Goal: Communication & Community: Answer question/provide support

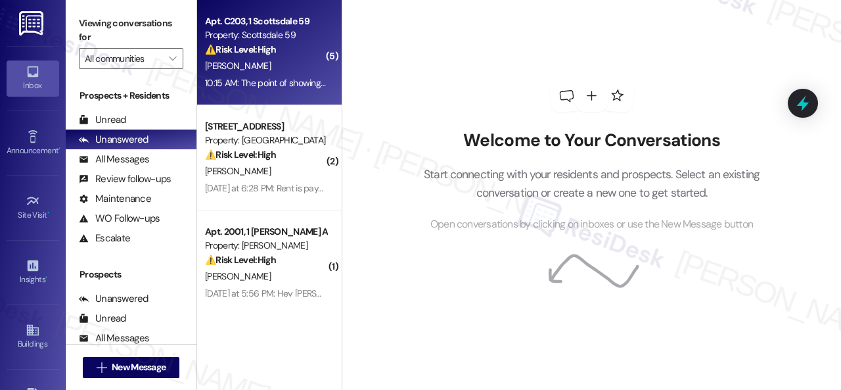
click at [290, 64] on div "L. Clinefelter" at bounding box center [266, 66] width 124 height 16
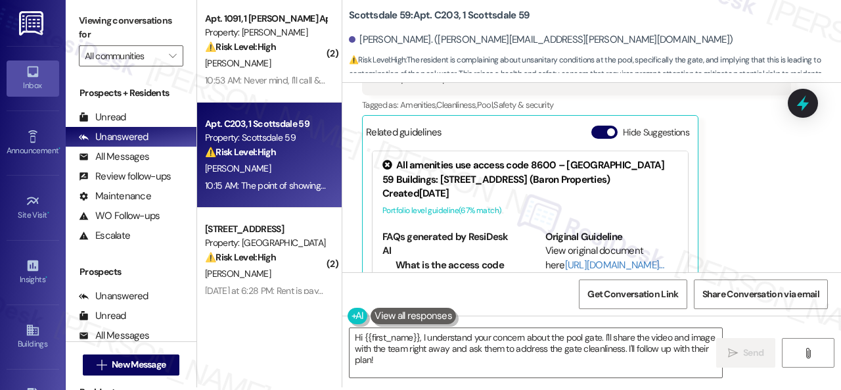
scroll to position [4, 0]
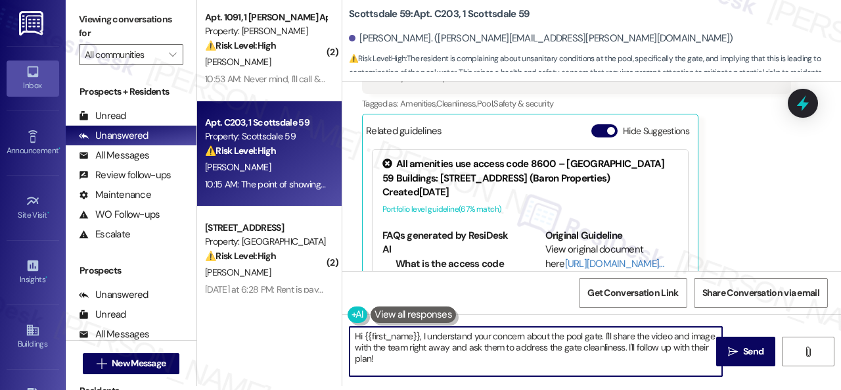
drag, startPoint x: 379, startPoint y: 361, endPoint x: 314, endPoint y: 318, distance: 77.3
click at [314, 319] on div "( 2 ) Apt. 1091, 1 Dana Park Apts LLC Property: Dana Park ⚠️ Risk Level: High T…" at bounding box center [519, 191] width 644 height 390
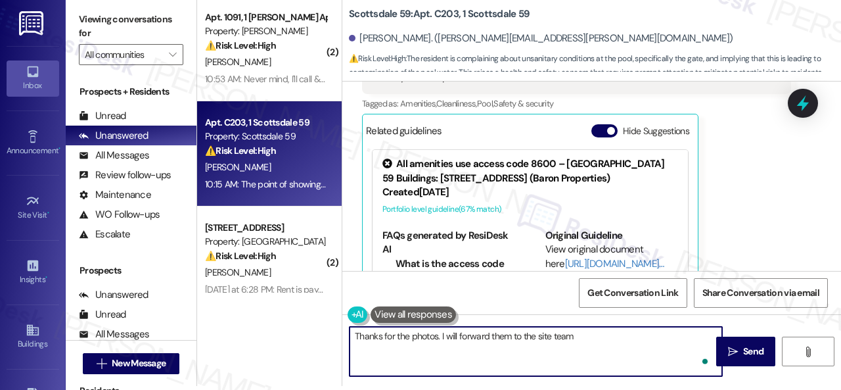
type textarea "Thanks for the photos. I will forward them to the site team."
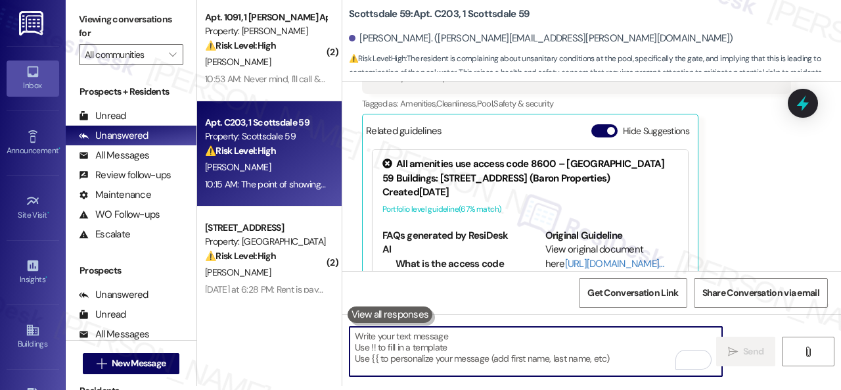
scroll to position [3393, 0]
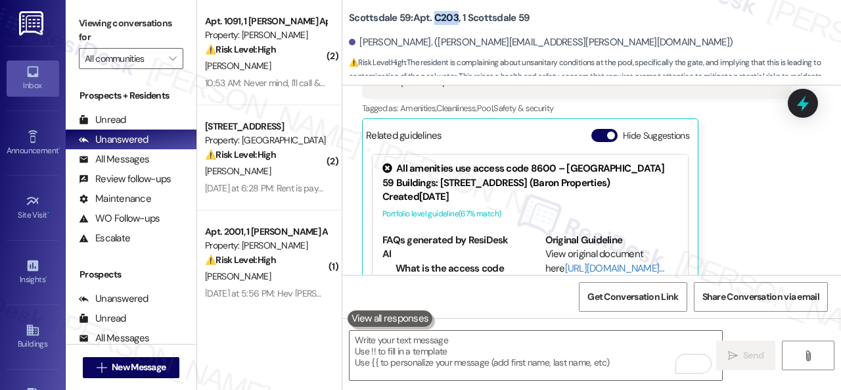
drag, startPoint x: 433, startPoint y: 12, endPoint x: 455, endPoint y: 18, distance: 22.3
click at [455, 18] on b "Scottsdale 59: Apt. C203, 1 Scottsdale 59" at bounding box center [439, 18] width 181 height 14
copy b "C203"
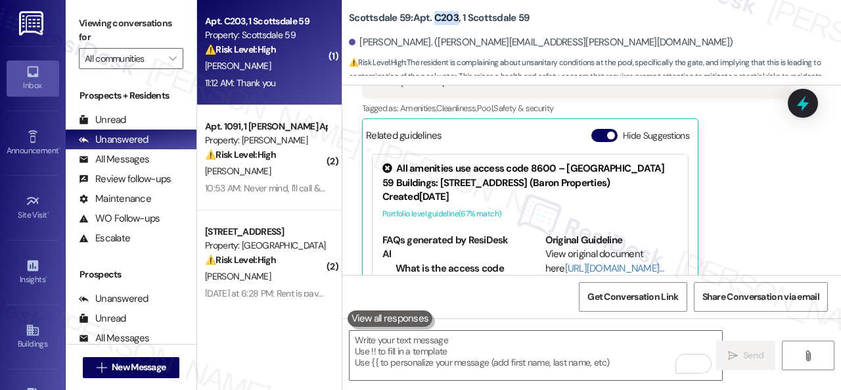
scroll to position [3575, 0]
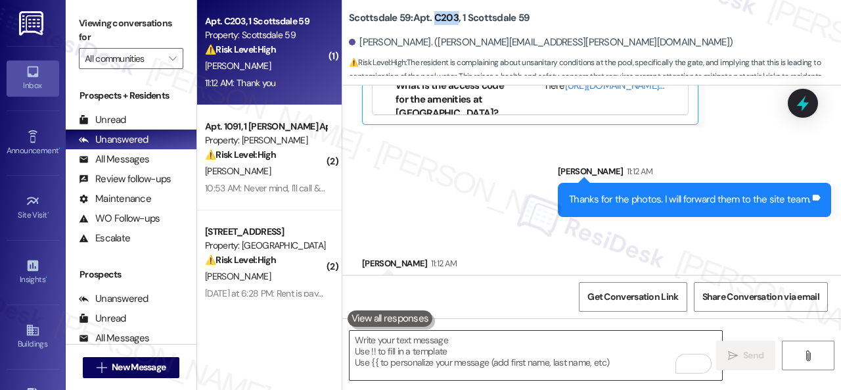
click at [448, 352] on textarea "To enrich screen reader interactions, please activate Accessibility in Grammarl…" at bounding box center [536, 355] width 373 height 49
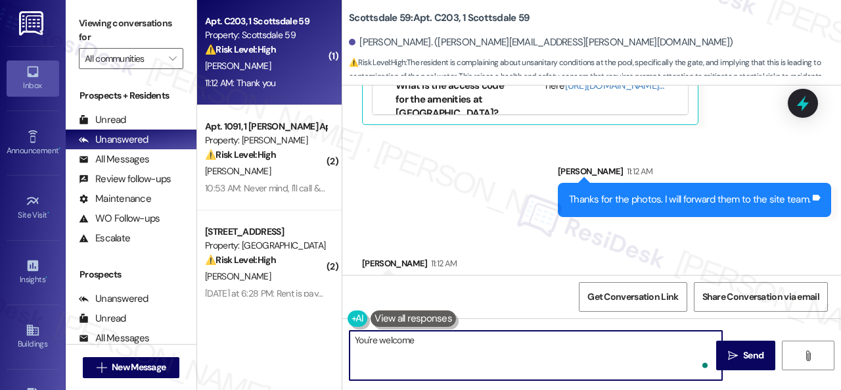
type textarea "You're welcome."
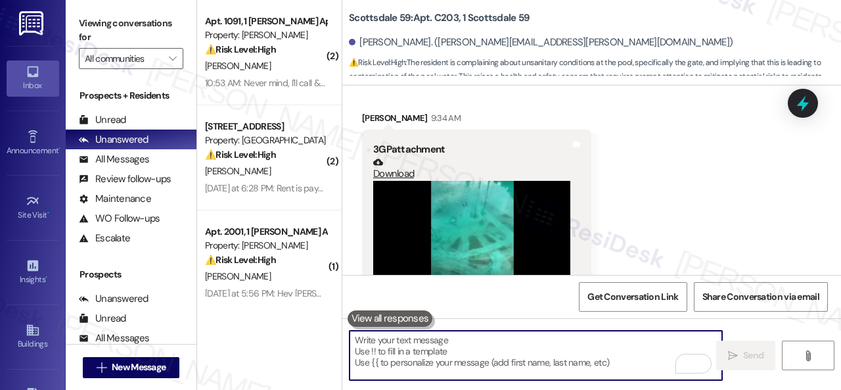
scroll to position [2288, 0]
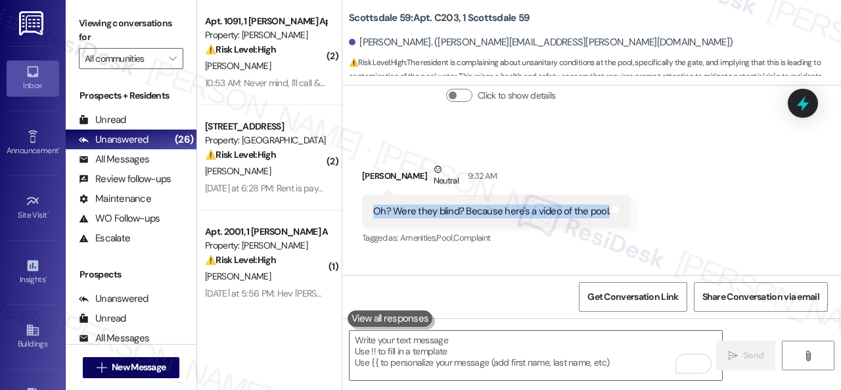
drag, startPoint x: 371, startPoint y: 183, endPoint x: 605, endPoint y: 193, distance: 234.2
click at [605, 195] on div "Oh? Were they blind? Because here's a video of the pool. Tags and notes" at bounding box center [496, 212] width 269 height 34
copy div "Oh? Were they blind? Because here's a video of the pool."
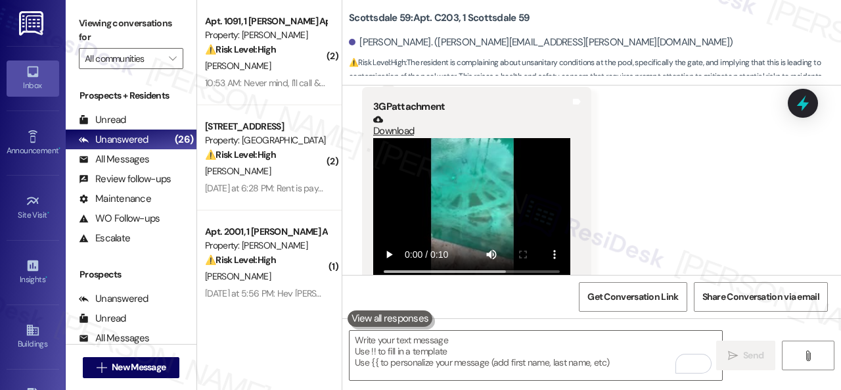
scroll to position [2682, 0]
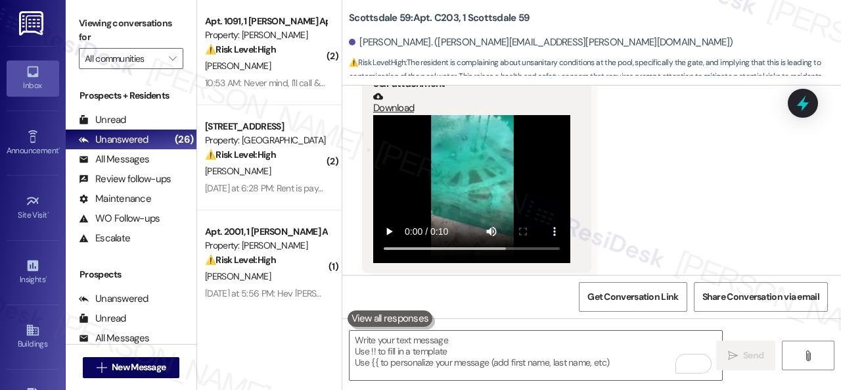
click at [482, 170] on video at bounding box center [471, 189] width 197 height 148
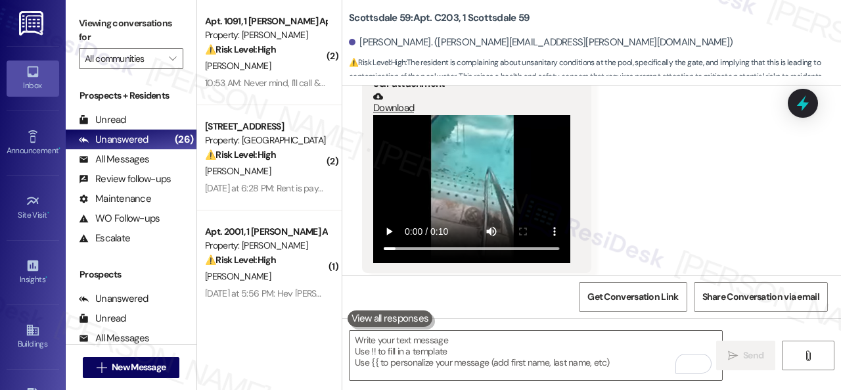
click at [540, 238] on div "Received via SMS Lauren Clinefelter 9:34 AM 3GP attachment Download Tags and no…" at bounding box center [476, 158] width 249 height 247
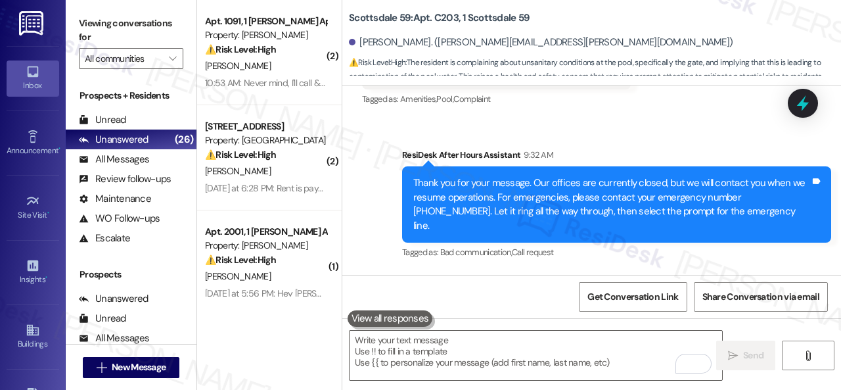
scroll to position [2419, 0]
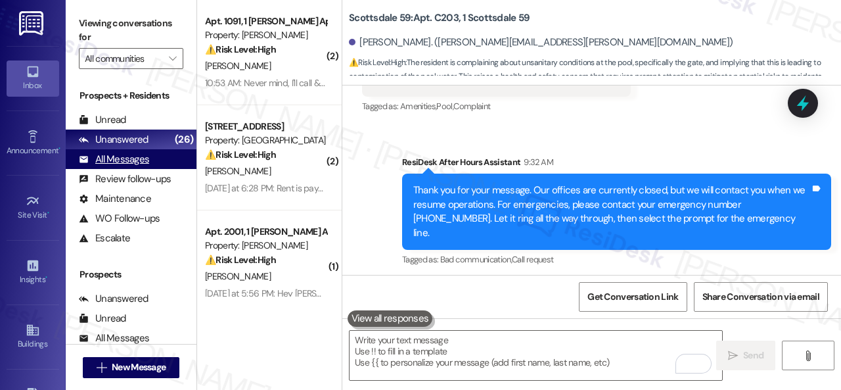
click at [122, 157] on div "All Messages" at bounding box center [114, 159] width 70 height 14
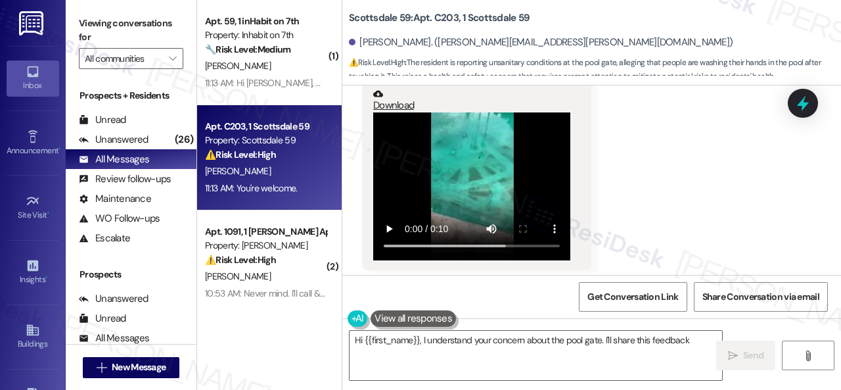
scroll to position [2650, 0]
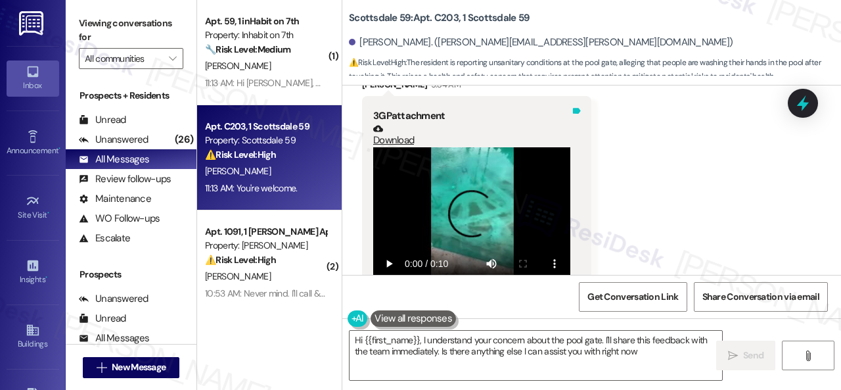
type textarea "Hi {{first_name}}, I understand your concern about the pool gate. I'll share th…"
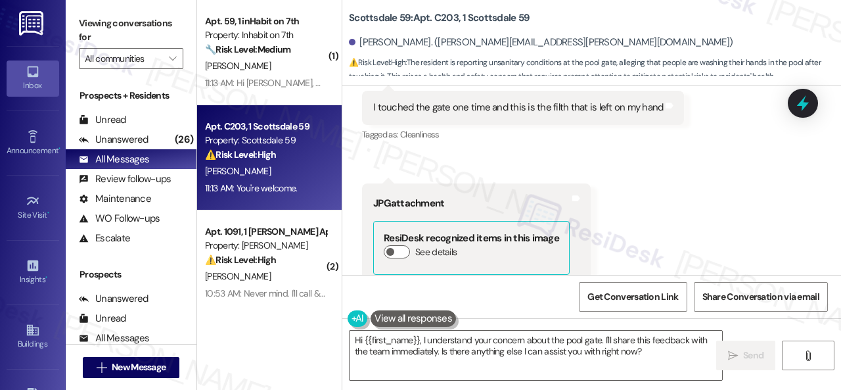
scroll to position [2978, 0]
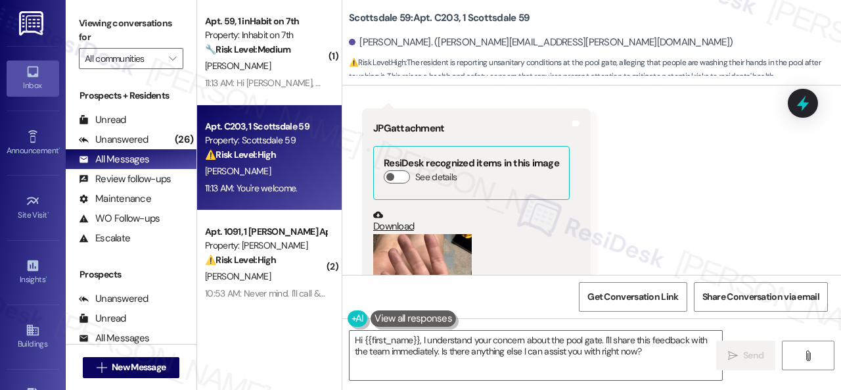
click at [440, 234] on button "Zoom image" at bounding box center [422, 299] width 99 height 131
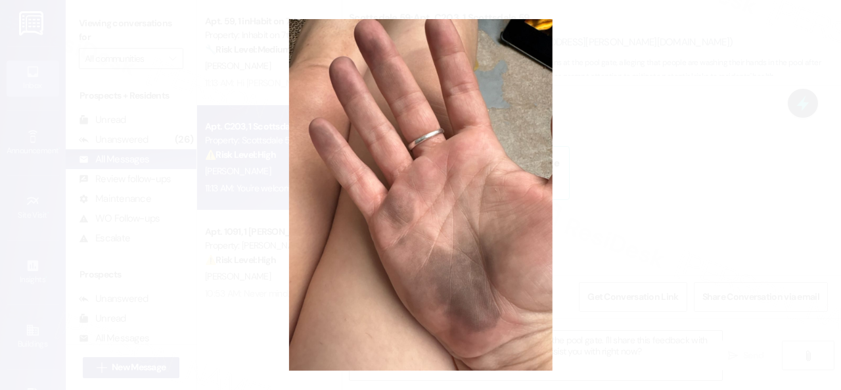
click at [678, 162] on button "Unzoom image" at bounding box center [420, 195] width 841 height 390
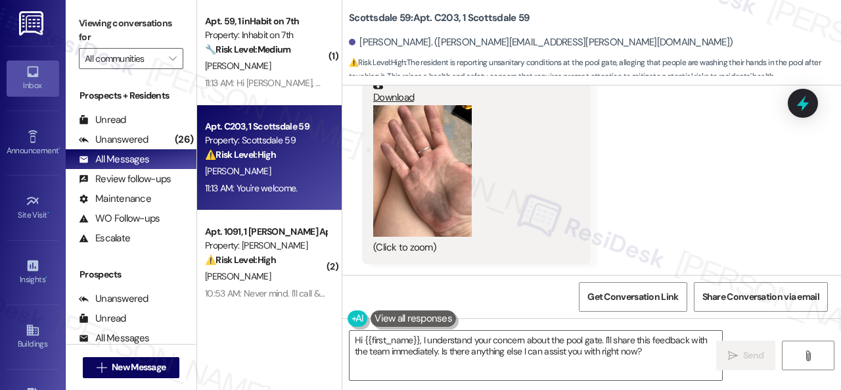
scroll to position [3241, 0]
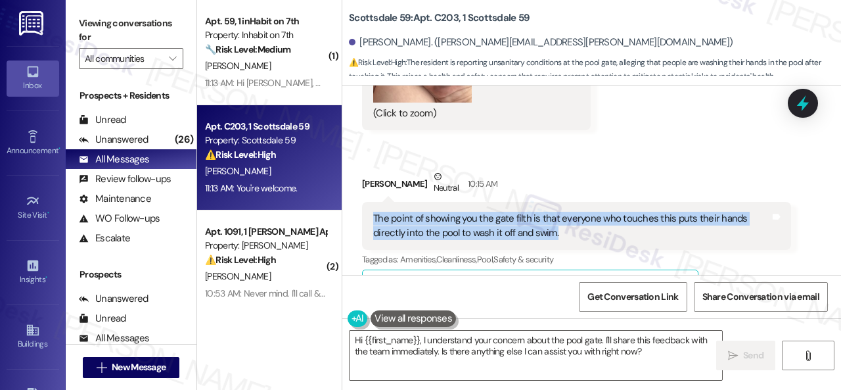
drag, startPoint x: 367, startPoint y: 177, endPoint x: 558, endPoint y: 189, distance: 191.7
click at [558, 202] on div "The point of showing you the gate filth is that everyone who touches this puts …" at bounding box center [576, 226] width 429 height 48
copy div "The point of showing you the gate filth is that everyone who touches this puts …"
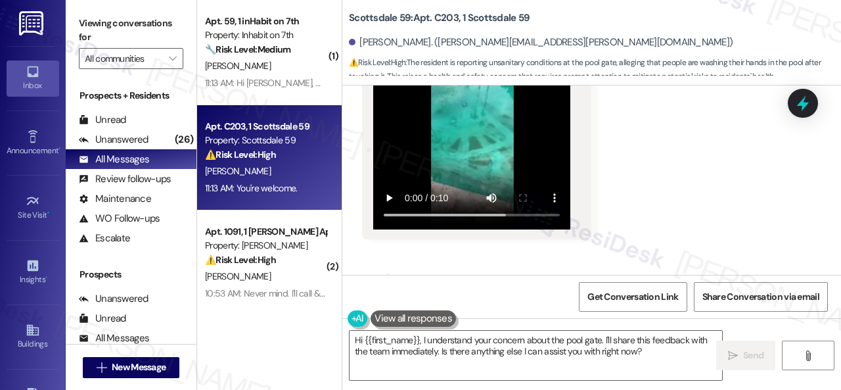
scroll to position [2781, 0]
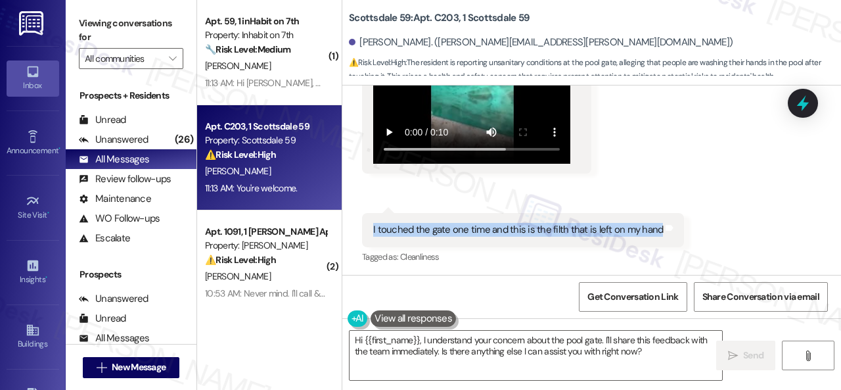
drag, startPoint x: 368, startPoint y: 187, endPoint x: 653, endPoint y: 191, distance: 285.3
click at [655, 213] on div "I touched the gate one time and this is the filth that is left on my hand Tags …" at bounding box center [523, 230] width 322 height 34
copy div "I touched the gate one time and this is the filth that is left on my hand"
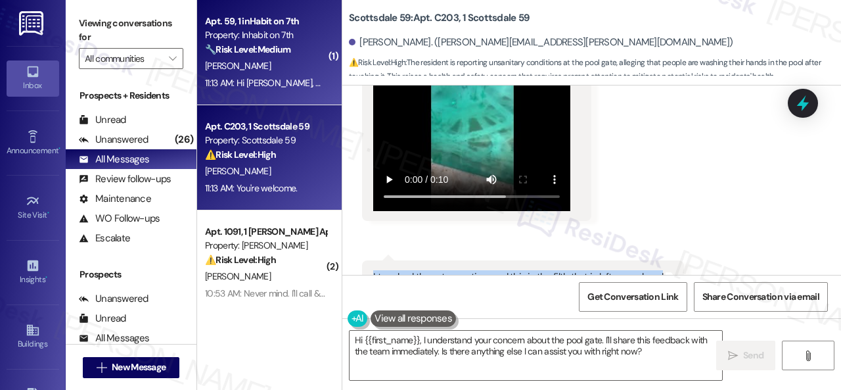
scroll to position [2716, 0]
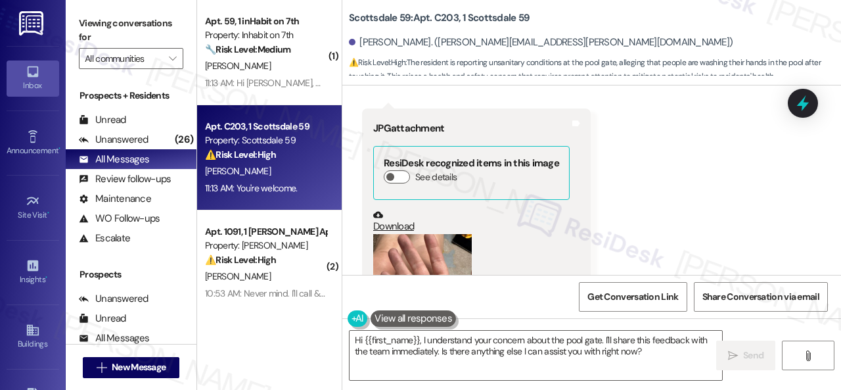
click at [689, 153] on div "Received via SMS Lauren Clinefelter 9:34 AM 3GP attachment Download Tags and no…" at bounding box center [591, 147] width 499 height 856
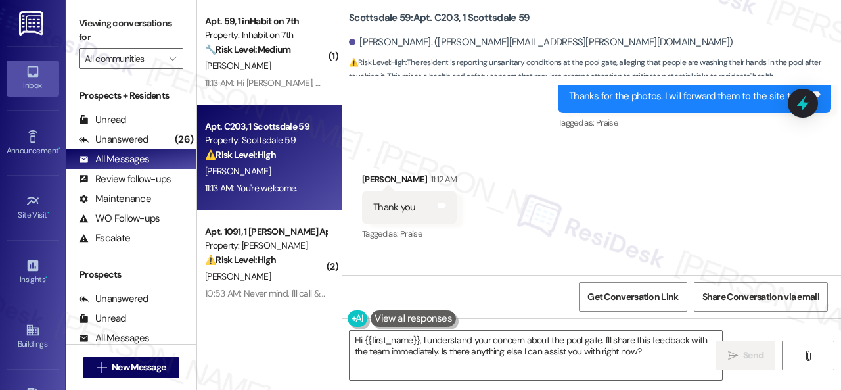
scroll to position [3570, 0]
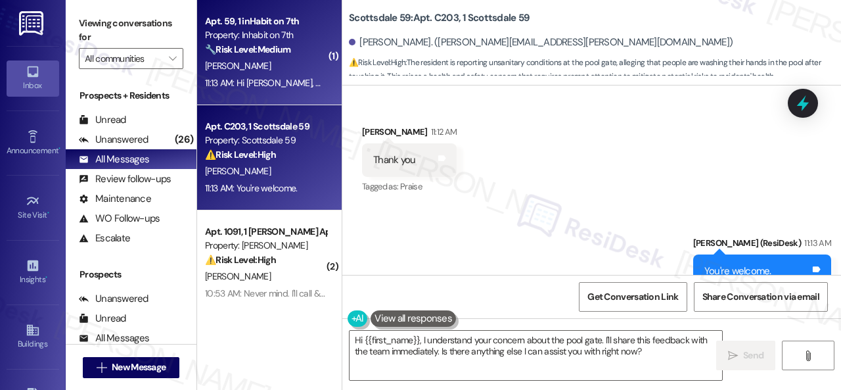
click at [298, 35] on div "Property: Inhabit on 7th" at bounding box center [266, 35] width 122 height 14
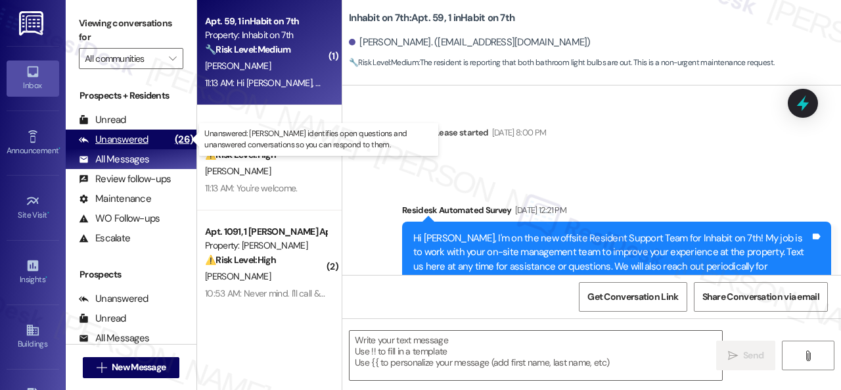
type textarea "Fetching suggested responses. Please feel free to read through the conversation…"
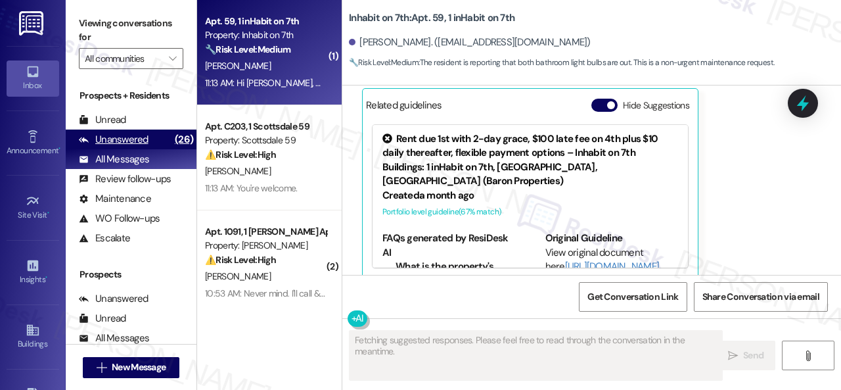
click at [129, 139] on div "Unanswered" at bounding box center [114, 140] width 70 height 14
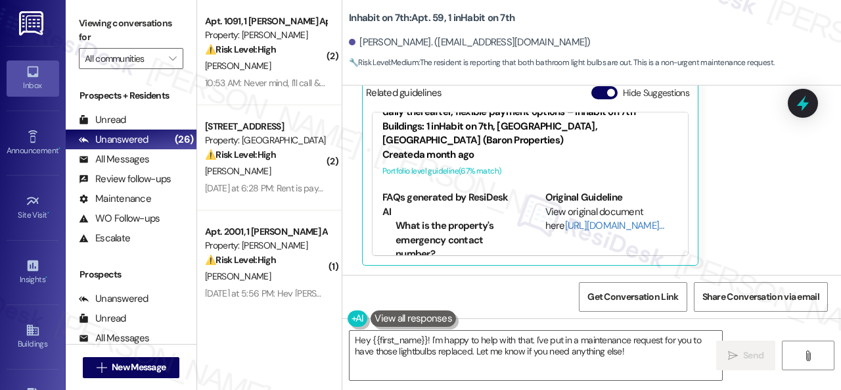
scroll to position [42, 0]
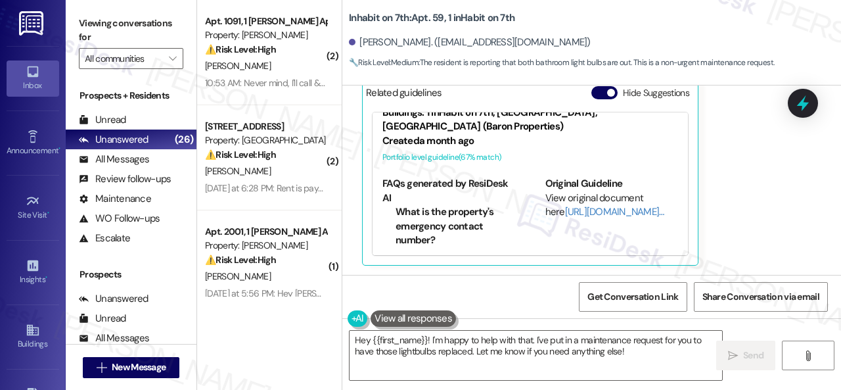
click at [710, 156] on div "Emma Baxter Question 11:13 AM Hi Sarah, my name is Emma Baxter apartment #59. B…" at bounding box center [576, 127] width 429 height 278
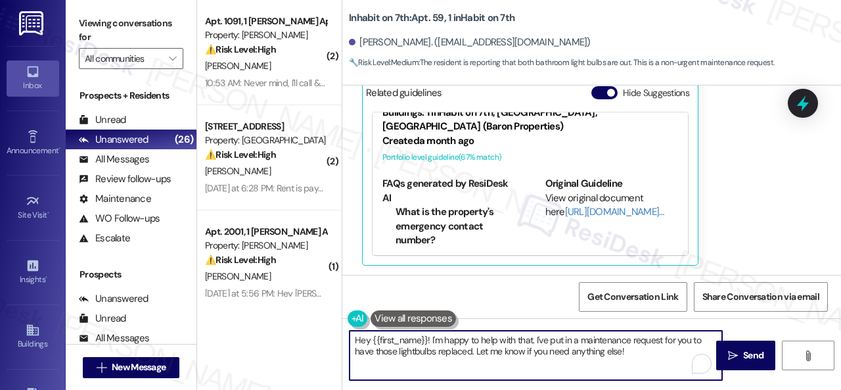
drag, startPoint x: 524, startPoint y: 338, endPoint x: 628, endPoint y: 354, distance: 105.0
click at [628, 354] on textarea "Hey {{first_name}}! I'm happy to help with that. I've put in a maintenance requ…" at bounding box center [536, 355] width 373 height 49
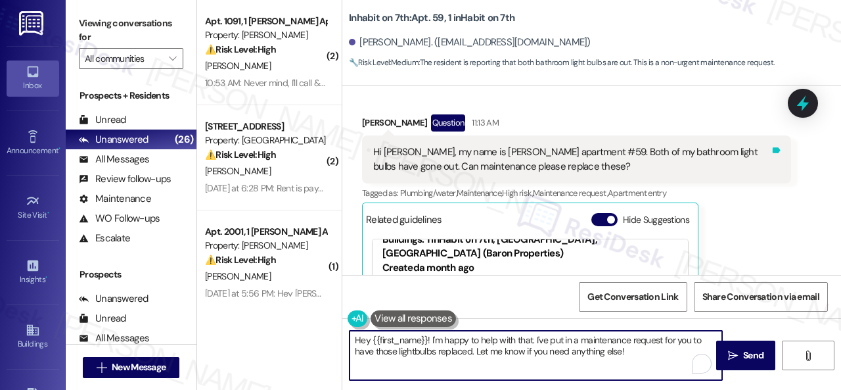
scroll to position [525, 0]
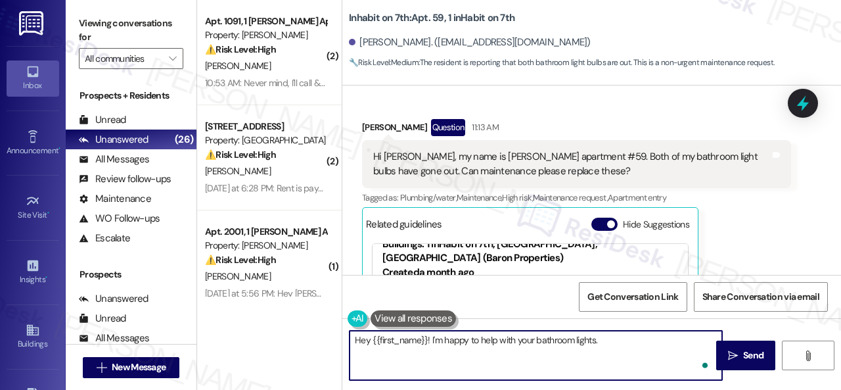
paste textarea "Is there already a work order for the issue? If so, may I have the work order n…"
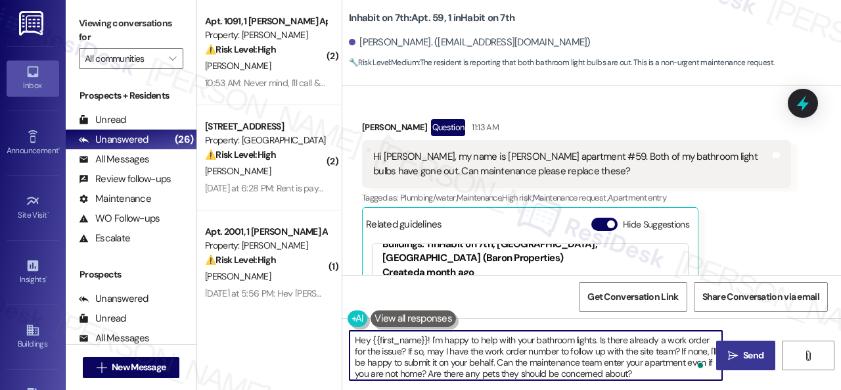
type textarea "Hey {{first_name}}! I'm happy to help with your bathroom lights. Is there alrea…"
drag, startPoint x: 732, startPoint y: 358, endPoint x: 737, endPoint y: 350, distance: 8.9
click at [732, 357] on icon "" at bounding box center [733, 355] width 10 height 11
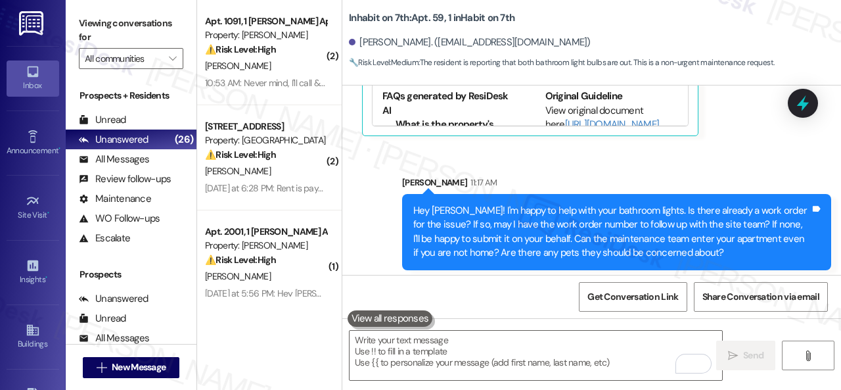
scroll to position [791, 0]
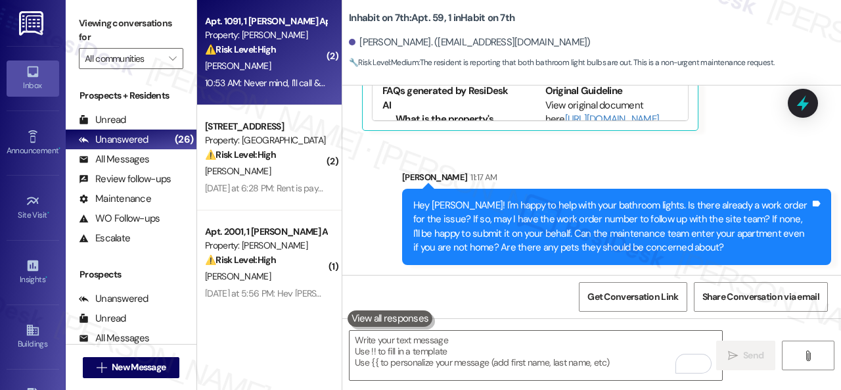
click at [305, 73] on div "T. Freeman" at bounding box center [266, 66] width 124 height 16
type textarea "Fetching suggested responses. Please feel free to read through the conversation…"
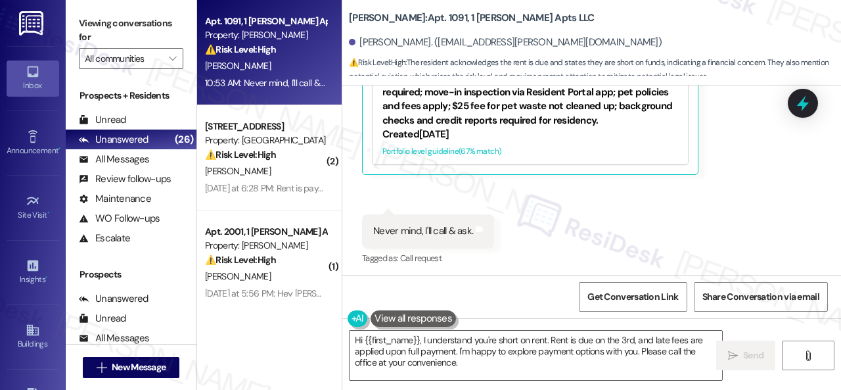
scroll to position [3434, 0]
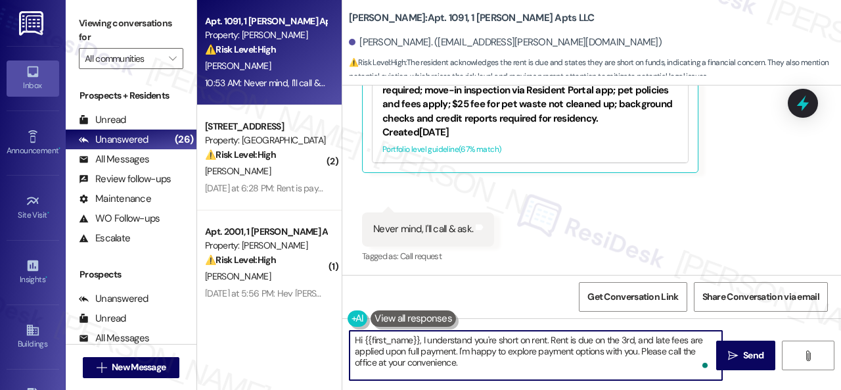
drag, startPoint x: 485, startPoint y: 365, endPoint x: 333, endPoint y: 338, distance: 154.8
click at [333, 338] on div "Apt. 1091, 1 Dana Park Apts LLC Property: Dana Park ⚠️ Risk Level: High The res…" at bounding box center [519, 195] width 644 height 390
click at [477, 373] on textarea "Hi {{first_name}}, I understand you're short on rent. Rent is due on the 3rd, a…" at bounding box center [536, 355] width 373 height 49
drag, startPoint x: 475, startPoint y: 370, endPoint x: 306, endPoint y: 334, distance: 172.1
click at [306, 334] on div "Apt. 1091, 1 Dana Park Apts LLC Property: Dana Park ⚠️ Risk Level: High The res…" at bounding box center [519, 195] width 644 height 390
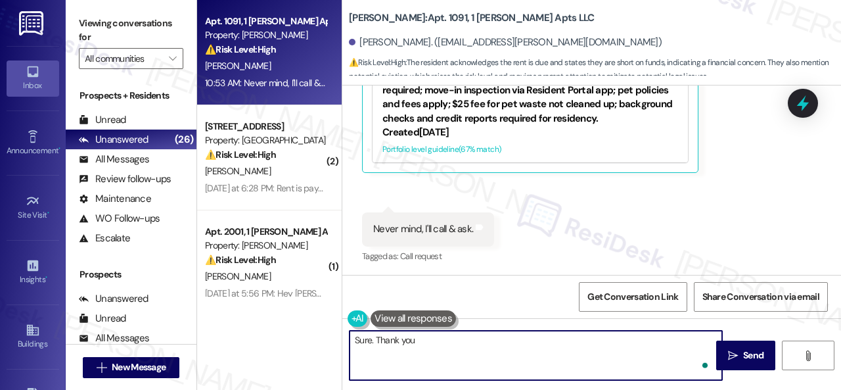
type textarea "Sure. Thank you."
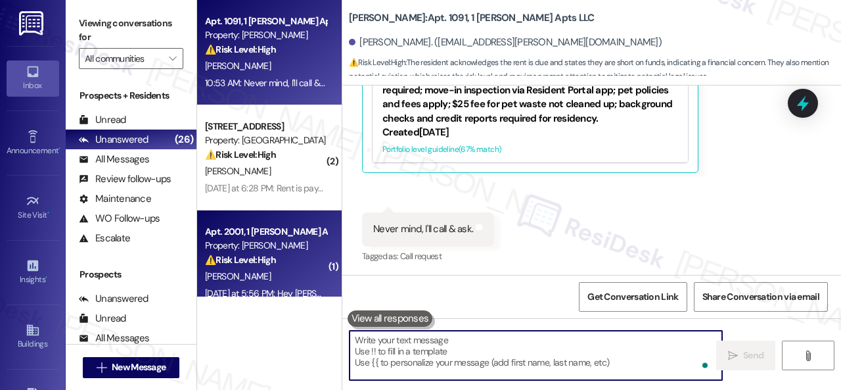
scroll to position [3433, 0]
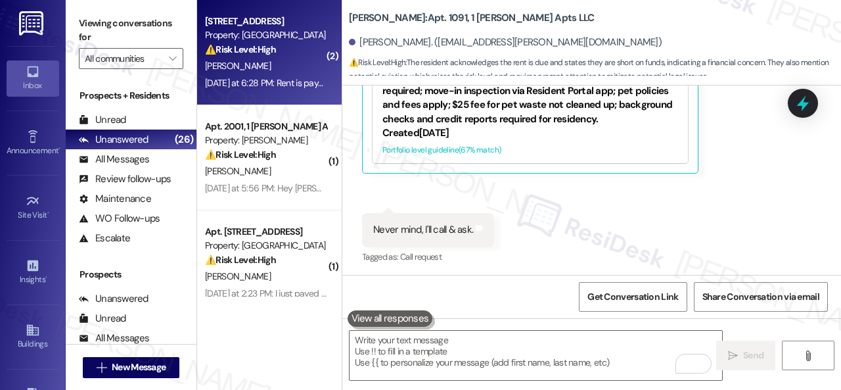
click at [296, 68] on div "K. Elmore" at bounding box center [266, 66] width 124 height 16
type textarea "Fetching suggested responses. Please feel free to read through the conversation…"
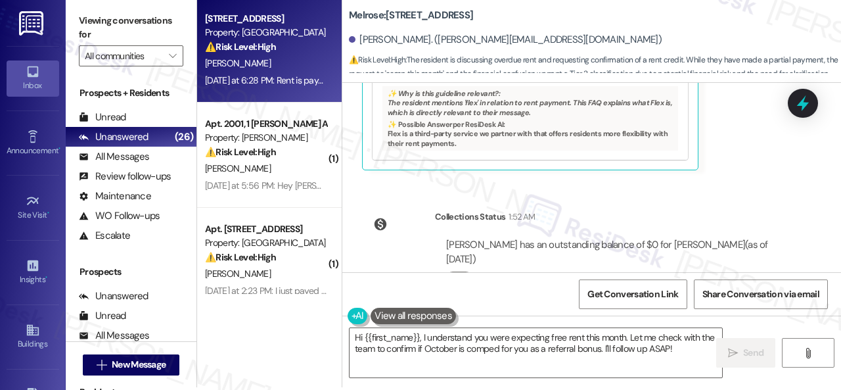
scroll to position [4, 0]
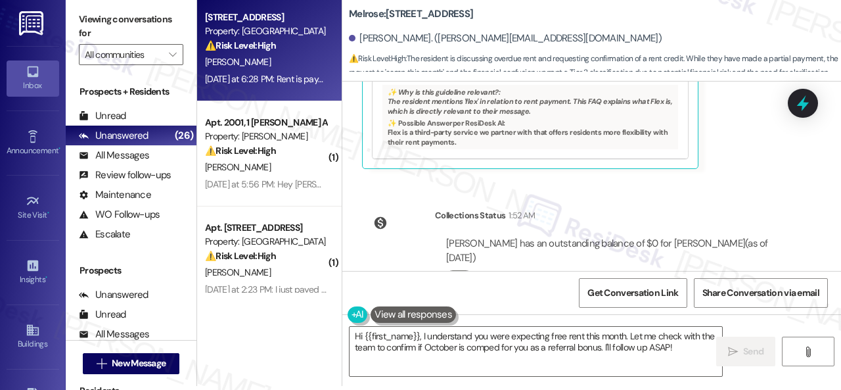
click at [388, 229] on div "Collections Status 1:52 AM Kyle Elmore has an outstanding balance of $0 for Mel…" at bounding box center [576, 255] width 449 height 115
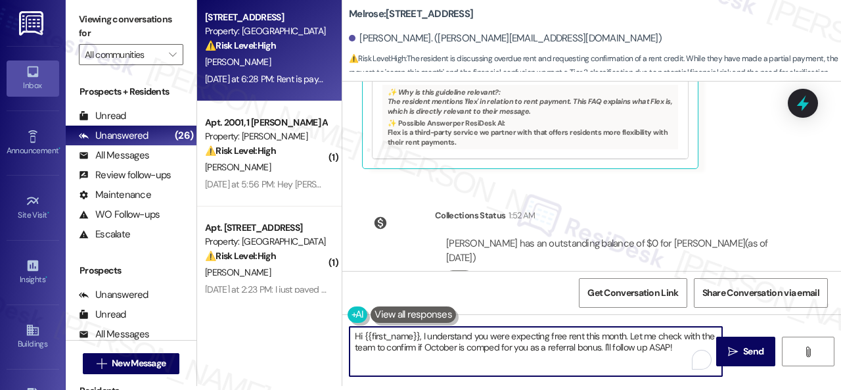
drag, startPoint x: 679, startPoint y: 347, endPoint x: 536, endPoint y: 325, distance: 144.9
click at [269, 317] on div "Apt. 253, 1 Melrose 3130 Apts LLLP Property: Melrose ⚠️ Risk Level: High The re…" at bounding box center [519, 191] width 644 height 390
paste textarea "Thanks for the update! I'm happy to hear you've already taken care of the rent.…"
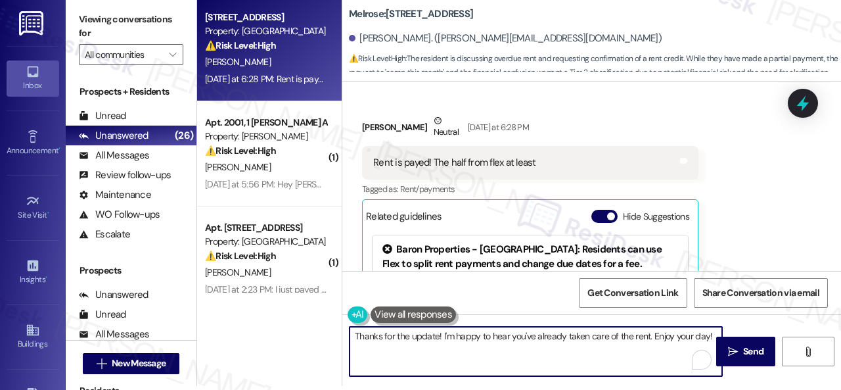
scroll to position [3646, 0]
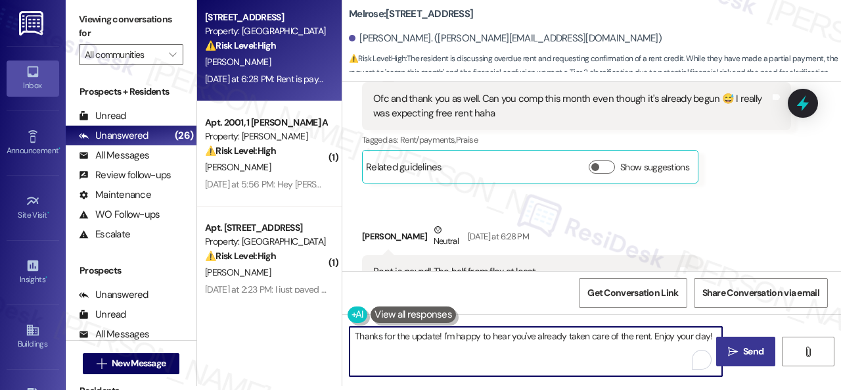
type textarea "Thanks for the update! I'm happy to hear you've already taken care of the rent.…"
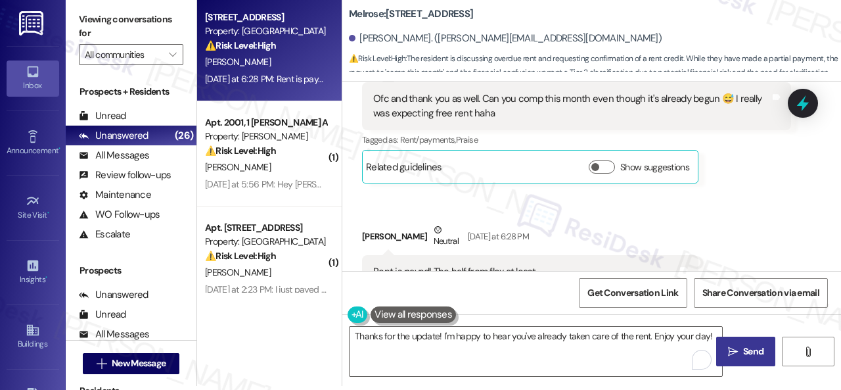
click at [749, 349] on span "Send" at bounding box center [753, 351] width 20 height 14
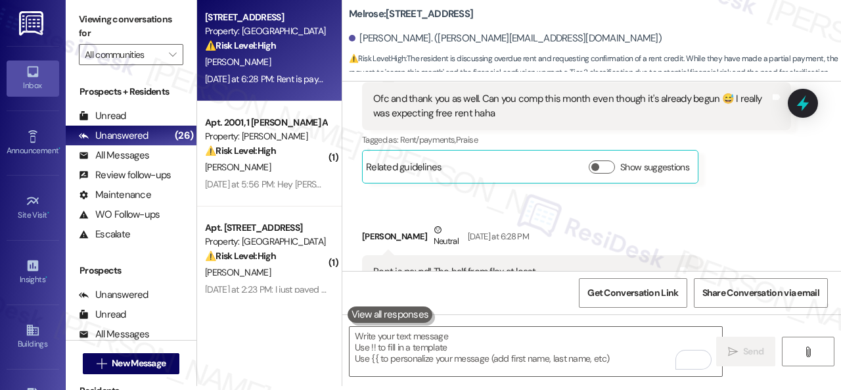
scroll to position [3853, 0]
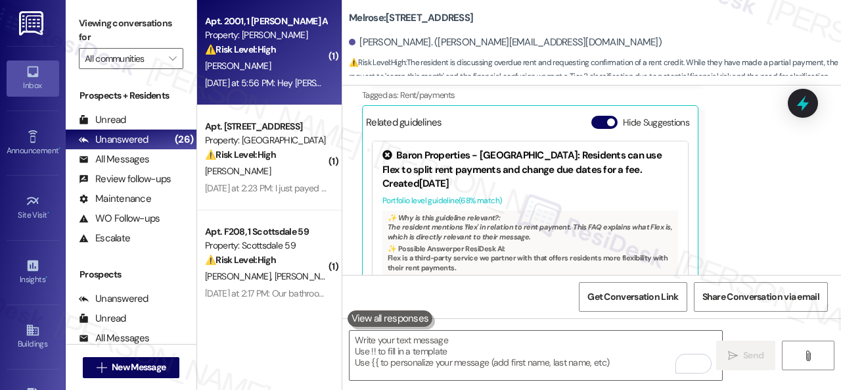
click at [292, 75] on div "Yesterday at 5:56 PM: Hey Sarah I'm going to be a little late this month unfort…" at bounding box center [266, 83] width 124 height 16
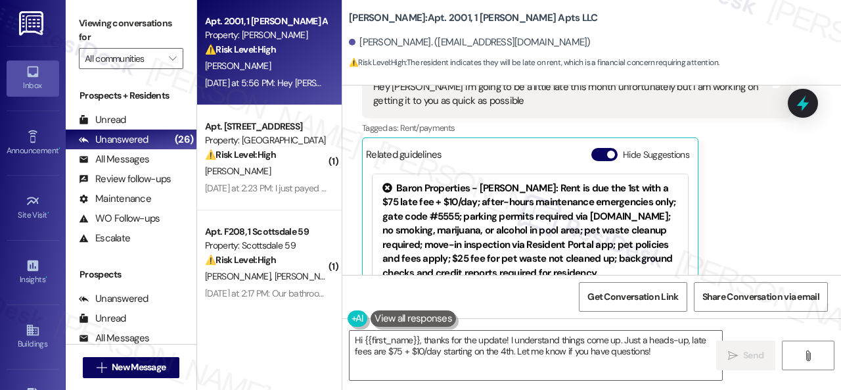
scroll to position [415, 0]
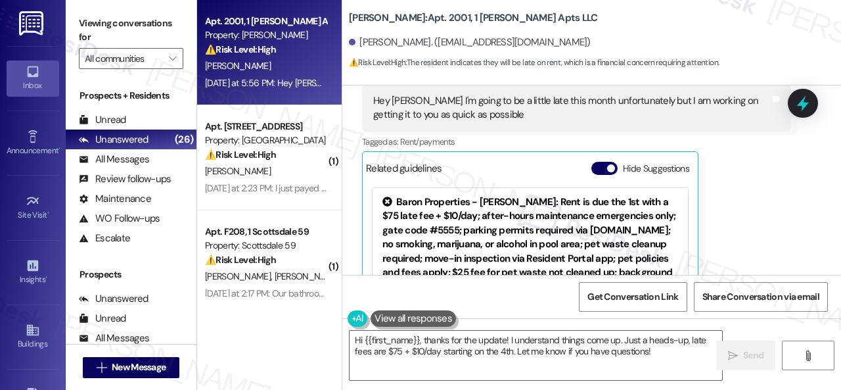
click at [347, 273] on div "Received via SMS Christopher Ellington Yesterday at 5:56 PM Hey Sarah I'm going…" at bounding box center [591, 193] width 499 height 315
click at [367, 354] on textarea "Hi {{first_name}}, thanks for the update! I understand things come up. Just a h…" at bounding box center [536, 355] width 373 height 49
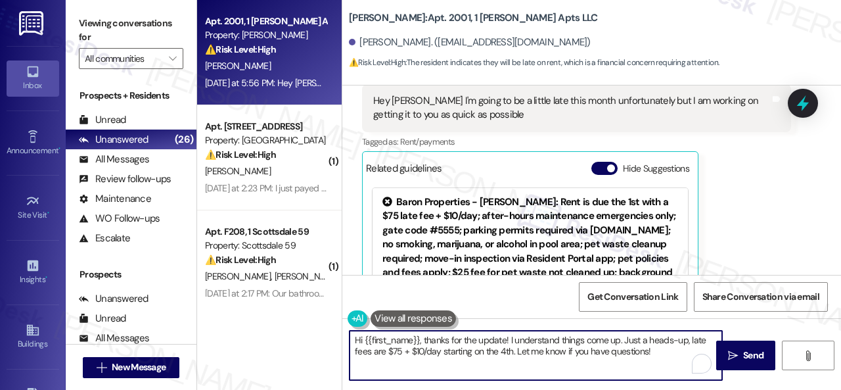
paste textarea "Thanks for updating us on your payment plan! We appreciate you letting us know.…"
type textarea "Thanks for updating us on your payment plan! We appreciate you letting us know.…"
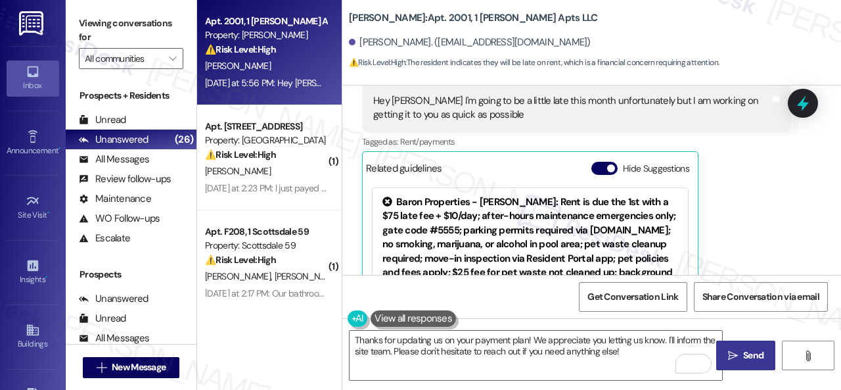
click at [741, 354] on span "Send" at bounding box center [754, 355] width 26 height 14
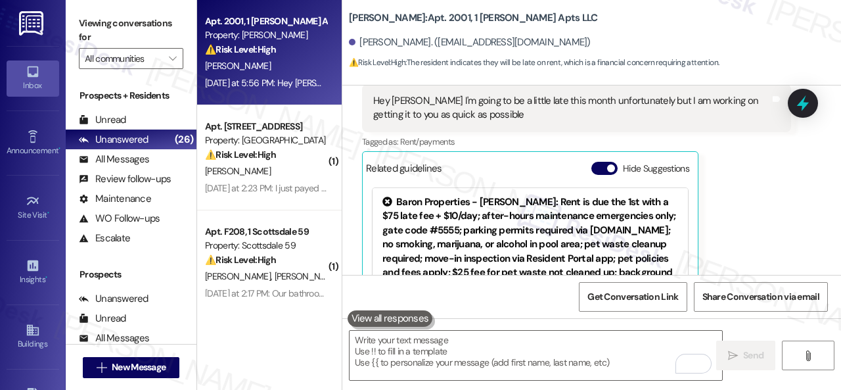
scroll to position [477, 0]
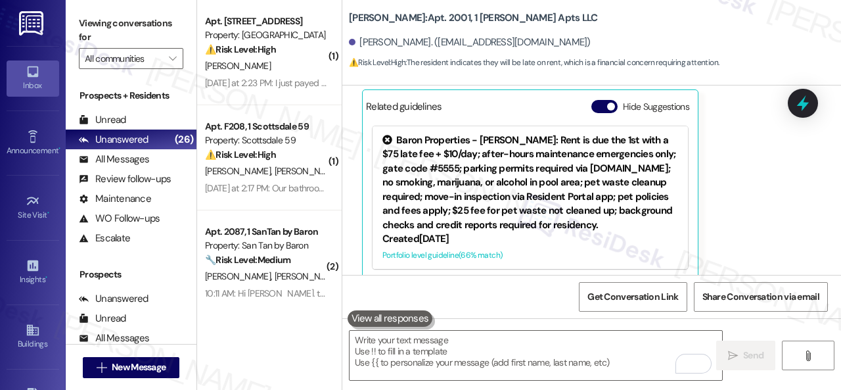
click at [355, 166] on div "Received via SMS Christopher Ellington Yesterday at 5:56 PM Hey Sarah I'm going…" at bounding box center [576, 141] width 449 height 295
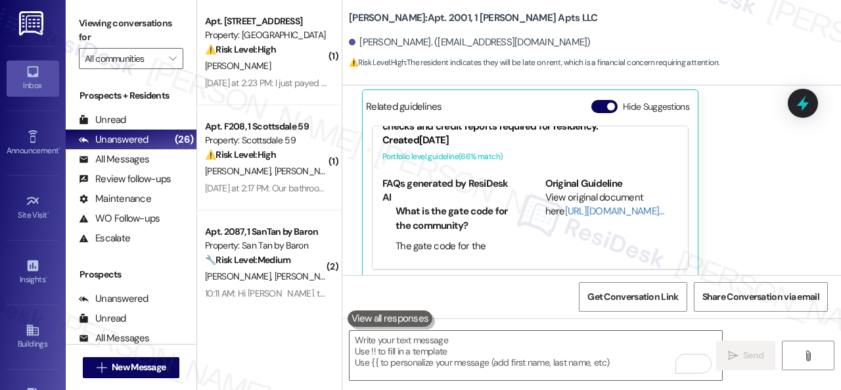
scroll to position [718, 0]
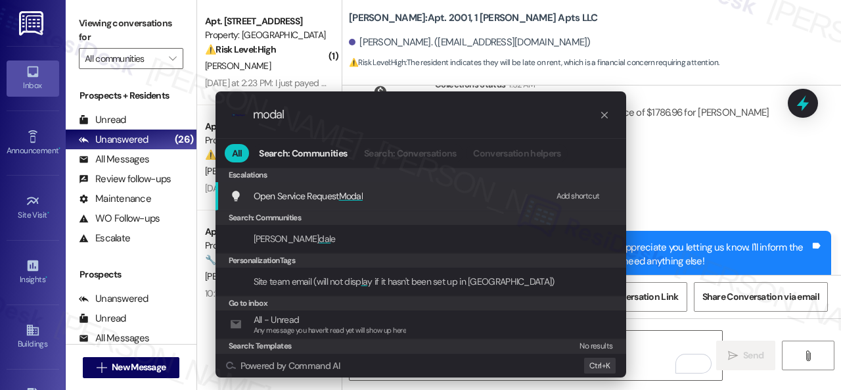
click at [575, 194] on div "Add shortcut" at bounding box center [578, 196] width 43 height 14
drag, startPoint x: 293, startPoint y: 111, endPoint x: 188, endPoint y: 112, distance: 105.2
click at [188, 112] on div ".cls-1{fill:#0a055f;}.cls-2{fill:#0cc4c4;} resideskLogoBlueOrange modal All Sea…" at bounding box center [420, 195] width 841 height 390
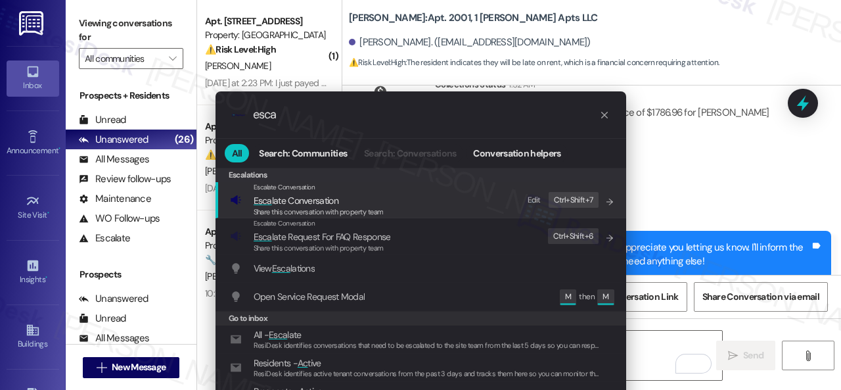
type input "esca"
click at [536, 202] on div "Edit" at bounding box center [534, 200] width 13 height 14
click at [297, 198] on span "Esca late Conversation" at bounding box center [296, 201] width 85 height 12
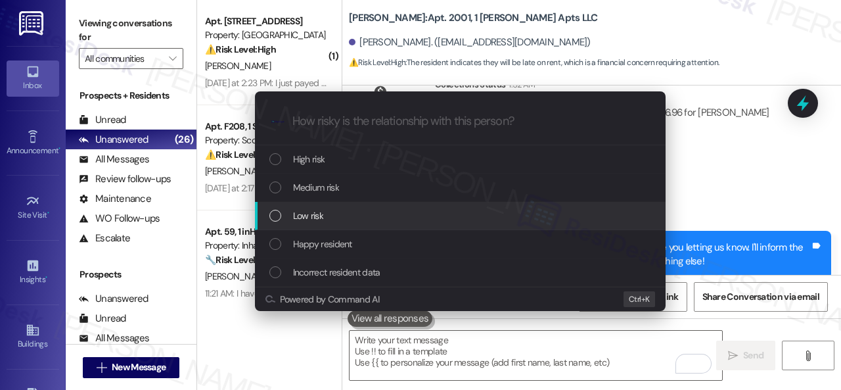
click at [308, 215] on span "Low risk" at bounding box center [308, 215] width 30 height 14
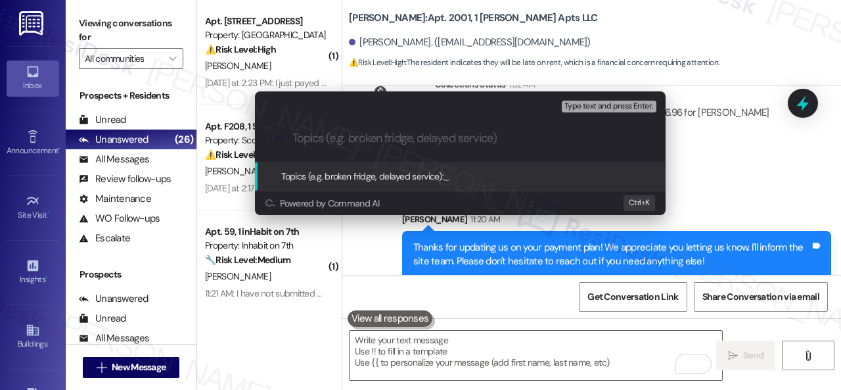
paste input "Late payment notice."
type input "Late payment notice."
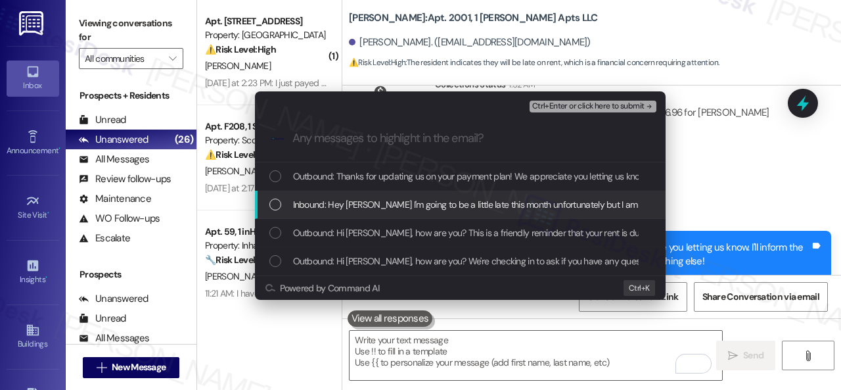
click at [350, 206] on span "Inbound: Hey Sarah I'm going to be a little late this month unfortunately but I…" at bounding box center [557, 204] width 528 height 14
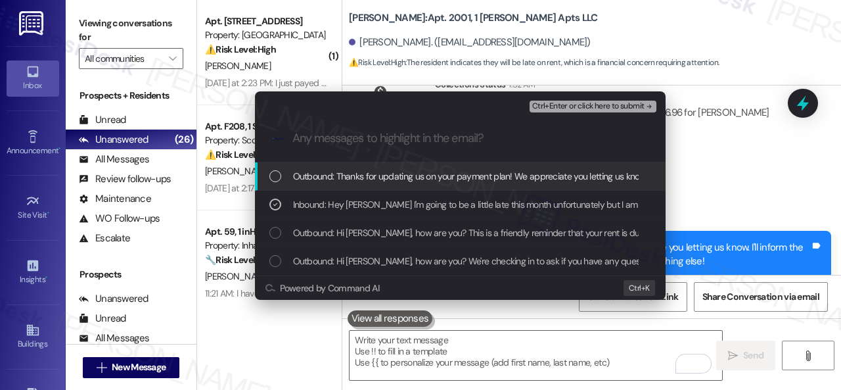
click at [541, 107] on span "Ctrl+Enter or click here to submit" at bounding box center [588, 106] width 112 height 9
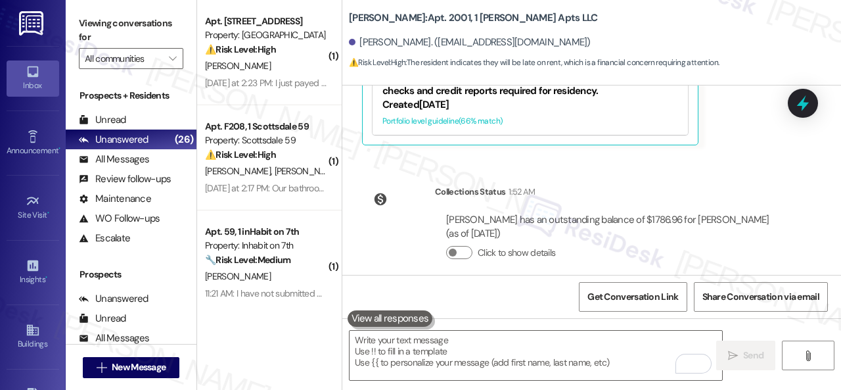
scroll to position [477, 0]
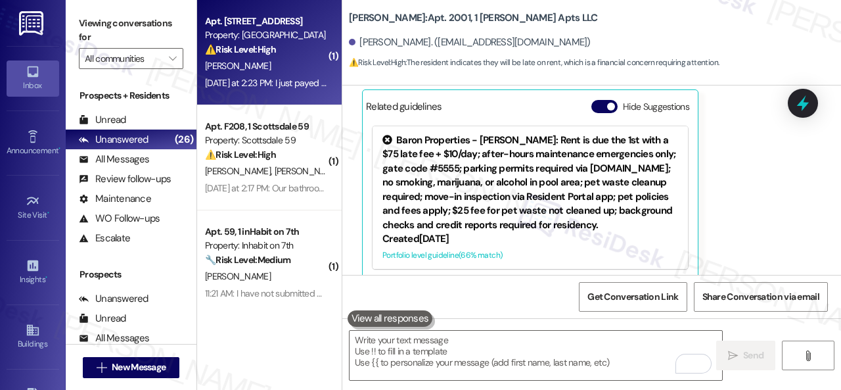
click at [315, 69] on div "D. Villavicencio" at bounding box center [266, 66] width 124 height 16
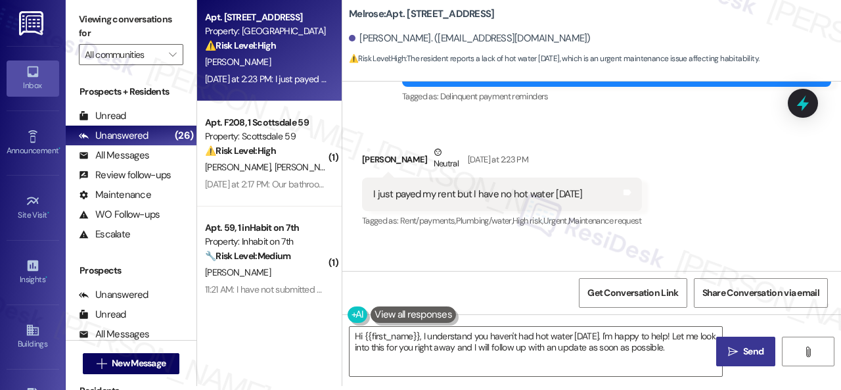
scroll to position [698, 0]
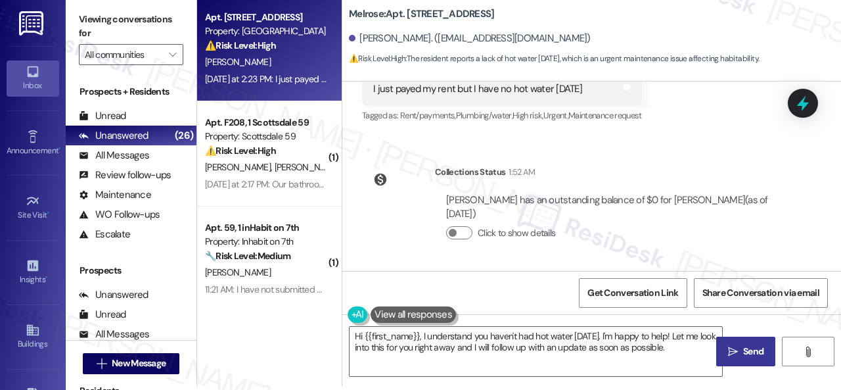
click at [599, 169] on div "Collections Status 1:52 AM" at bounding box center [613, 174] width 356 height 18
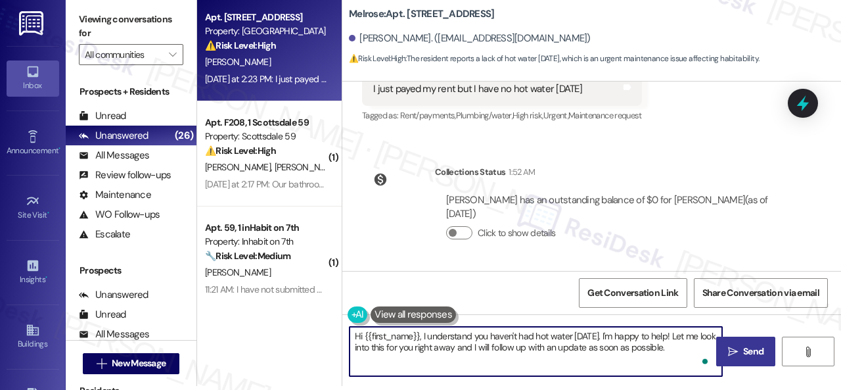
drag, startPoint x: 627, startPoint y: 337, endPoint x: 710, endPoint y: 385, distance: 96.3
click at [710, 385] on div "Hi {{first_name}}, I understand you haven't had hot water since Monday. I'm hap…" at bounding box center [591, 363] width 499 height 99
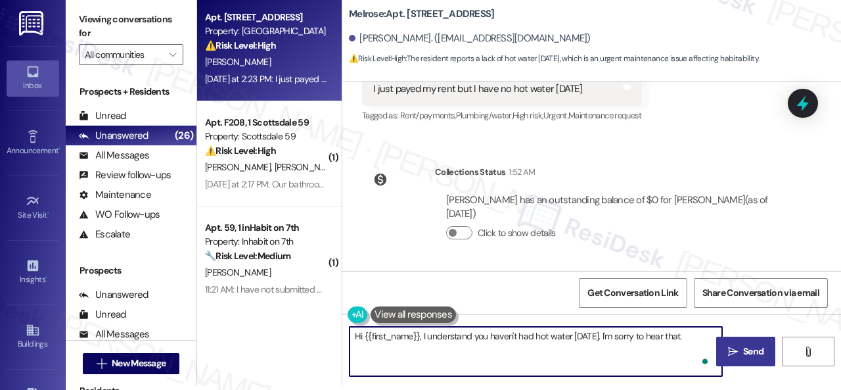
paste textarea "Is there already a work order for the issue? If so, may I have the work order n…"
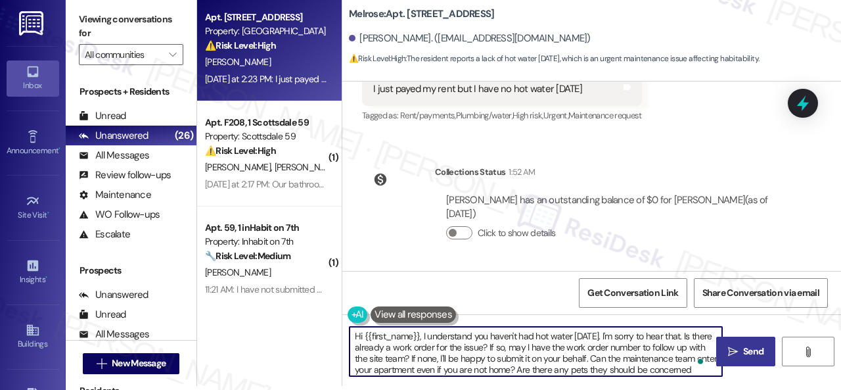
scroll to position [11, 0]
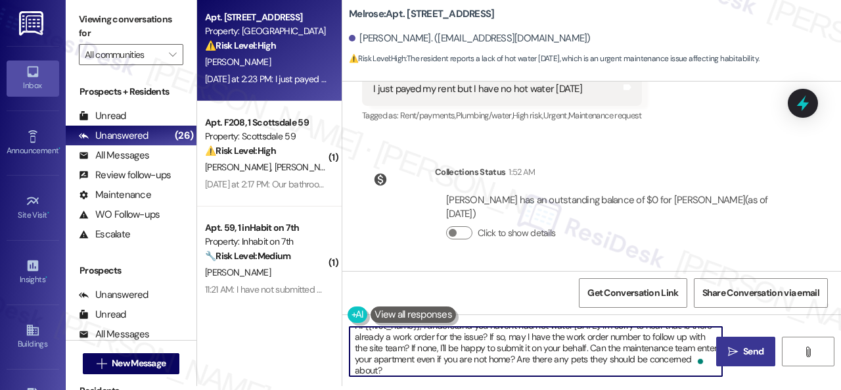
type textarea "Hi {{first_name}}, I understand you haven't had hot water since Monday. I'm sor…"
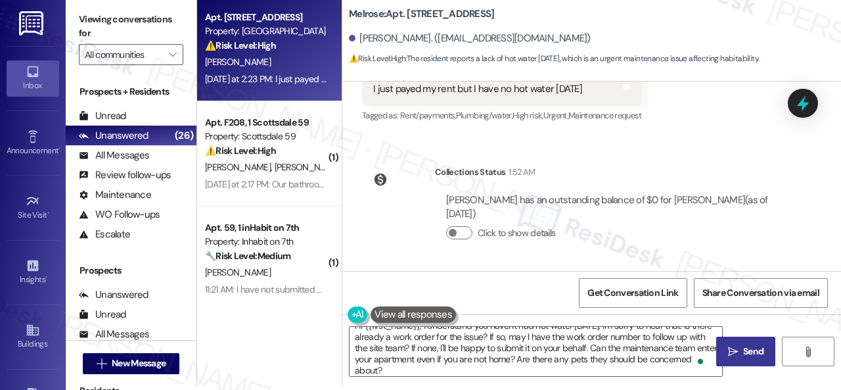
click at [743, 357] on span "Send" at bounding box center [753, 351] width 20 height 14
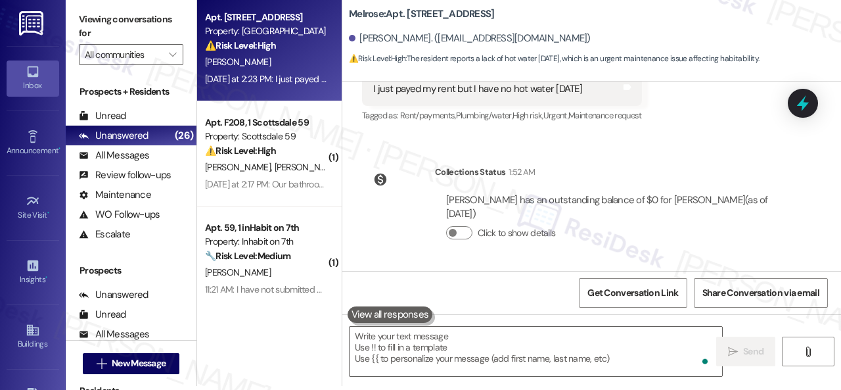
scroll to position [0, 0]
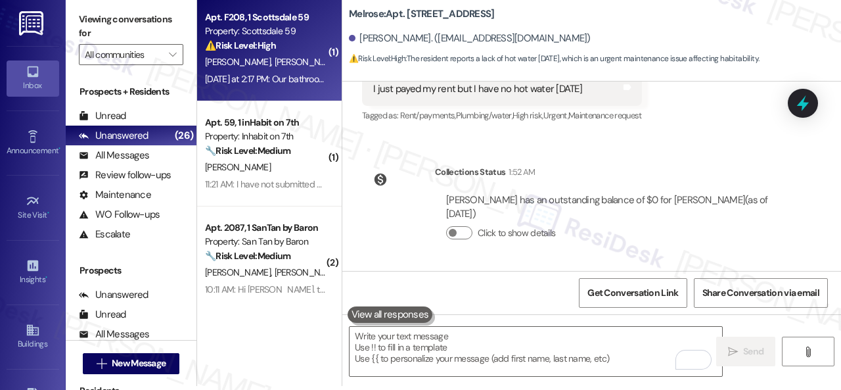
click at [310, 62] on div "M. Hendrix L. Shepherd" at bounding box center [266, 62] width 124 height 16
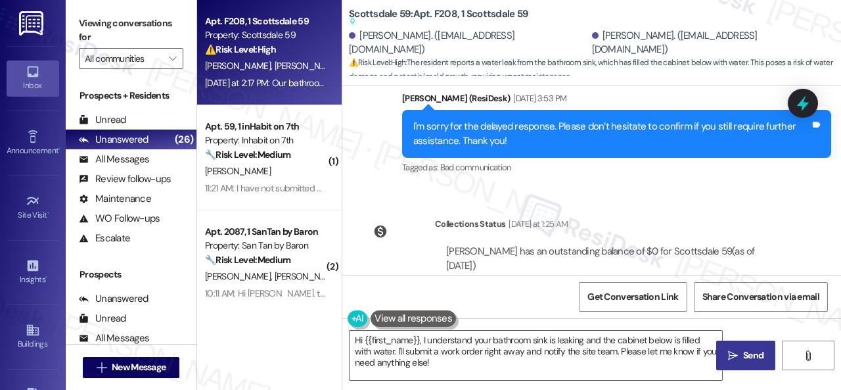
scroll to position [2053, 0]
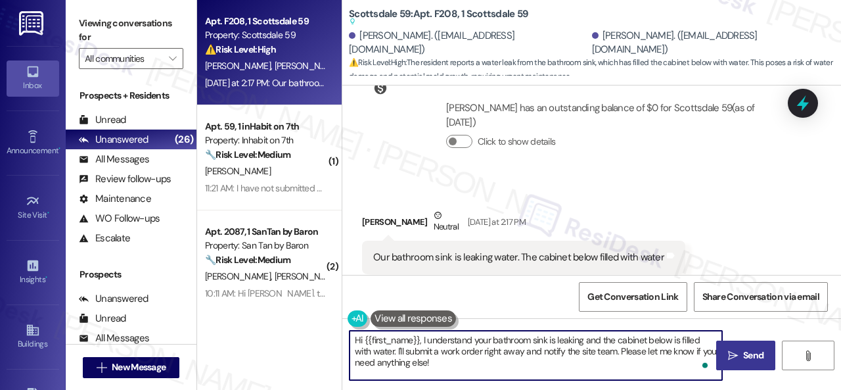
drag, startPoint x: 396, startPoint y: 349, endPoint x: 484, endPoint y: 358, distance: 88.5
click at [484, 358] on textarea "Hi {{first_name}}, I understand your bathroom sink is leaking and the cabinet b…" at bounding box center [536, 355] width 373 height 49
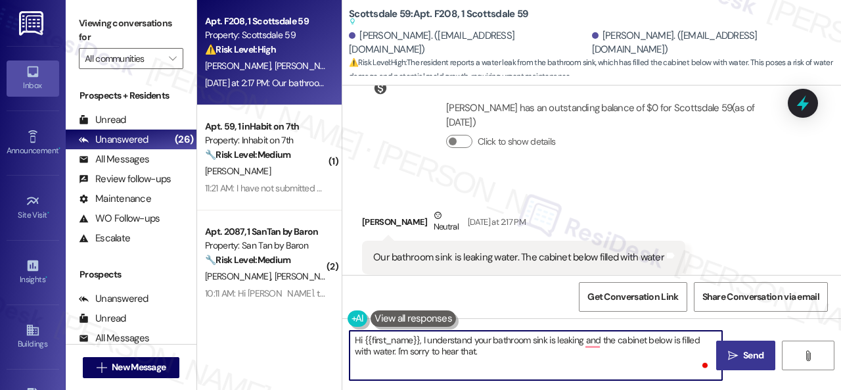
paste textarea "Is there already a work order for the issue? If so, may I have the work order n…"
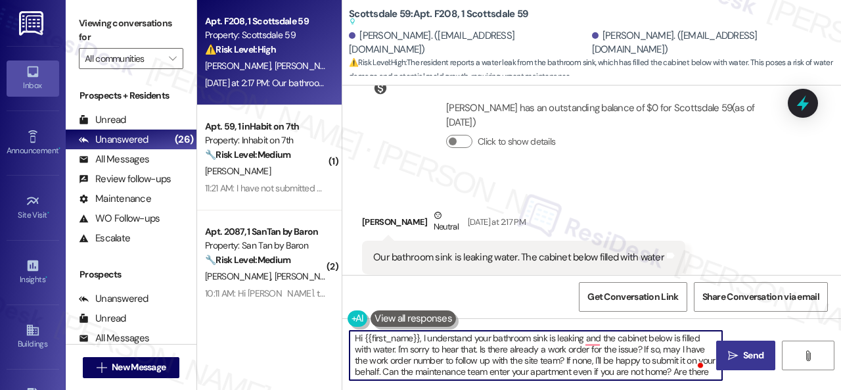
scroll to position [0, 0]
drag, startPoint x: 364, startPoint y: 340, endPoint x: 430, endPoint y: 340, distance: 65.7
click at [418, 337] on textarea "Hi {{first_name}}, I understand your bathroom sink is leaking and the cabinet b…" at bounding box center [536, 355] width 373 height 49
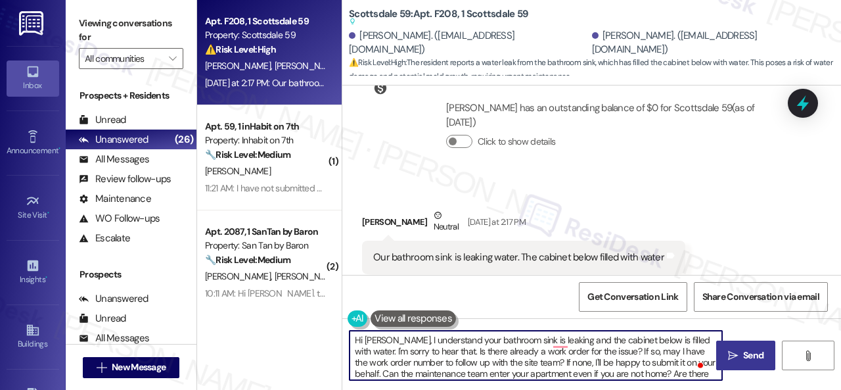
type textarea "Hi Lance, I understand your bathroom sink is leaking and the cabinet below is f…"
click at [743, 362] on span "Send" at bounding box center [753, 355] width 20 height 14
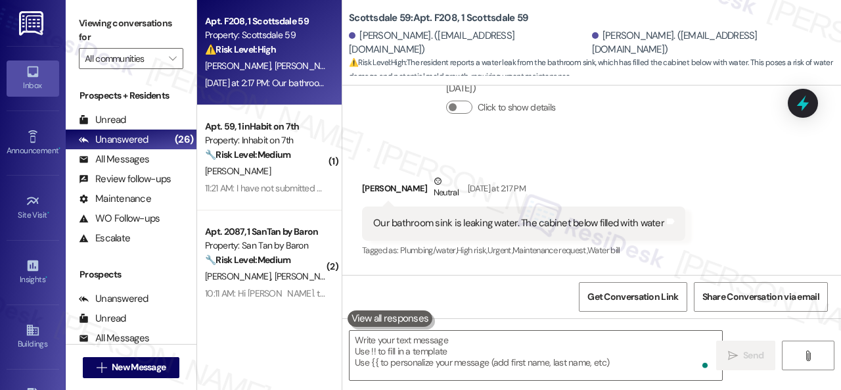
scroll to position [2020, 0]
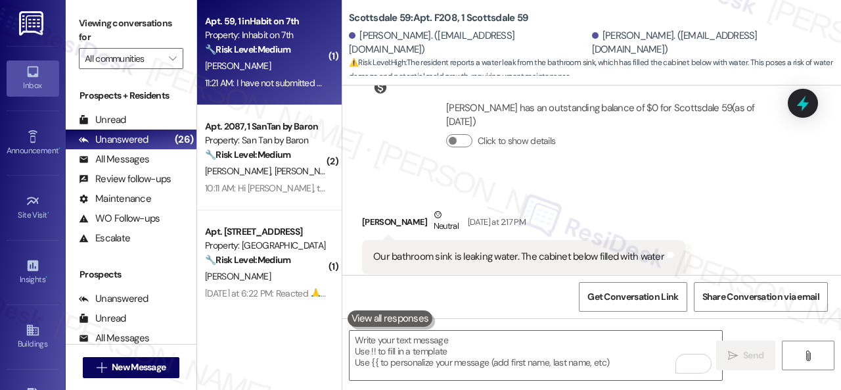
click at [294, 69] on div "E. Baxter" at bounding box center [266, 66] width 124 height 16
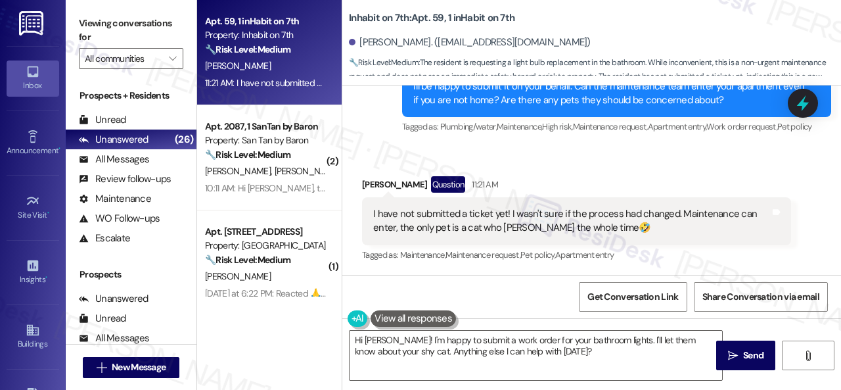
scroll to position [797, 0]
click at [523, 160] on div "Received via SMS Emma Baxter Question 11:21 AM I have not submitted a ticket ye…" at bounding box center [591, 210] width 499 height 127
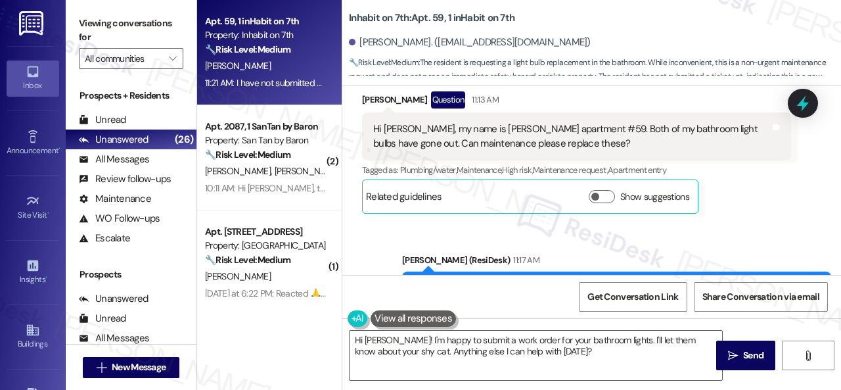
scroll to position [534, 0]
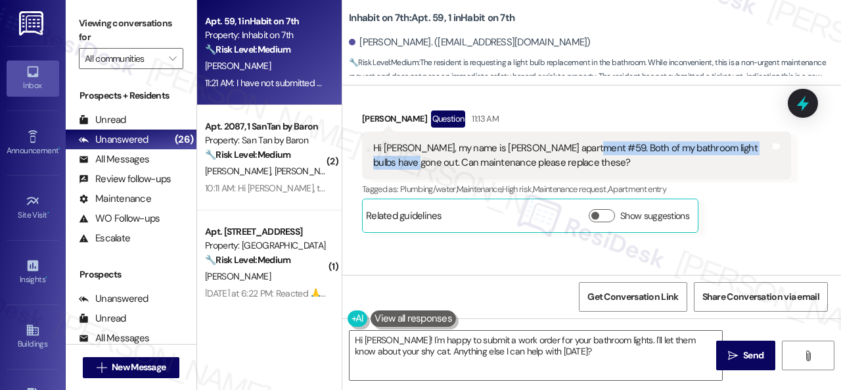
drag, startPoint x: 585, startPoint y: 148, endPoint x: 389, endPoint y: 164, distance: 196.5
click at [389, 164] on div "Hi Sarah, my name is Emma Baxter apartment #59. Both of my bathroom light bulbs…" at bounding box center [571, 155] width 397 height 28
copy div "Both of my bathroom light bulbs have gone out."
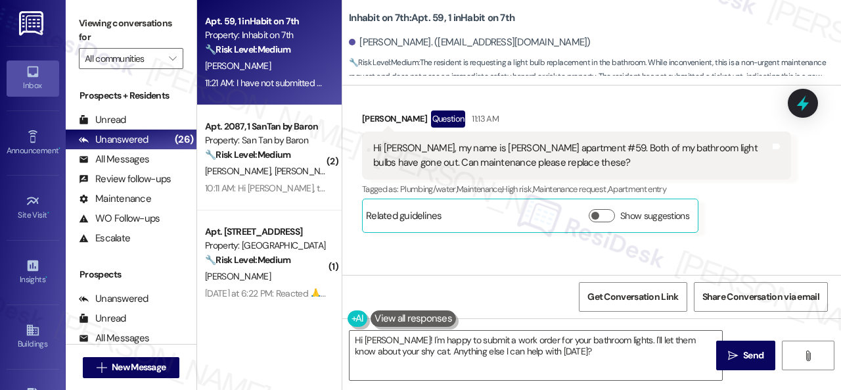
click at [590, 111] on div "Emma Baxter Question 11:13 AM" at bounding box center [576, 120] width 429 height 21
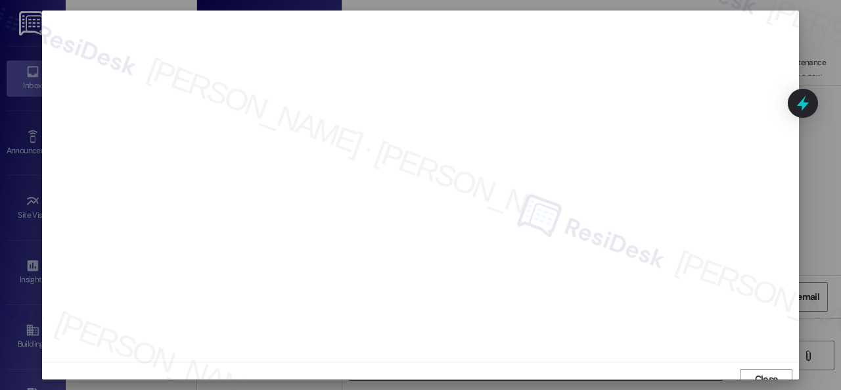
scroll to position [10, 0]
click at [777, 369] on span "Close" at bounding box center [767, 369] width 28 height 14
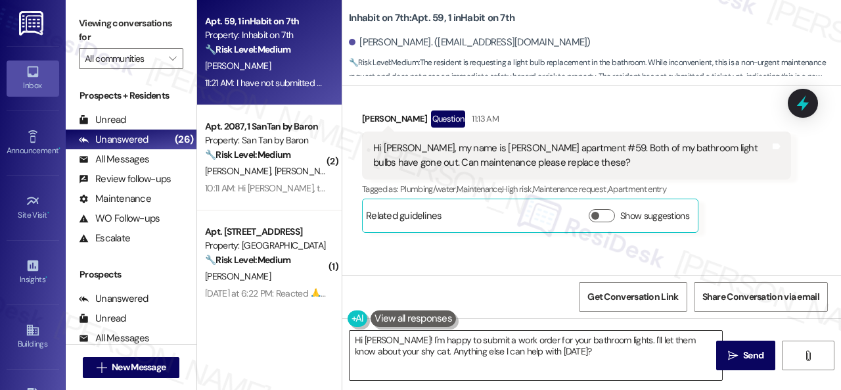
click at [563, 354] on textarea "Hi Emma! I'm happy to submit a work order for your bathroom lights. I'll let th…" at bounding box center [536, 355] width 373 height 49
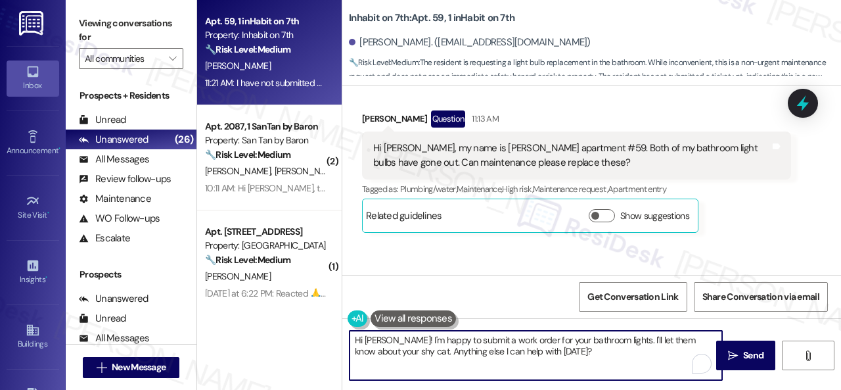
drag, startPoint x: 551, startPoint y: 356, endPoint x: 243, endPoint y: 306, distance: 311.6
click at [243, 306] on div "Apt. 59, 1 inHabit on 7th Property: Inhabit on 7th 🔧 Risk Level: Medium The res…" at bounding box center [519, 195] width 644 height 390
paste textarea "Thank you. I've submitted a work order on your behalf and notified the site tea…"
type textarea "Thank you. I've submitted a work order on your behalf and notified the site tea…"
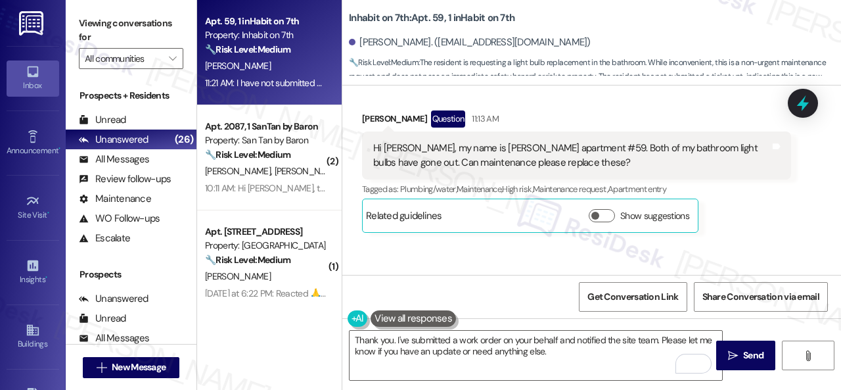
click at [745, 354] on span "Send" at bounding box center [753, 355] width 20 height 14
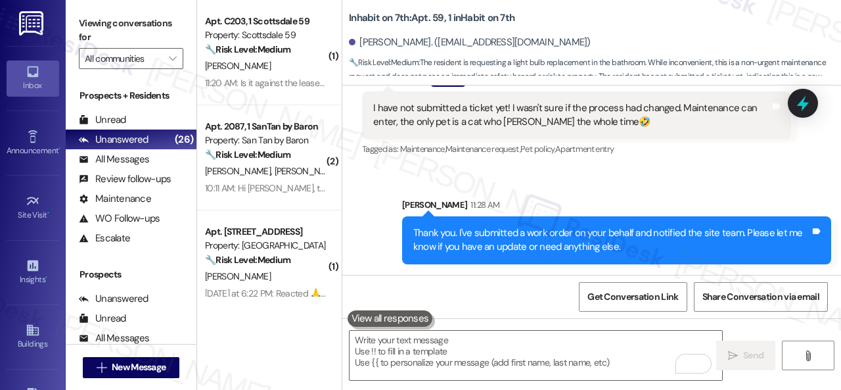
scroll to position [902, 0]
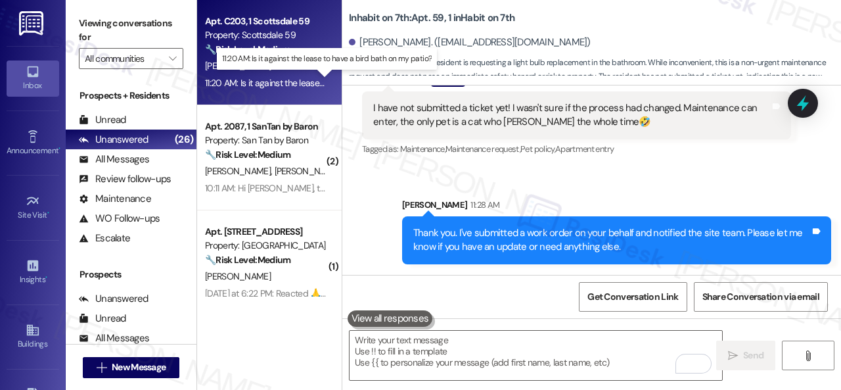
click at [293, 77] on div "11:20 AM: Is it against the lease to have a bird bath on my patio? 11:20 AM: Is…" at bounding box center [325, 83] width 241 height 12
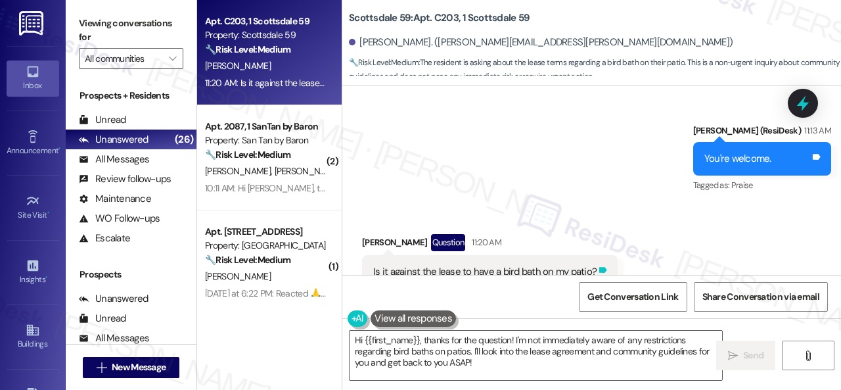
scroll to position [3683, 0]
click at [591, 204] on div "Received via SMS [PERSON_NAME] Question 11:20 AM Is it against the lease to hav…" at bounding box center [591, 261] width 499 height 114
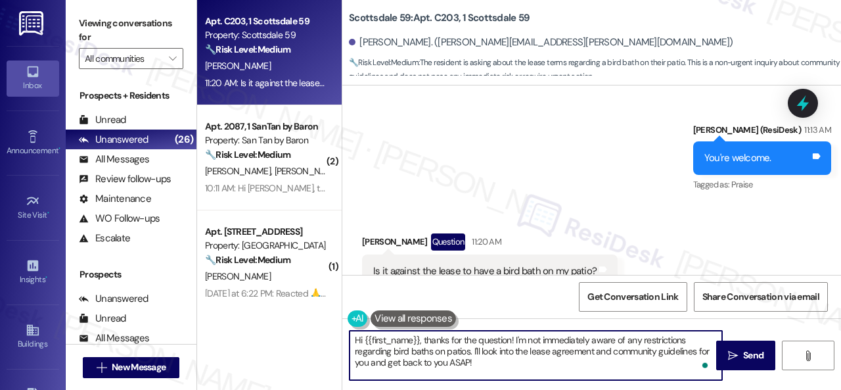
paste textarea "I will forward your inquiry to the site team and get back to you as soon as I r…"
drag, startPoint x: 480, startPoint y: 360, endPoint x: 300, endPoint y: 337, distance: 181.5
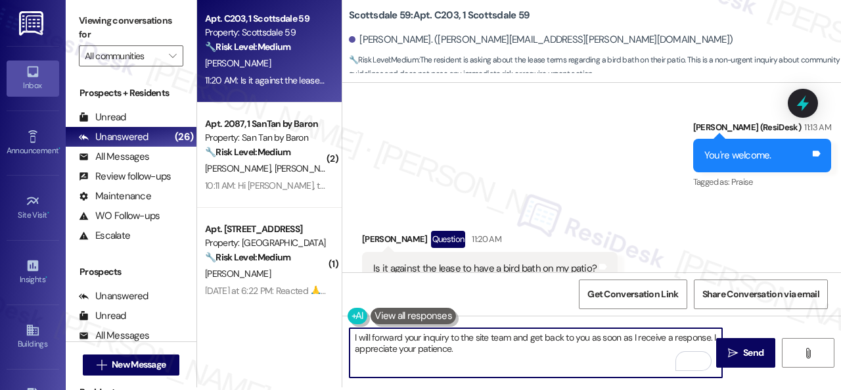
scroll to position [4, 0]
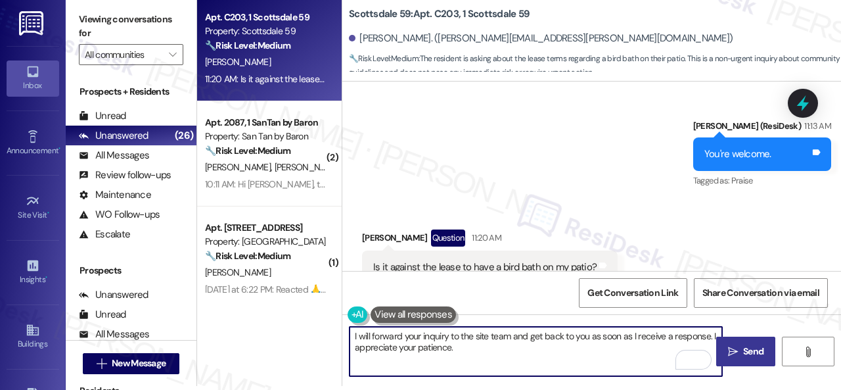
type textarea "I will forward your inquiry to the site team and get back to you as soon as I r…"
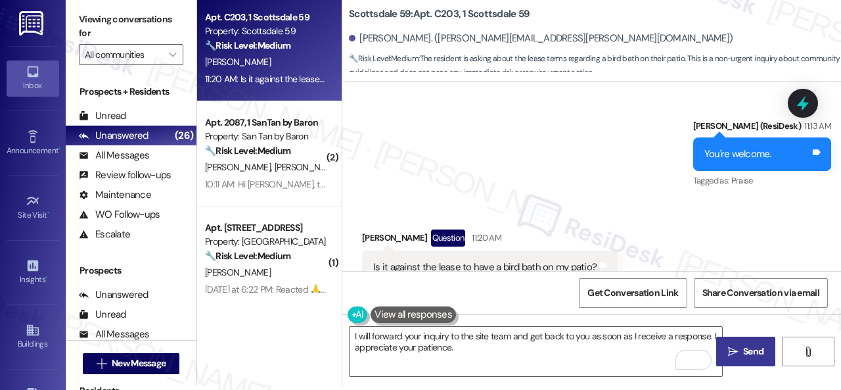
click at [743, 346] on span "Send" at bounding box center [753, 351] width 20 height 14
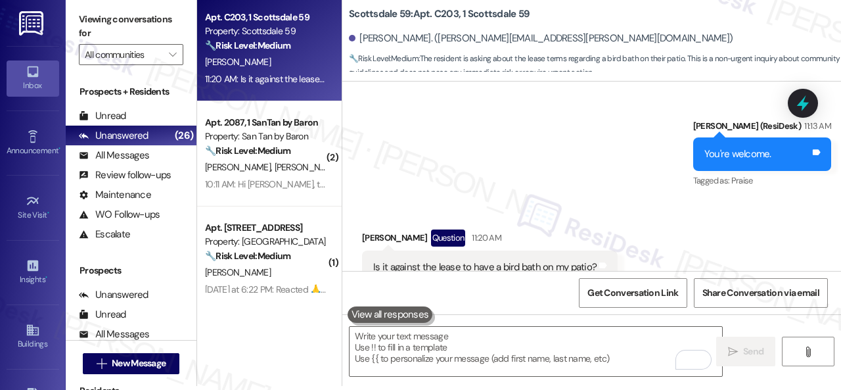
scroll to position [3682, 0]
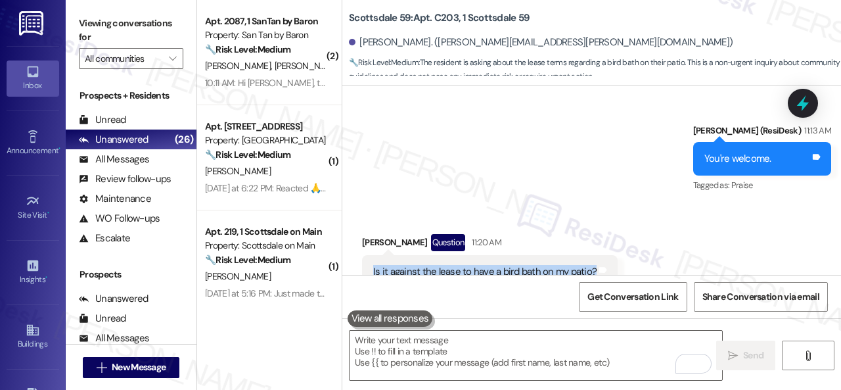
drag, startPoint x: 367, startPoint y: 227, endPoint x: 590, endPoint y: 226, distance: 223.5
click at [590, 255] on div "Is it against the lease to have a bird bath on my patio? Tags and notes" at bounding box center [490, 272] width 256 height 34
click at [539, 204] on div "Received via SMS [PERSON_NAME] Question 11:20 AM Is it against the lease to hav…" at bounding box center [591, 261] width 499 height 114
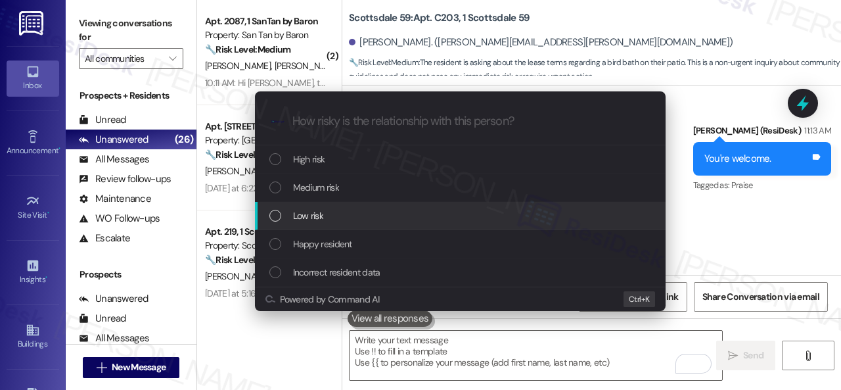
click at [321, 216] on span "Low risk" at bounding box center [308, 215] width 30 height 14
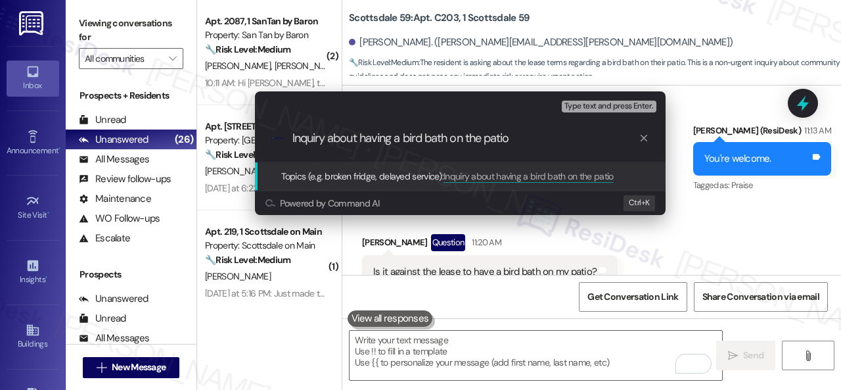
type input "Inquiry about having a bird bath on the patio."
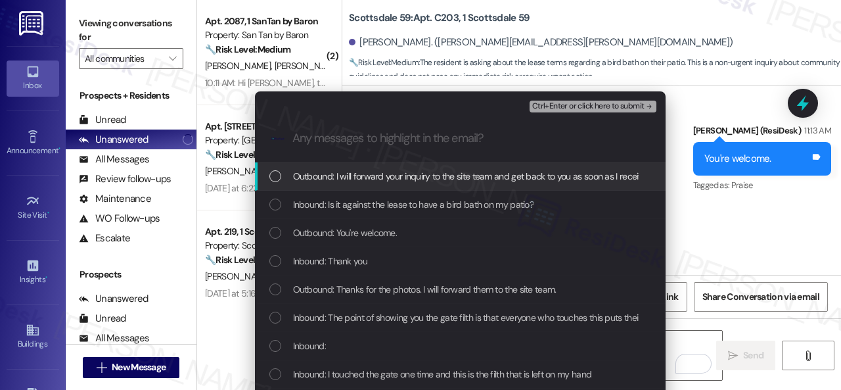
click at [456, 210] on span "Inbound: Is it against the lease to have a bird bath on my patio?" at bounding box center [413, 204] width 241 height 14
click at [542, 106] on span "Ctrl+Enter or click here to submit" at bounding box center [588, 106] width 112 height 9
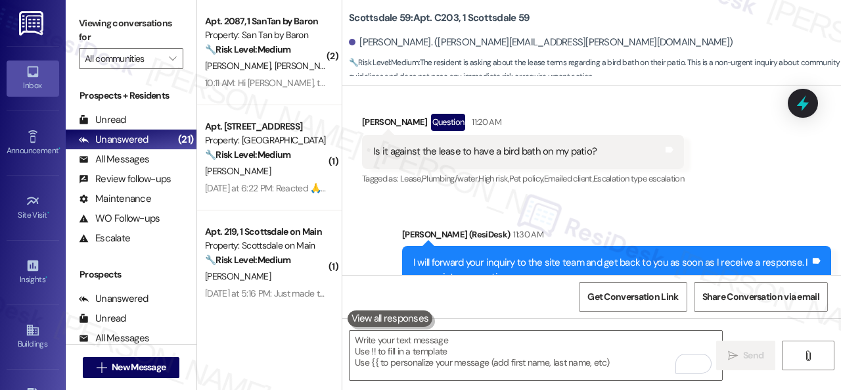
scroll to position [3696, 0]
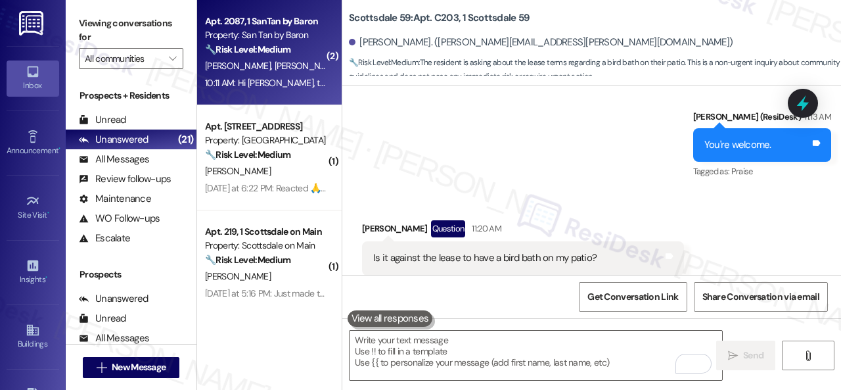
click at [302, 55] on div "🔧 Risk Level: Medium The resident is reporting a malfunctioning dryer that is b…" at bounding box center [266, 50] width 122 height 14
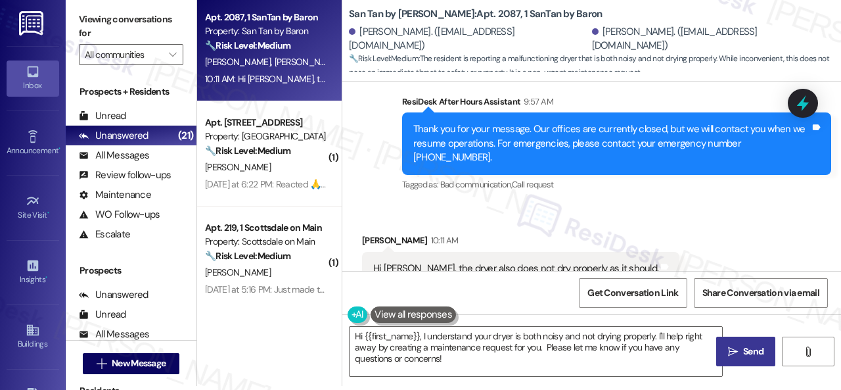
scroll to position [672, 0]
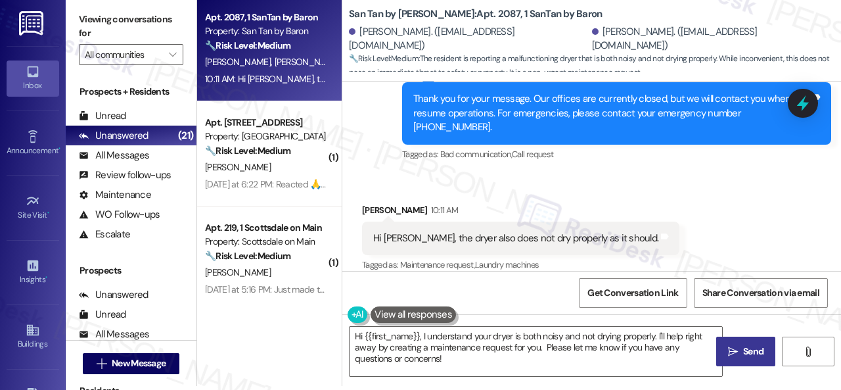
click at [680, 174] on div "Received via SMS Elizabeth Chavez 10:11 AM Hi Sarah, the dryer also does not dr…" at bounding box center [591, 229] width 499 height 111
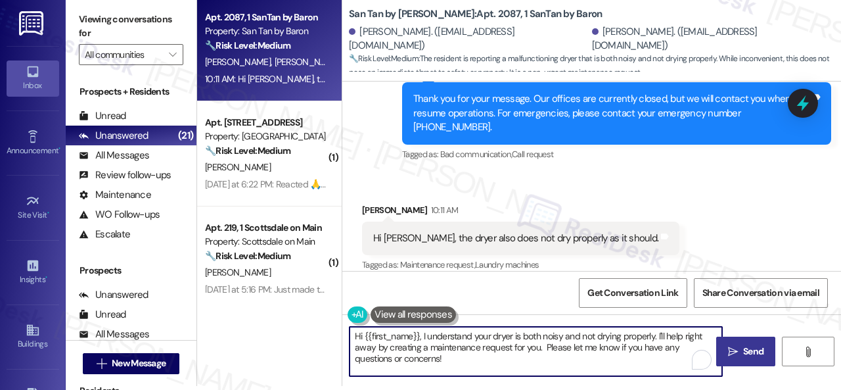
drag, startPoint x: 657, startPoint y: 337, endPoint x: 658, endPoint y: 367, distance: 30.3
click at [657, 367] on textarea "Hi {{first_name}}, I understand your dryer is both noisy and not drying properl…" at bounding box center [536, 351] width 373 height 49
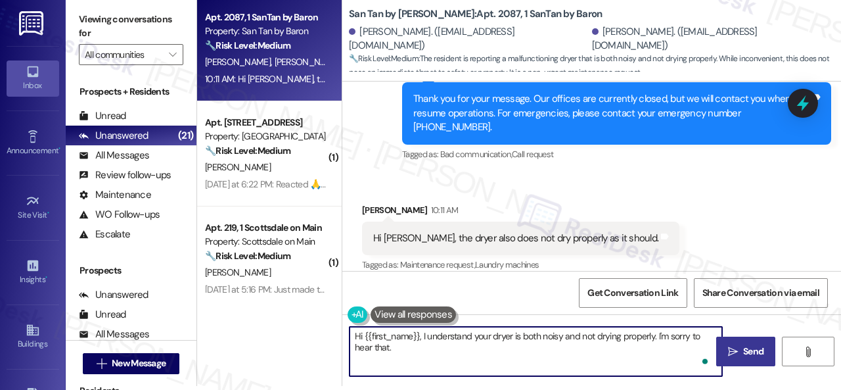
paste textarea "Is there already a work order for the issue? If so, may I have the work order n…"
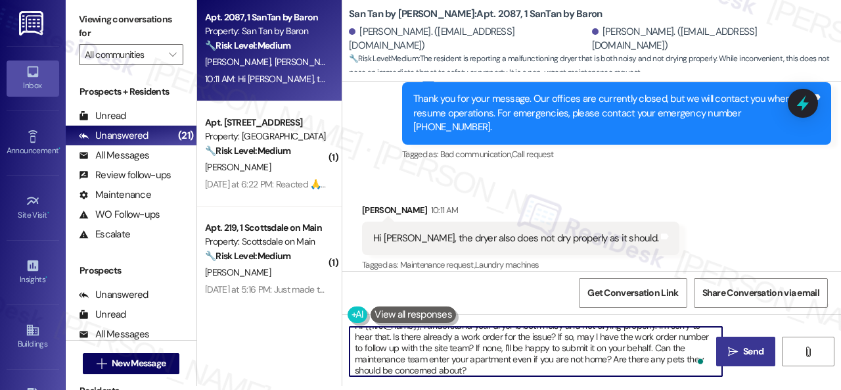
scroll to position [11, 0]
type textarea "Hi {{first_name}}, I understand your dryer is both noisy and not drying properl…"
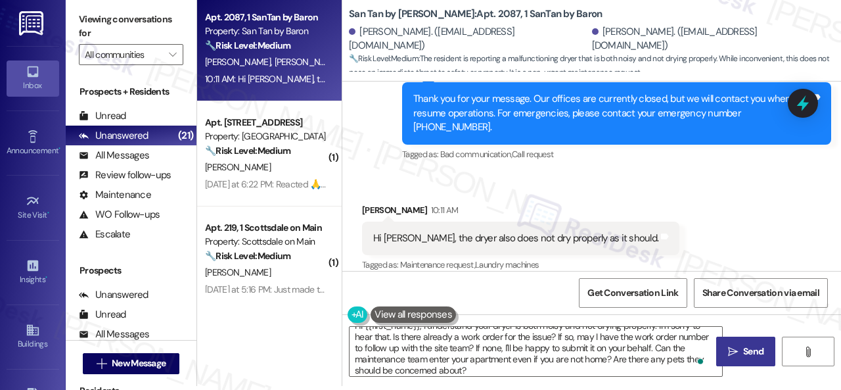
click at [743, 352] on span "Send" at bounding box center [753, 351] width 20 height 14
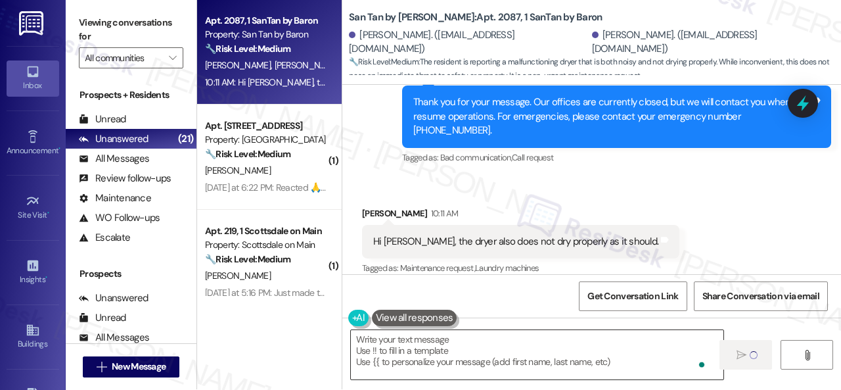
scroll to position [0, 0]
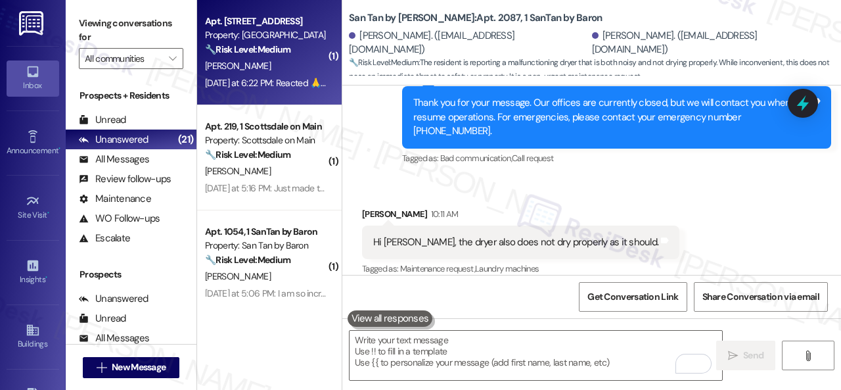
click at [297, 70] on div "[PERSON_NAME]" at bounding box center [266, 66] width 124 height 16
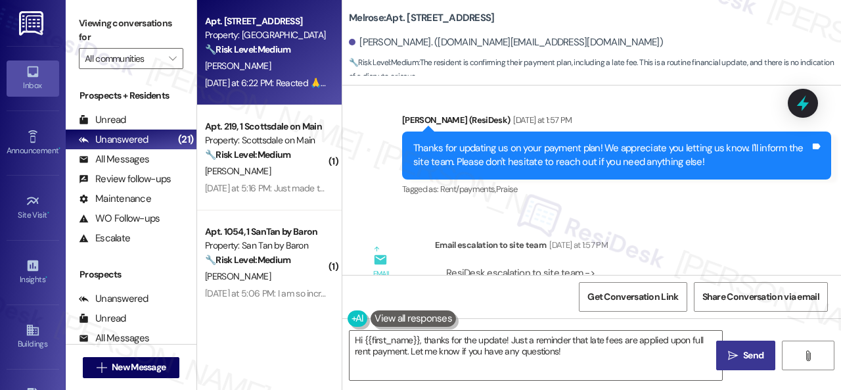
scroll to position [3104, 0]
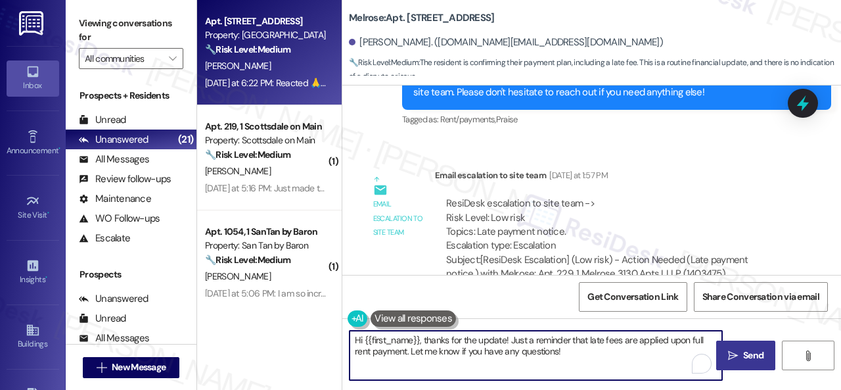
drag, startPoint x: 578, startPoint y: 359, endPoint x: 308, endPoint y: 313, distance: 274.5
click at [308, 313] on div "Apt. 229, 1 Melrose 3130 Apts LLLP Property: Melrose 🔧 Risk Level: Medium The r…" at bounding box center [519, 195] width 644 height 390
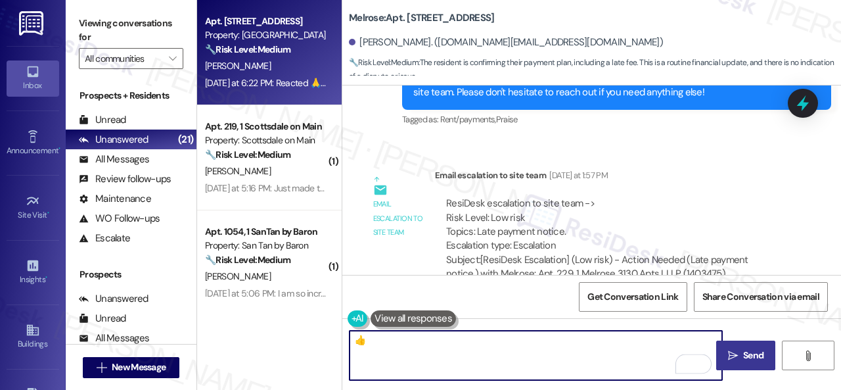
type textarea "👍"
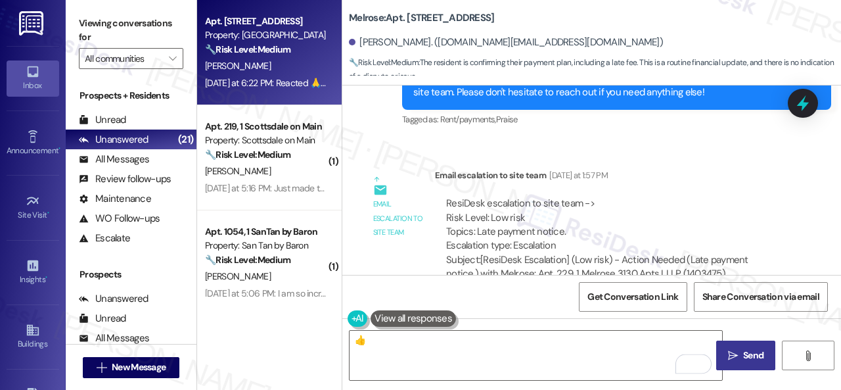
click at [735, 350] on span " Send" at bounding box center [746, 355] width 41 height 14
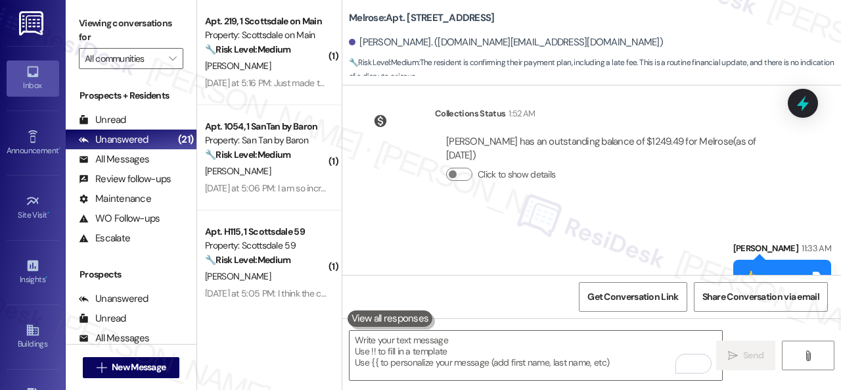
scroll to position [4, 0]
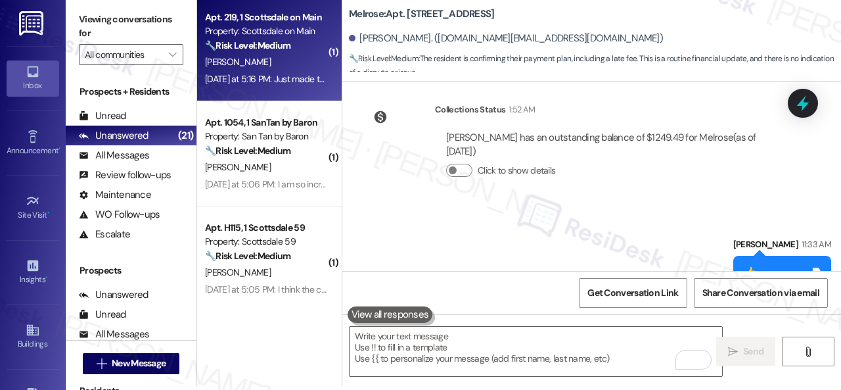
click at [285, 60] on div "D. Adams" at bounding box center [266, 62] width 124 height 16
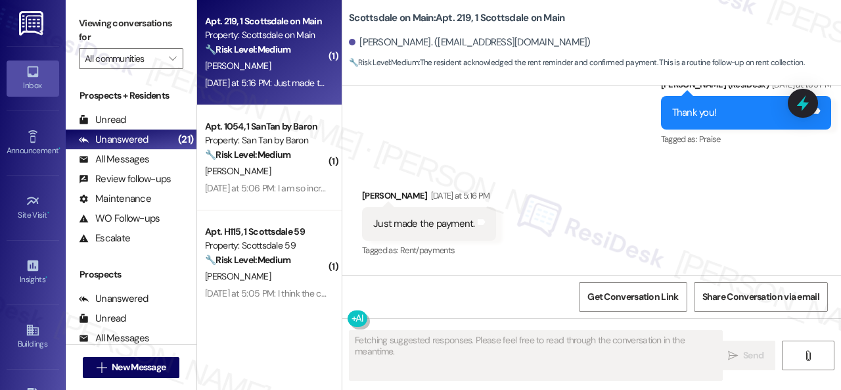
scroll to position [1831, 0]
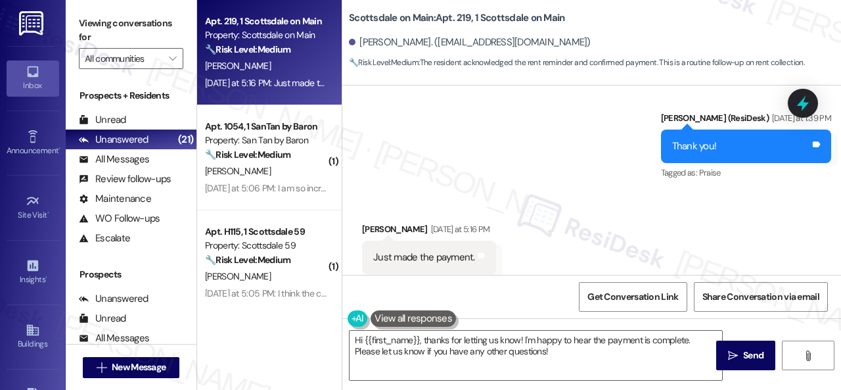
click at [431, 160] on div "Sent via SMS Sarah (ResiDesk) Yesterday at 1:39 PM Thank you! Tags and notes Ta…" at bounding box center [591, 136] width 499 height 111
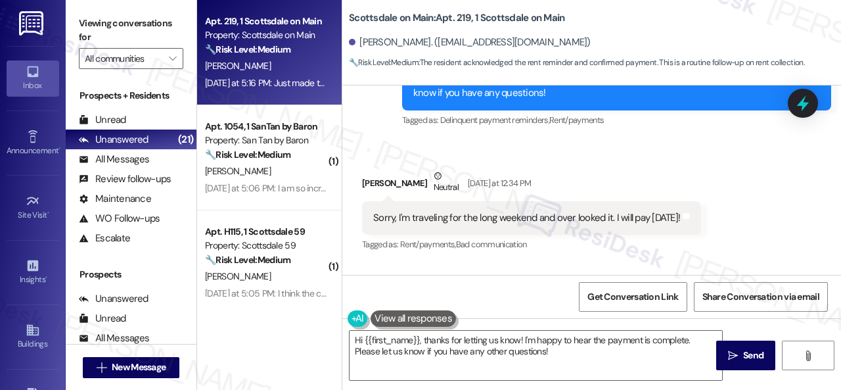
scroll to position [1634, 0]
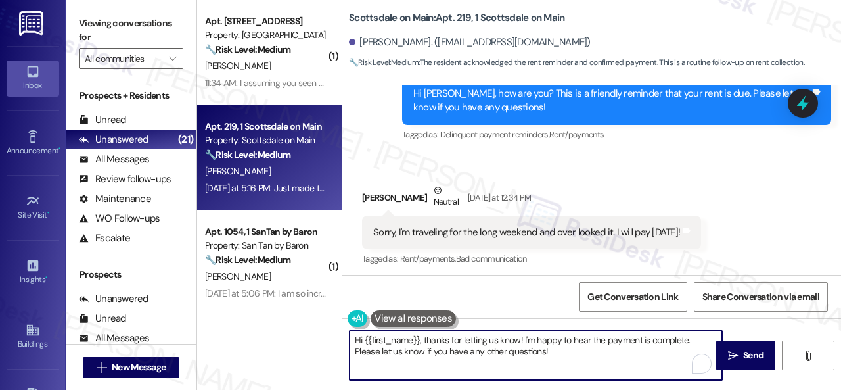
drag, startPoint x: 565, startPoint y: 354, endPoint x: 288, endPoint y: 333, distance: 277.5
click at [288, 333] on div "( 1 ) Apt. 229, 1 Melrose 3130 Apts LLLP Property: Melrose 🔧 Risk Level: Medium…" at bounding box center [519, 195] width 644 height 390
paste textarea "Thanks for the update! I'm happy to hear you've already taken care of the rent.…"
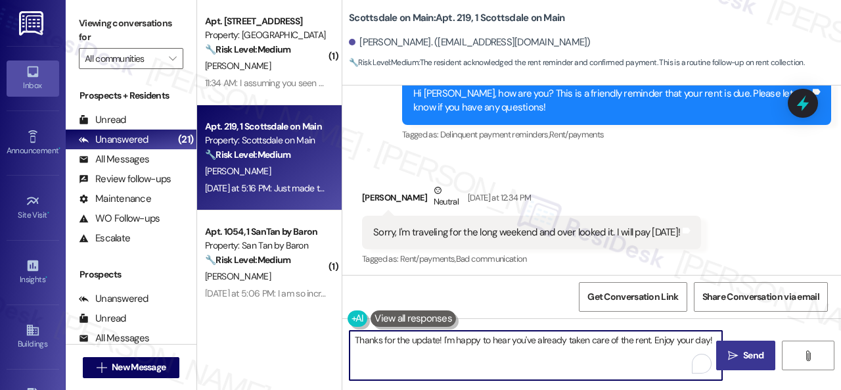
type textarea "Thanks for the update! I'm happy to hear you've already taken care of the rent.…"
click at [745, 354] on span "Send" at bounding box center [753, 355] width 20 height 14
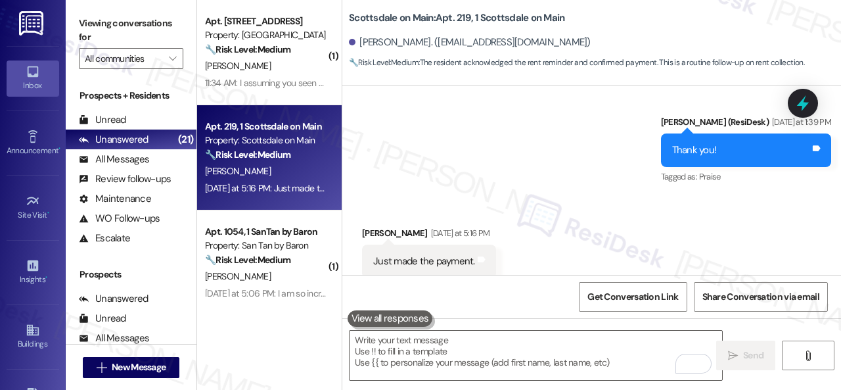
scroll to position [1831, 0]
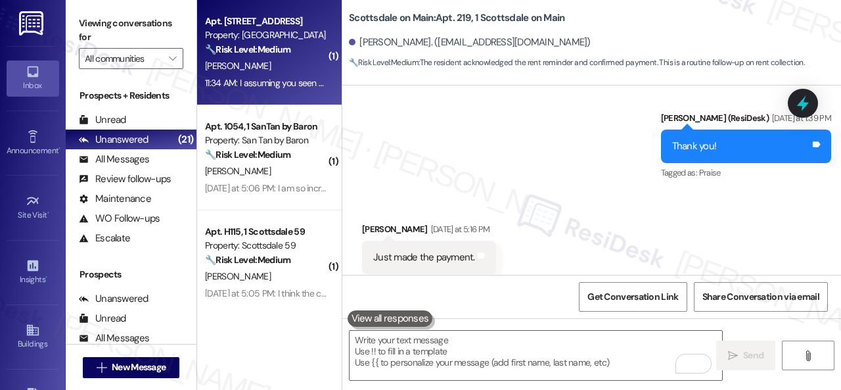
click at [275, 66] on div "[PERSON_NAME]" at bounding box center [266, 66] width 124 height 16
type textarea "Fetching suggested responses. Please feel free to read through the conversation…"
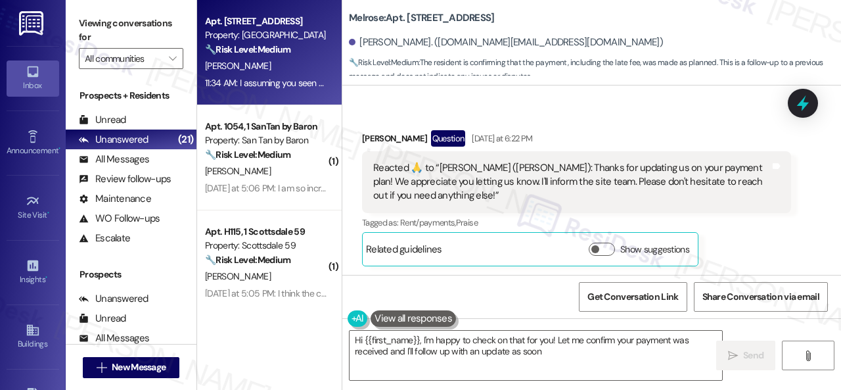
scroll to position [3239, 0]
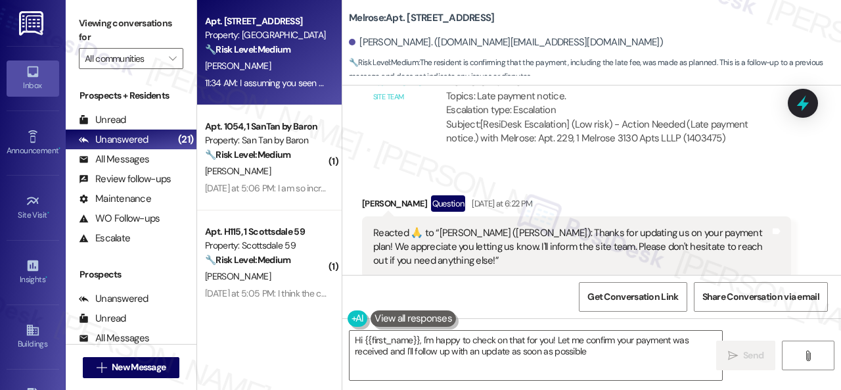
type textarea "Hi {{first_name}}, I'm happy to check on that for you! Let me confirm your paym…"
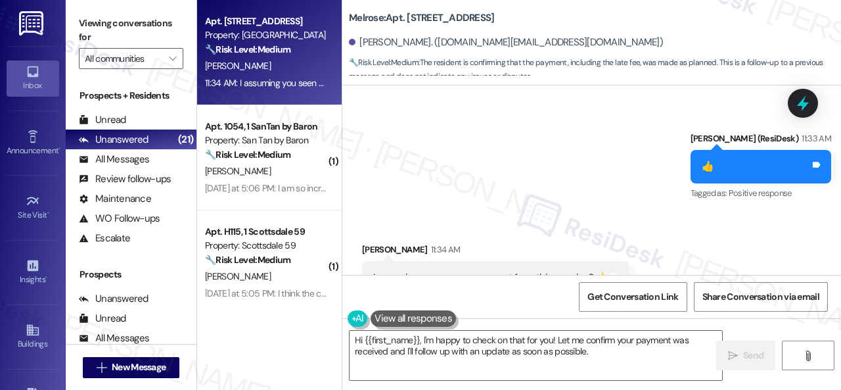
scroll to position [3633, 0]
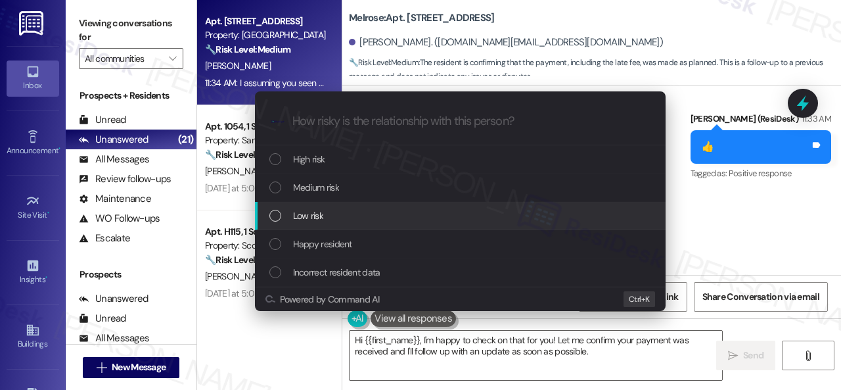
click at [309, 215] on span "Low risk" at bounding box center [308, 215] width 30 height 14
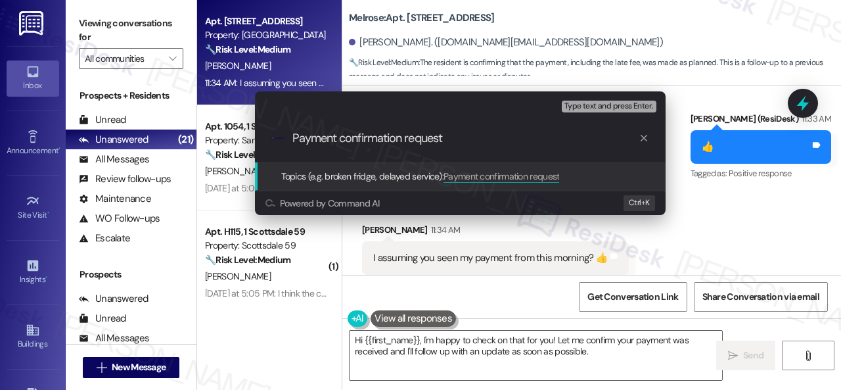
type input "Payment confirmation request."
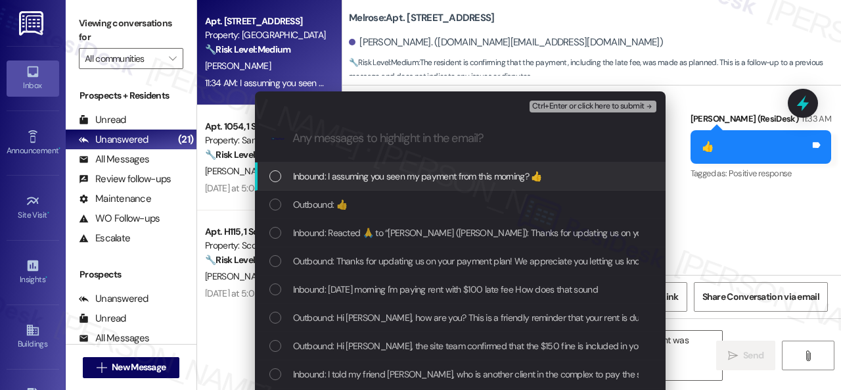
click at [421, 173] on span "Inbound: I assuming you seen my payment from this morning? 👍" at bounding box center [417, 176] width 249 height 14
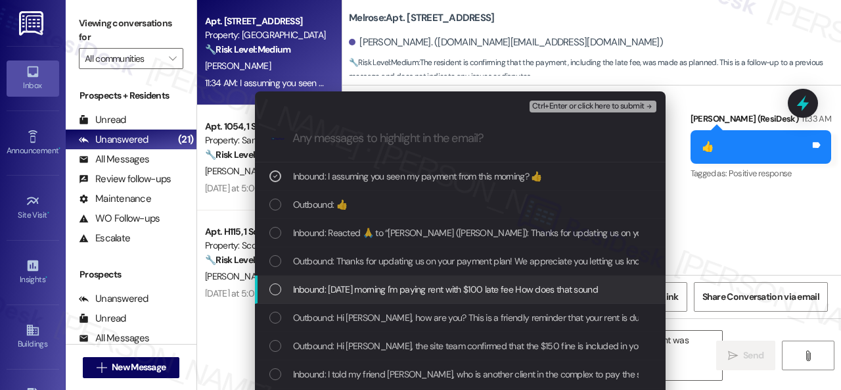
click at [417, 288] on span "Inbound: Tomorrow morning I'm paying rent with $100 late fee How does that sound" at bounding box center [445, 289] width 305 height 14
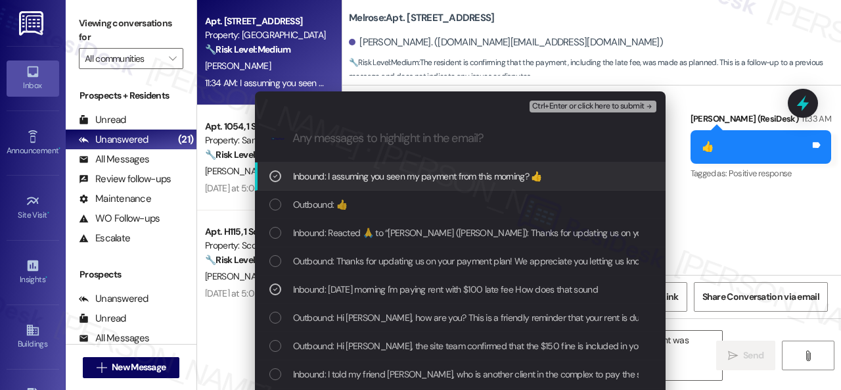
drag, startPoint x: 566, startPoint y: 102, endPoint x: 657, endPoint y: 174, distance: 116.5
click at [569, 107] on span "Ctrl+Enter or click here to submit" at bounding box center [588, 106] width 112 height 9
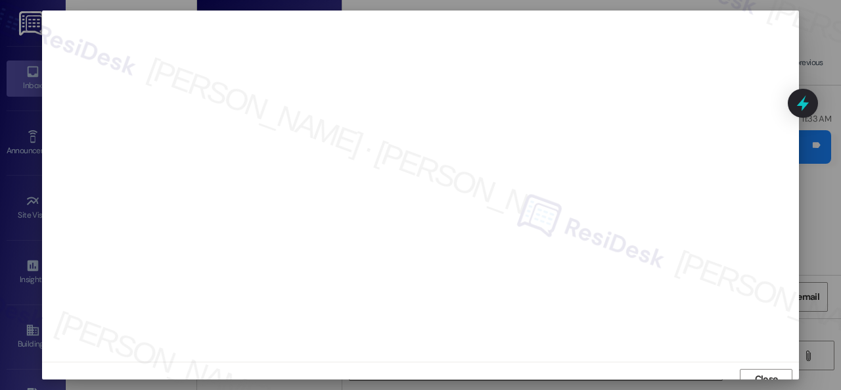
scroll to position [10, 0]
click at [760, 367] on span "Close" at bounding box center [766, 369] width 23 height 14
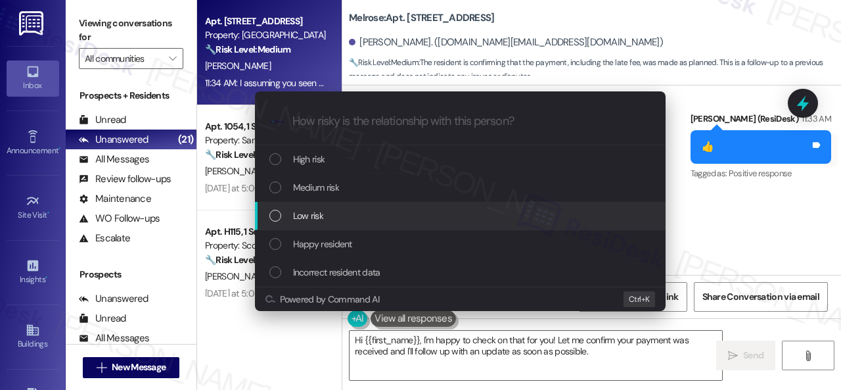
click at [300, 216] on span "Low risk" at bounding box center [308, 215] width 30 height 14
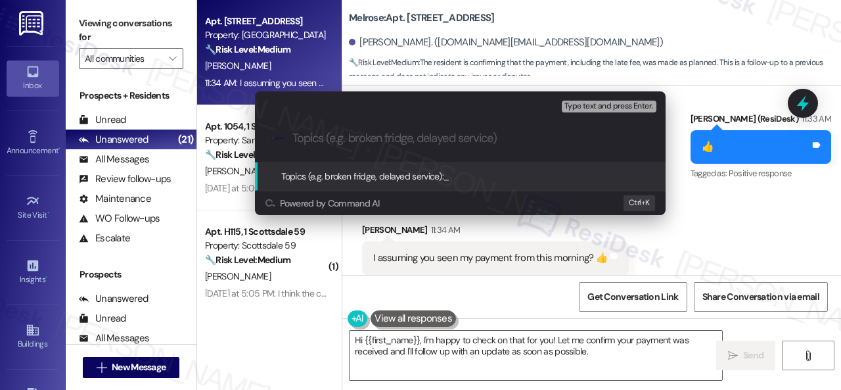
paste input "Payment confirmation request."
type input "Payment confirmation request."
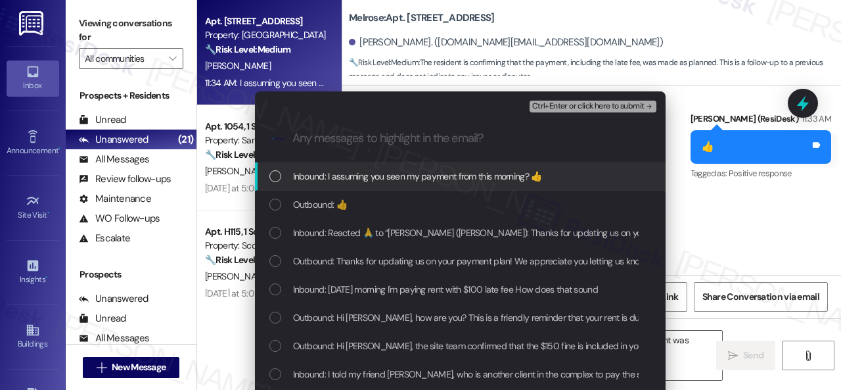
click at [296, 177] on span "Inbound: I assuming you seen my payment from this morning? 👍" at bounding box center [417, 176] width 249 height 14
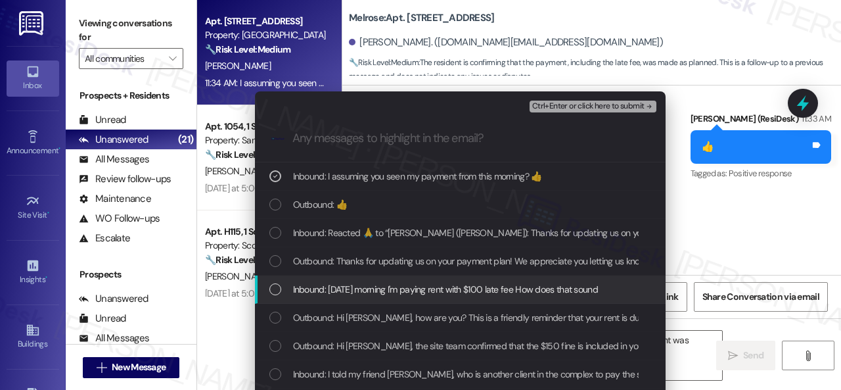
click at [300, 287] on span "Inbound: Tomorrow morning I'm paying rent with $100 late fee How does that sound" at bounding box center [445, 289] width 305 height 14
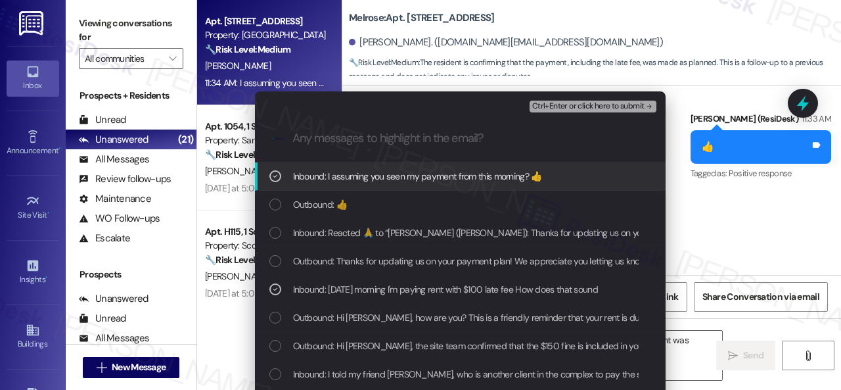
click at [547, 106] on span "Ctrl+Enter or click here to submit" at bounding box center [588, 106] width 112 height 9
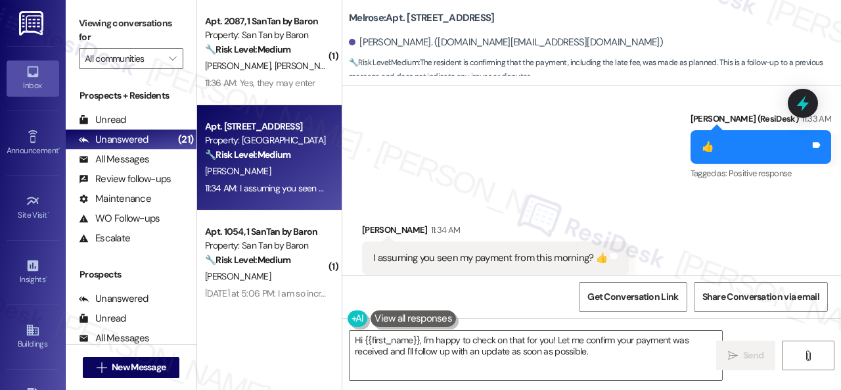
scroll to position [3634, 0]
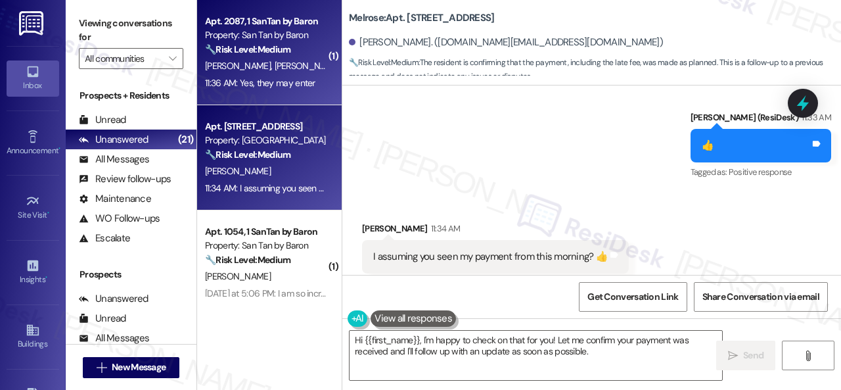
click at [305, 61] on div "M. Arguello E. Chavez" at bounding box center [266, 66] width 124 height 16
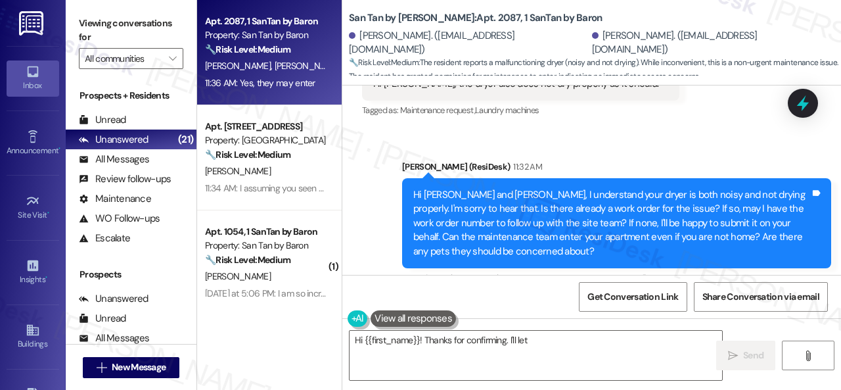
scroll to position [818, 0]
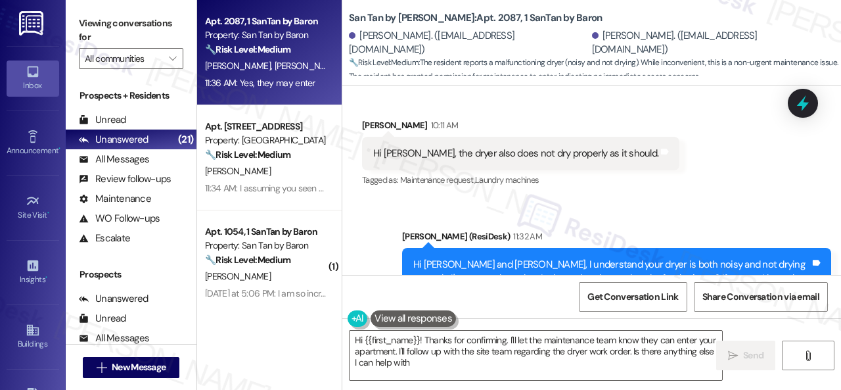
type textarea "Hi {{first_name}}! Thanks for confirming. I'll let the maintenance team know th…"
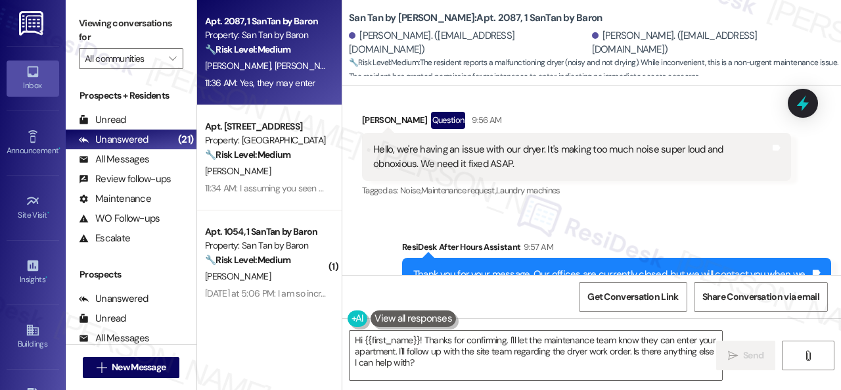
scroll to position [490, 0]
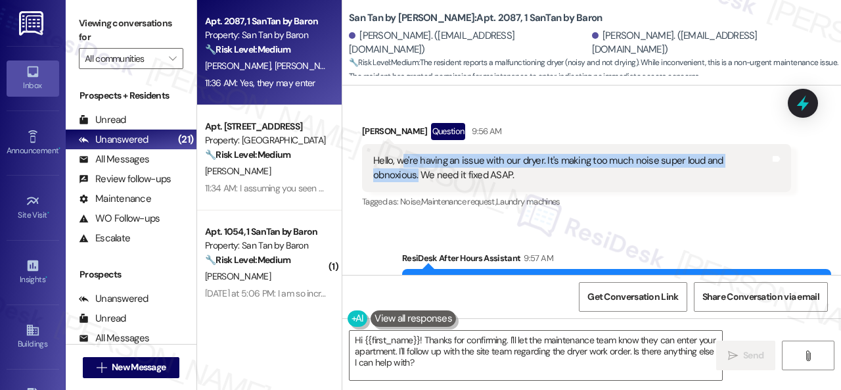
drag, startPoint x: 404, startPoint y: 157, endPoint x: 417, endPoint y: 177, distance: 23.7
click at [417, 177] on div "Hello, we're having an issue with our dryer. It's making too much noise super l…" at bounding box center [571, 168] width 397 height 28
copy div "e're having an issue with our dryer. It's making too much noise super loud and …"
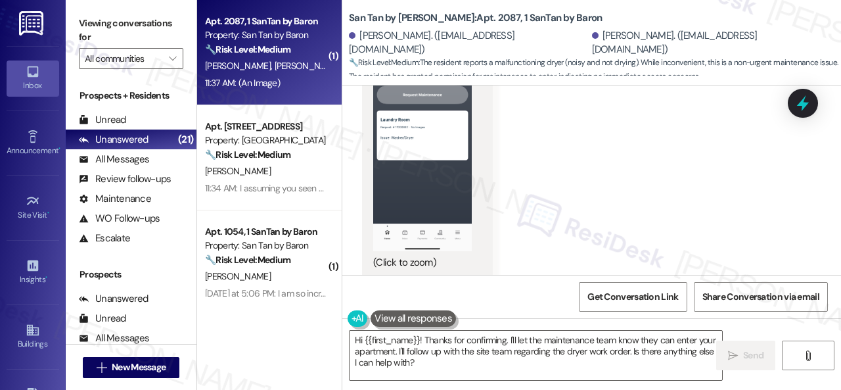
scroll to position [1301, 0]
click at [417, 153] on button "Zoom image" at bounding box center [422, 143] width 99 height 213
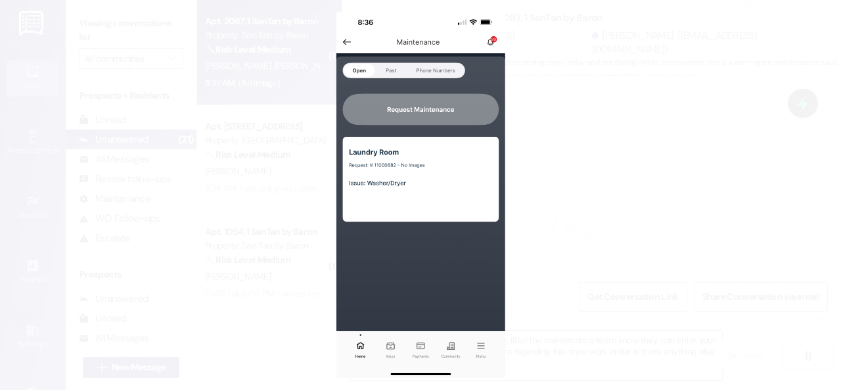
click at [452, 173] on button "Unzoom image" at bounding box center [420, 195] width 841 height 390
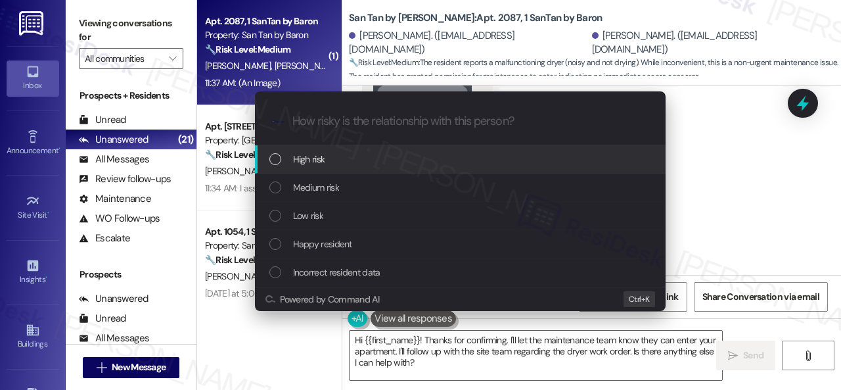
click at [302, 158] on span "High risk" at bounding box center [309, 159] width 32 height 14
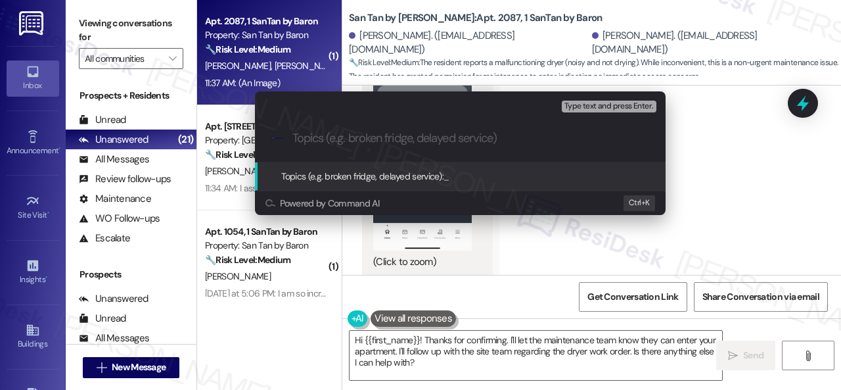
paste input "Follow-up on work order 11000682"
type input "Follow-up on work order 11000682"
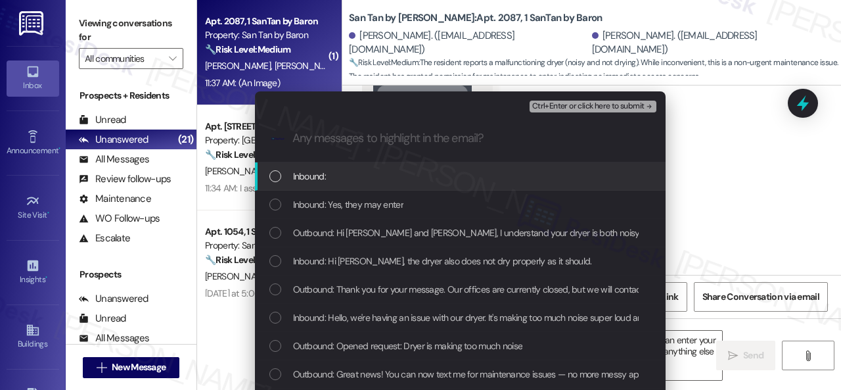
click at [297, 177] on span "Inbound:" at bounding box center [309, 176] width 33 height 14
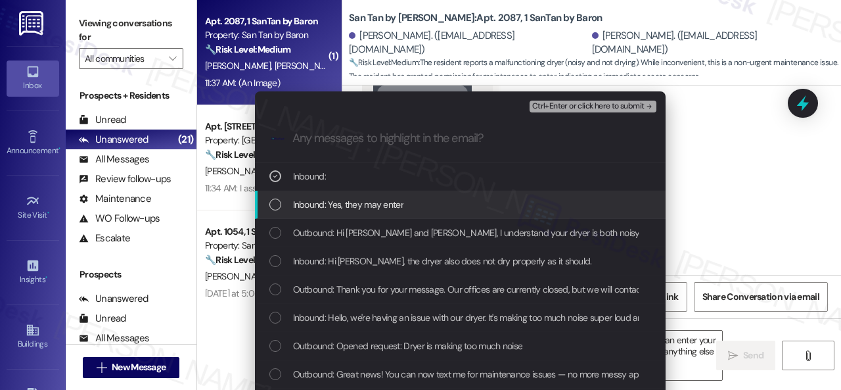
click at [316, 203] on span "Inbound: Yes, they may enter" at bounding box center [348, 204] width 110 height 14
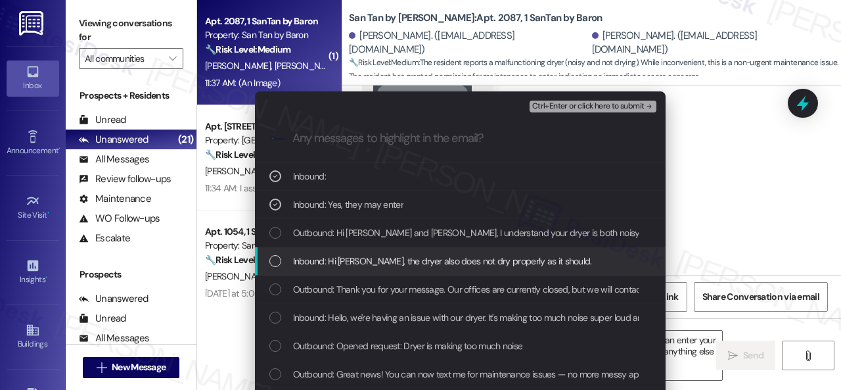
click at [322, 258] on span "Inbound: Hi Sarah, the dryer also does not dry properly as it should." at bounding box center [442, 261] width 299 height 14
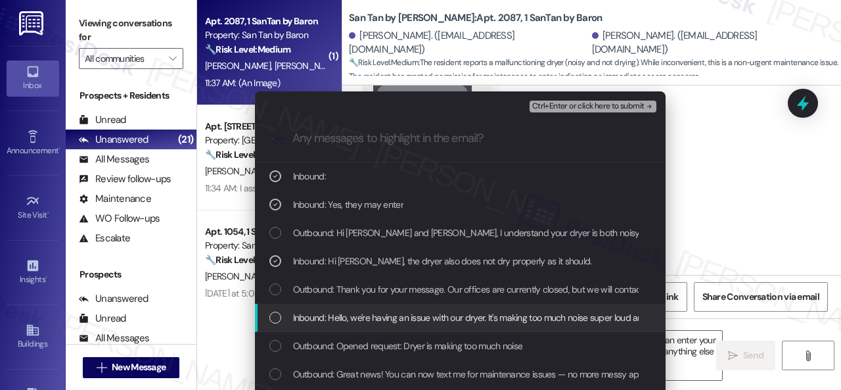
click at [348, 316] on span "Inbound: Hello, we're having an issue with our dryer. It's making too much nois…" at bounding box center [536, 317] width 486 height 14
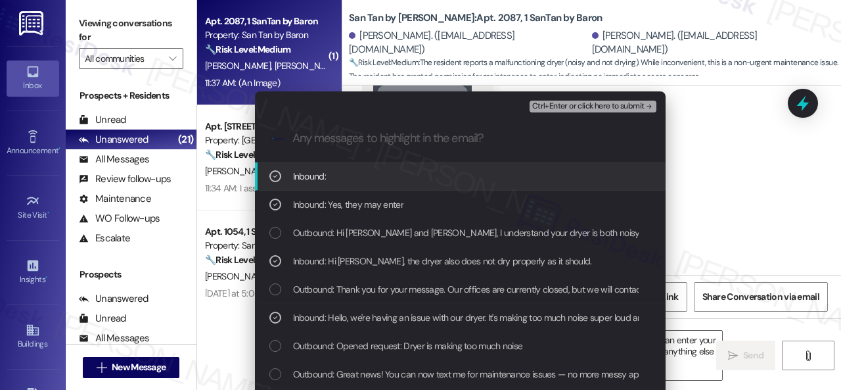
click at [563, 107] on span "Ctrl+Enter or click here to submit" at bounding box center [588, 106] width 112 height 9
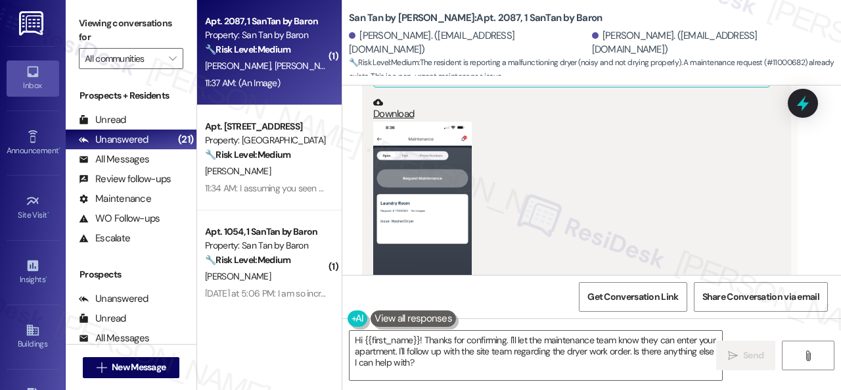
scroll to position [1383, 0]
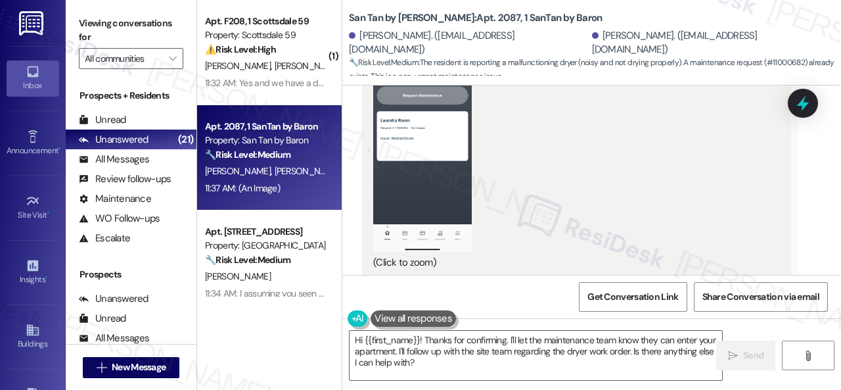
click at [682, 215] on div "(Click to zoom)" at bounding box center [571, 154] width 397 height 231
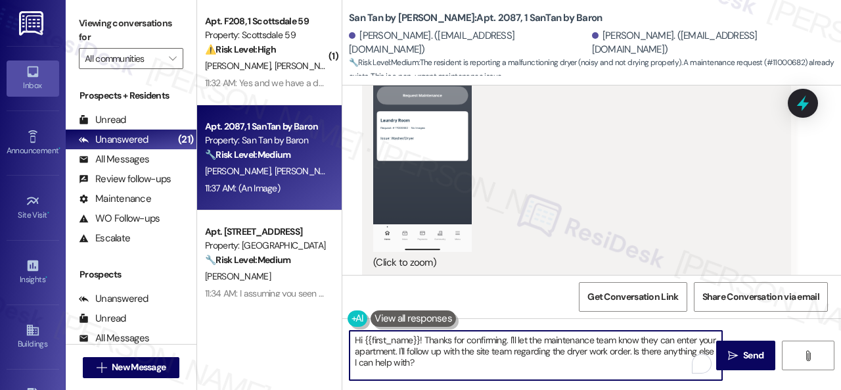
drag, startPoint x: 503, startPoint y: 365, endPoint x: 301, endPoint y: 321, distance: 207.0
click at [301, 321] on div "( 1 ) Apt. F208, 1 Scottsdale 59 Property: Scottsdale 59 ⚠️ Risk Level: High Th…" at bounding box center [519, 195] width 644 height 390
paste textarea "Thank you. I've made a follow-up with the site team regarding your work order. …"
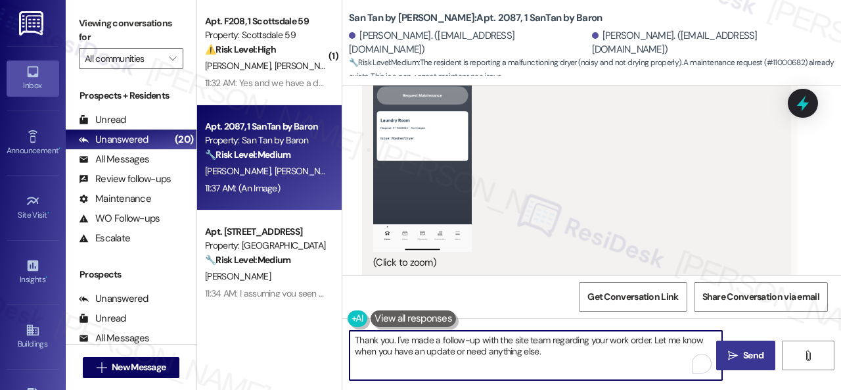
type textarea "Thank you. I've made a follow-up with the site team regarding your work order. …"
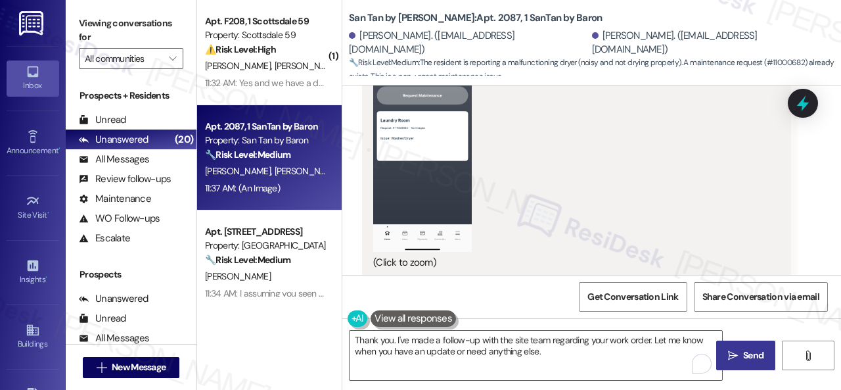
click at [743, 350] on span "Send" at bounding box center [753, 355] width 20 height 14
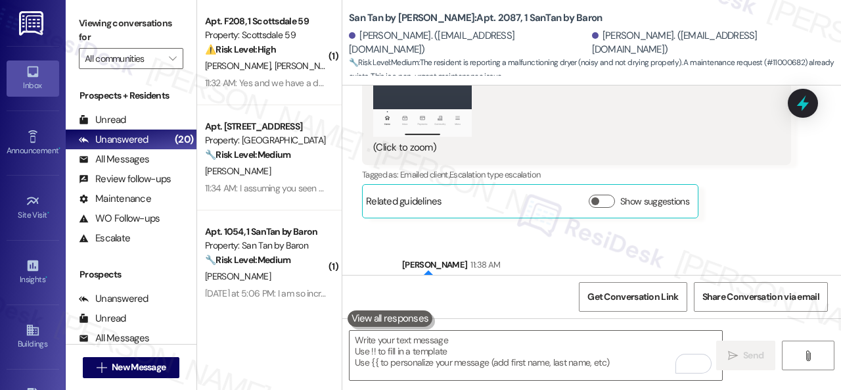
scroll to position [1542, 0]
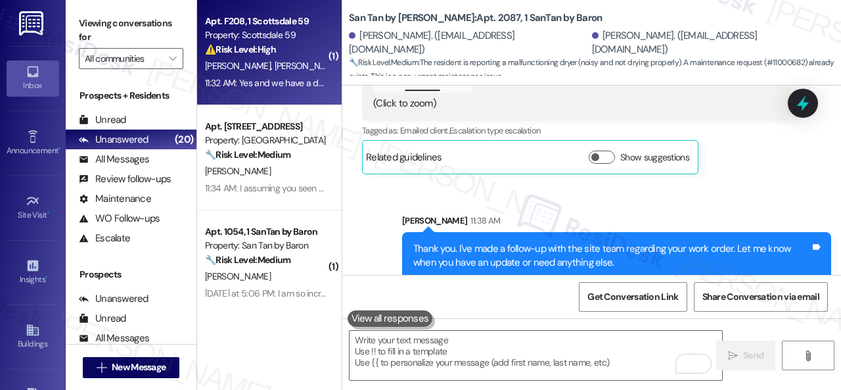
click at [298, 65] on div "M. Hendrix L. Shepherd" at bounding box center [266, 66] width 124 height 16
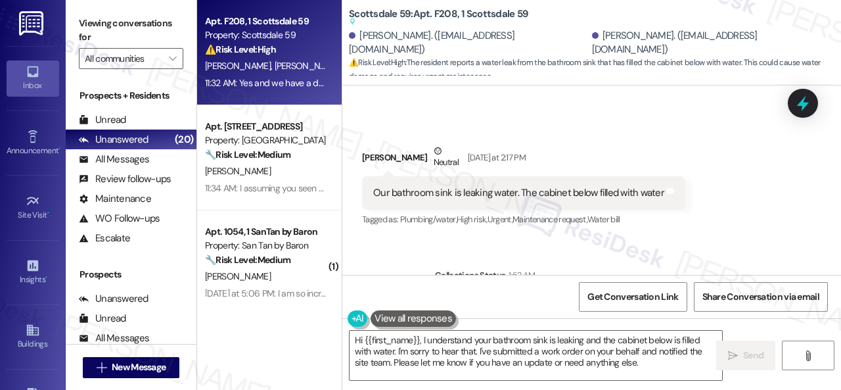
scroll to position [2072, 0]
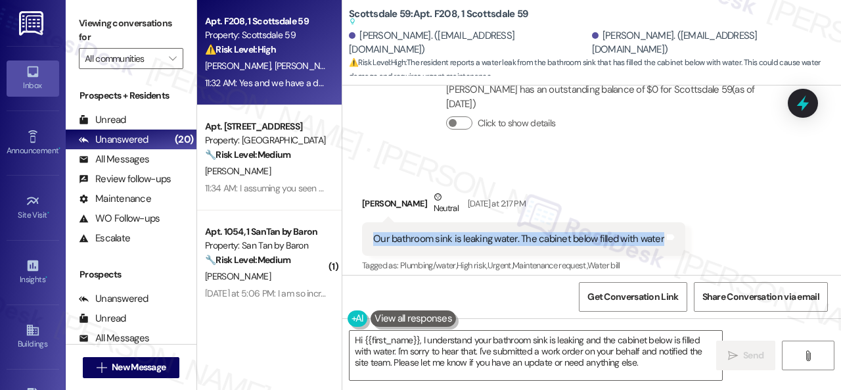
drag, startPoint x: 375, startPoint y: 211, endPoint x: 657, endPoint y: 210, distance: 281.9
click at [657, 232] on div "Our bathroom sink is leaking water. The cabinet below filled with water" at bounding box center [518, 239] width 291 height 14
copy div "Our bathroom sink is leaking water. The cabinet below filled with water"
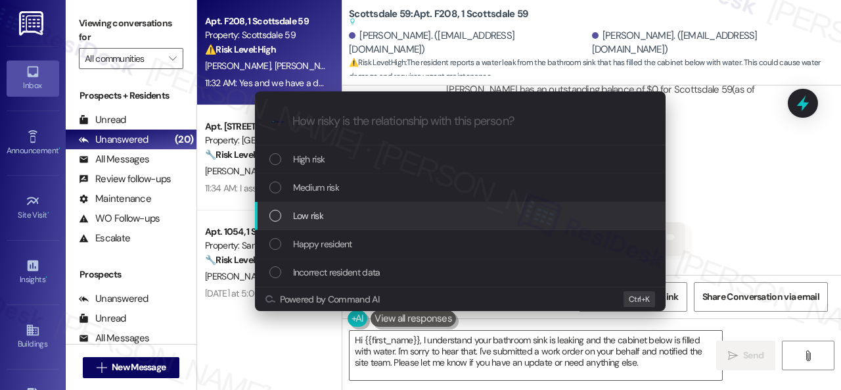
click at [724, 198] on div "Escalate Conversation How risky is the relationship with this person? Topics (e…" at bounding box center [420, 195] width 841 height 390
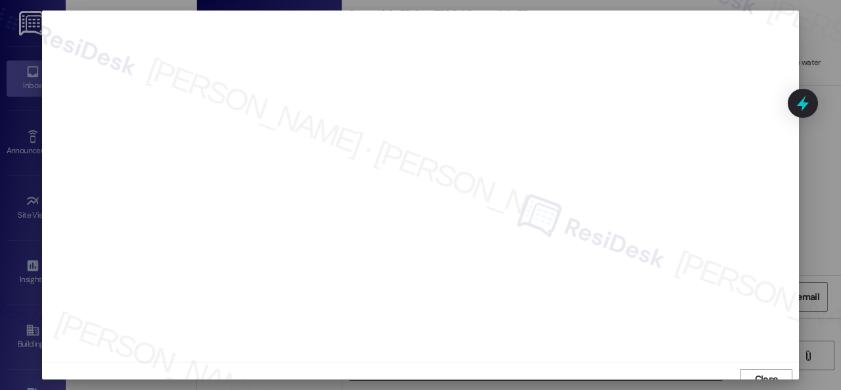
scroll to position [10, 0]
click at [753, 370] on span "Close" at bounding box center [767, 369] width 28 height 14
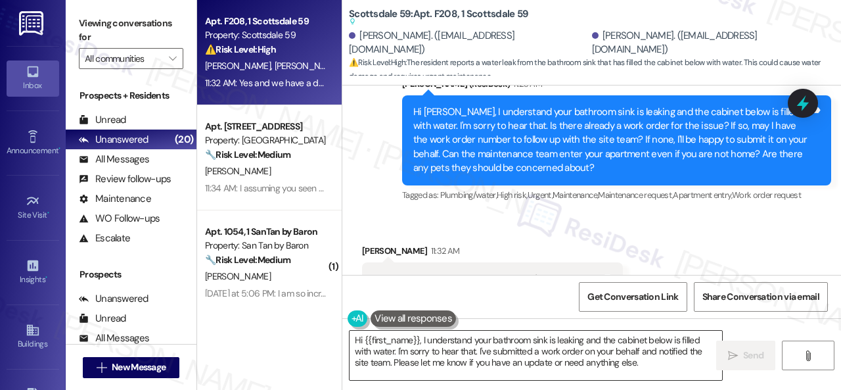
scroll to position [2467, 0]
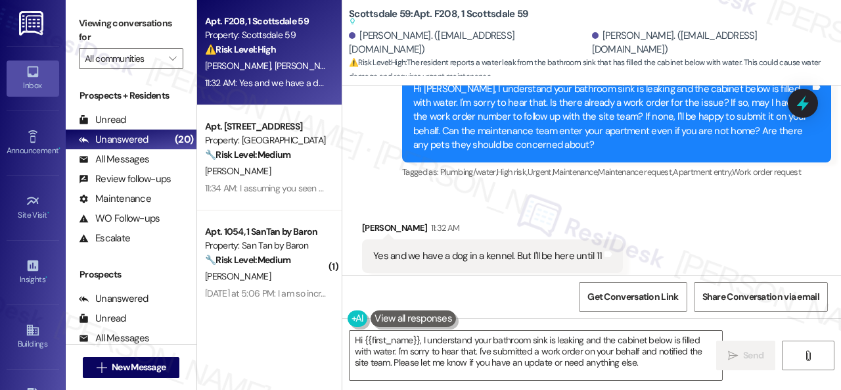
click at [674, 208] on div "Received via SMS Lance Shepherd 11:32 AM Yes and we have a dog in a kennel. But…" at bounding box center [591, 246] width 499 height 111
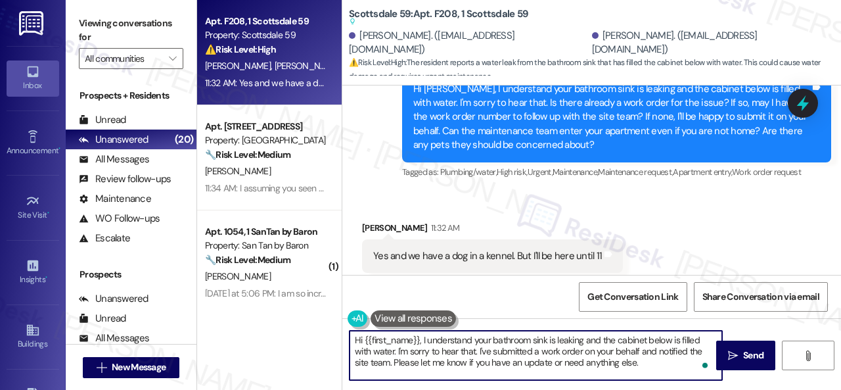
drag, startPoint x: 648, startPoint y: 367, endPoint x: 277, endPoint y: 321, distance: 373.6
click at [277, 321] on div "Apt. F208, 1 Scottsdale 59 Property: Scottsdale 59 ⚠️ Risk Level: High The resi…" at bounding box center [519, 195] width 644 height 390
paste textarea "Thank you"
type textarea "Thank you. I've submitted a work order on your behalf and notified the site tea…"
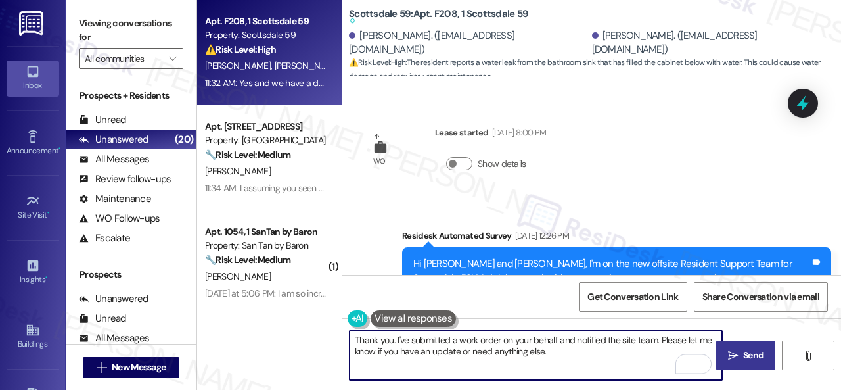
scroll to position [2467, 0]
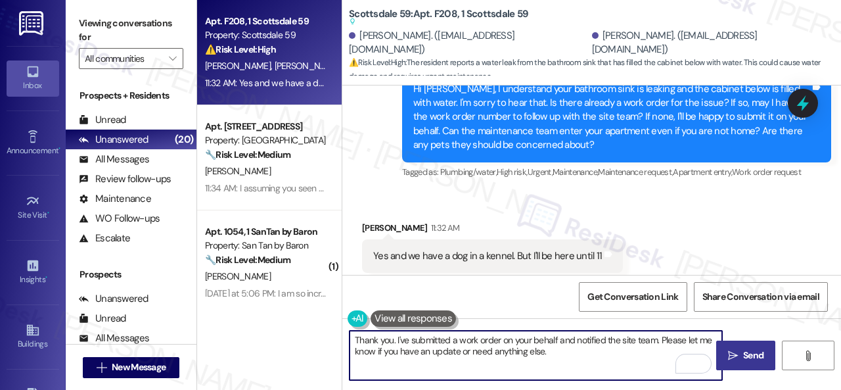
type textarea "Thank you. I've submitted a work order on your behalf and notified the site tea…"
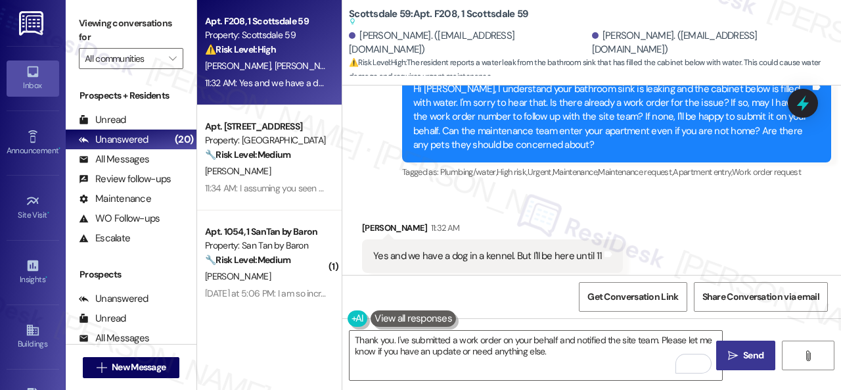
click at [741, 354] on span "Send" at bounding box center [754, 355] width 26 height 14
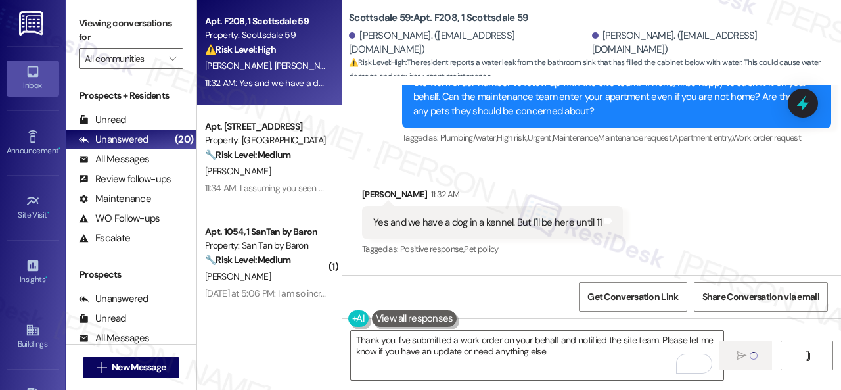
scroll to position [2433, 0]
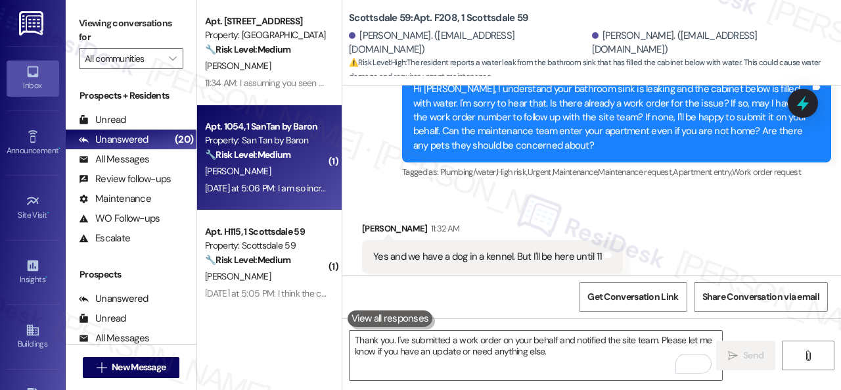
click at [285, 166] on div "M. Floring" at bounding box center [266, 171] width 124 height 16
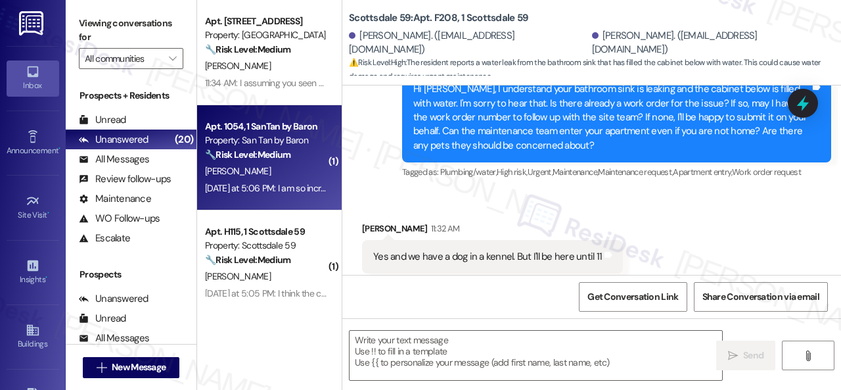
type textarea "Fetching suggested responses. Please feel free to read through the conversation…"
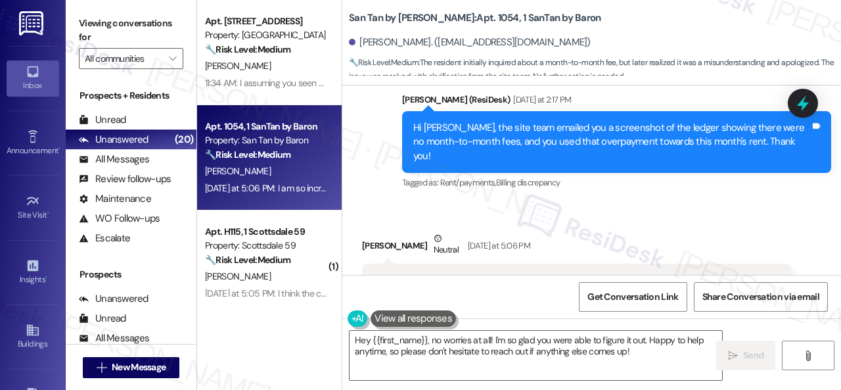
scroll to position [6654, 0]
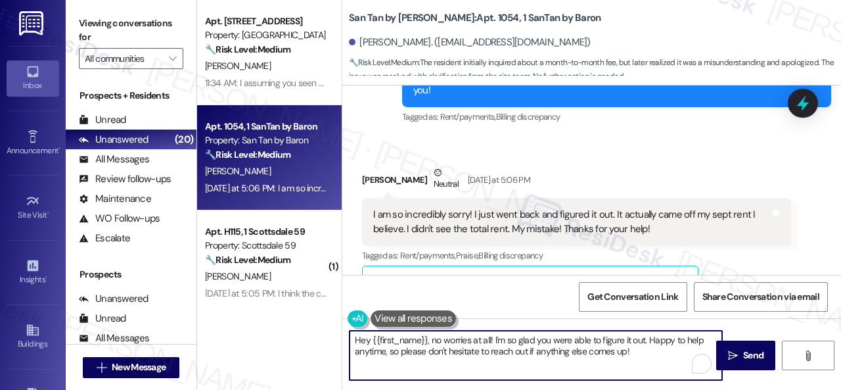
drag, startPoint x: 436, startPoint y: 341, endPoint x: 271, endPoint y: 344, distance: 165.6
click at [275, 341] on div "Apt. 229, 1 Melrose 3130 Apts LLLP Property: Melrose 🔧 Risk Level: Medium The r…" at bounding box center [519, 195] width 644 height 390
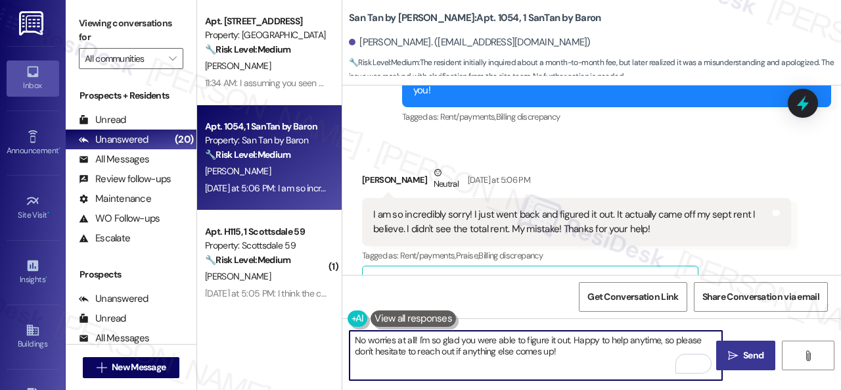
type textarea "No worries at all! I'm so glad you were able to figure it out. Happy to help an…"
click at [744, 354] on span "Send" at bounding box center [753, 355] width 20 height 14
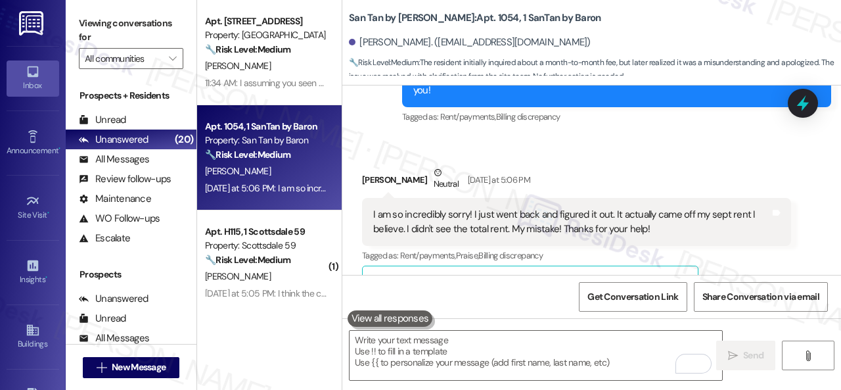
scroll to position [6781, 0]
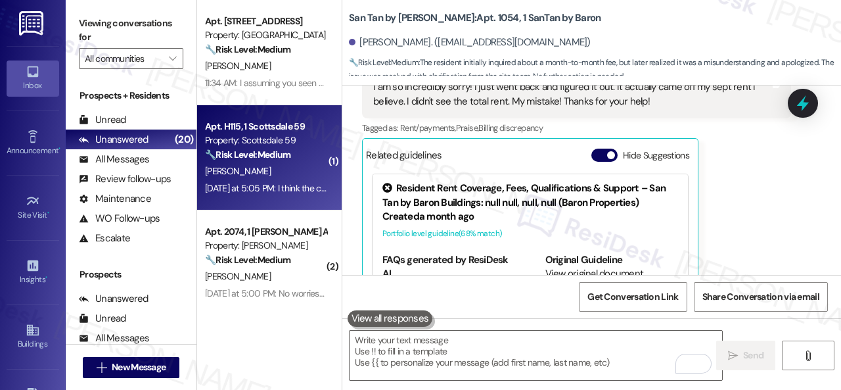
click at [290, 175] on div "[PERSON_NAME]" at bounding box center [266, 171] width 124 height 16
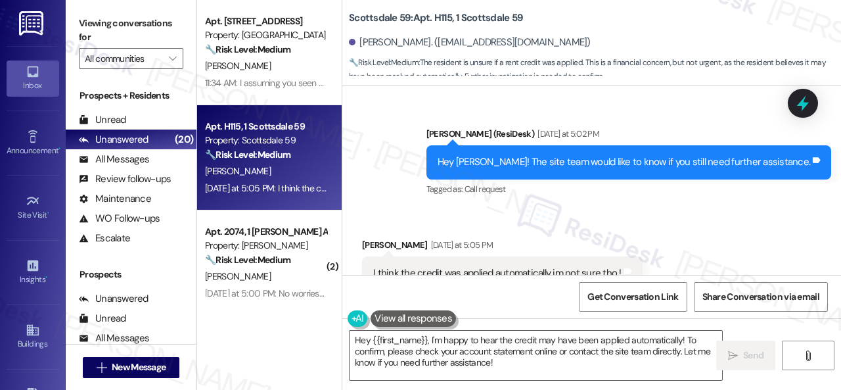
scroll to position [2518, 0]
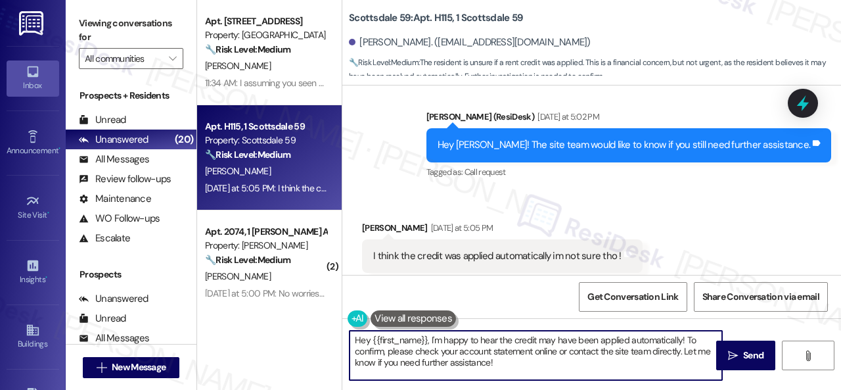
drag, startPoint x: 496, startPoint y: 362, endPoint x: 244, endPoint y: 315, distance: 255.4
click at [252, 321] on div "Apt. 229, 1 Melrose 3130 Apts LLLP Property: Melrose 🔧 Risk Level: Medium The r…" at bounding box center [519, 195] width 644 height 390
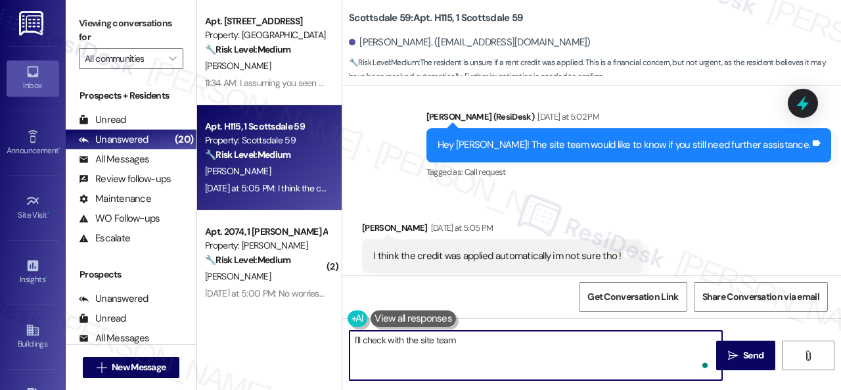
type textarea "I'll check with the site team."
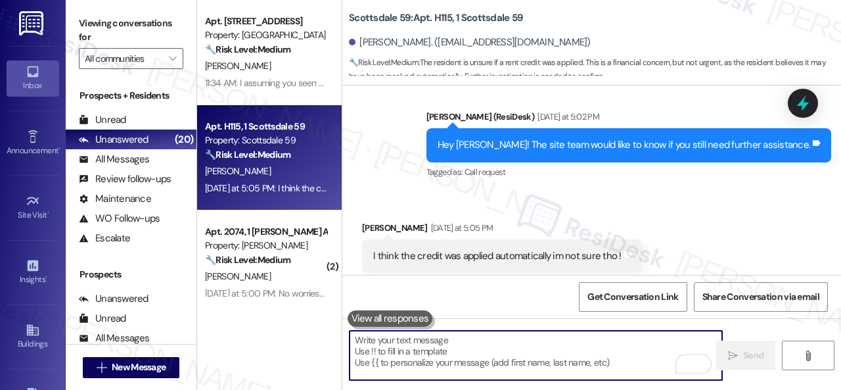
scroll to position [2517, 0]
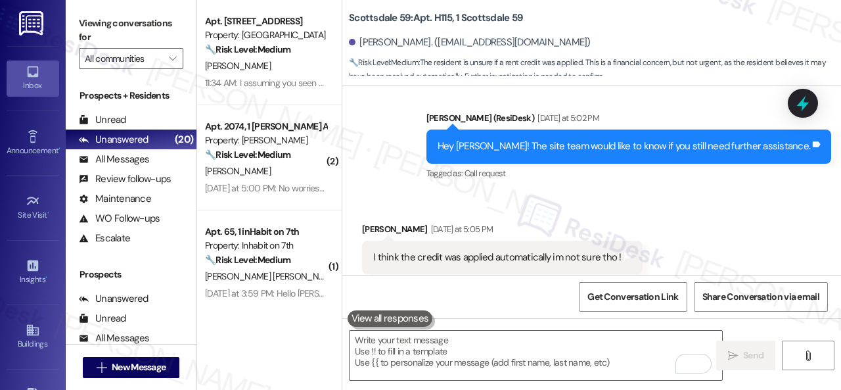
click at [438, 14] on b "Scottsdale 59: Apt. H115, 1 Scottsdale 59" at bounding box center [436, 18] width 174 height 14
copy b "H115"
drag, startPoint x: 367, startPoint y: 224, endPoint x: 616, endPoint y: 233, distance: 249.3
click at [616, 241] on div "I think the credit was applied automatically im not sure tho ! Tags and notes" at bounding box center [502, 258] width 281 height 34
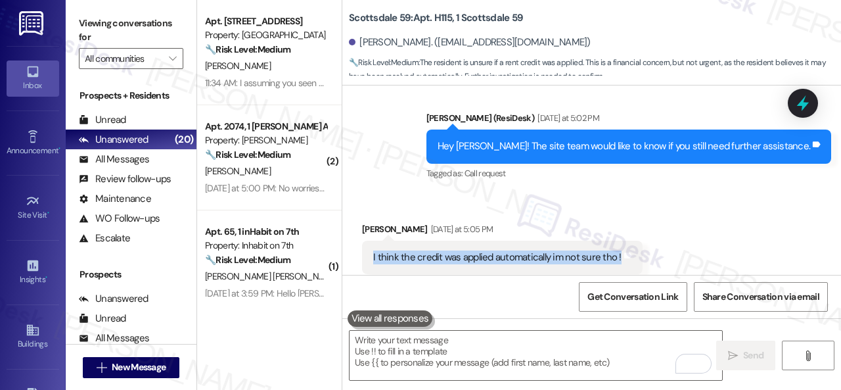
copy div "I think the credit was applied automatically im not sure tho !"
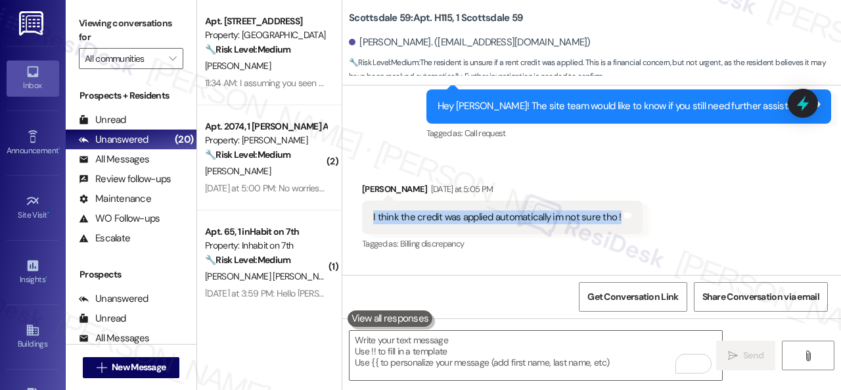
scroll to position [2610, 0]
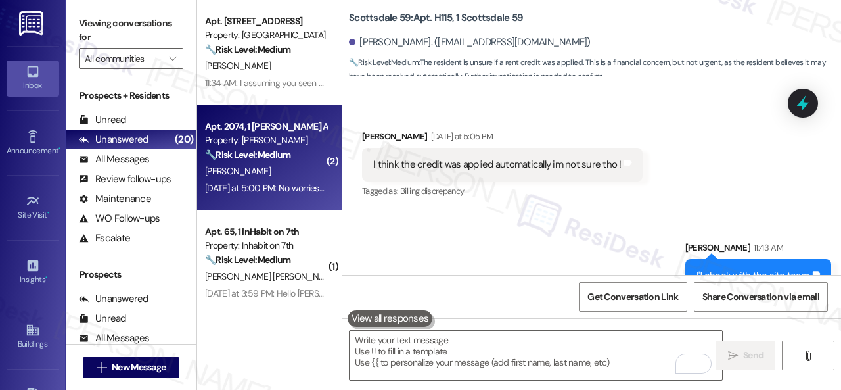
click at [285, 178] on div "[PERSON_NAME]" at bounding box center [266, 171] width 124 height 16
type textarea "Fetching suggested responses. Please feel free to read through the conversation…"
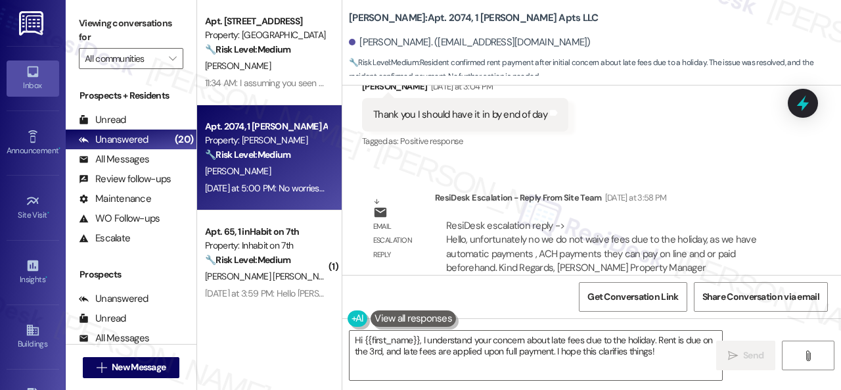
scroll to position [4376, 0]
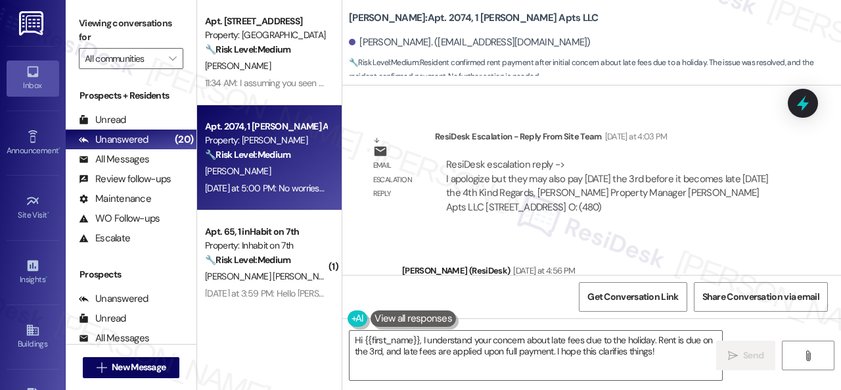
click at [379, 204] on div "Email escalation reply ResiDesk Escalation - Reply From Site Team Yesterday at …" at bounding box center [576, 177] width 449 height 114
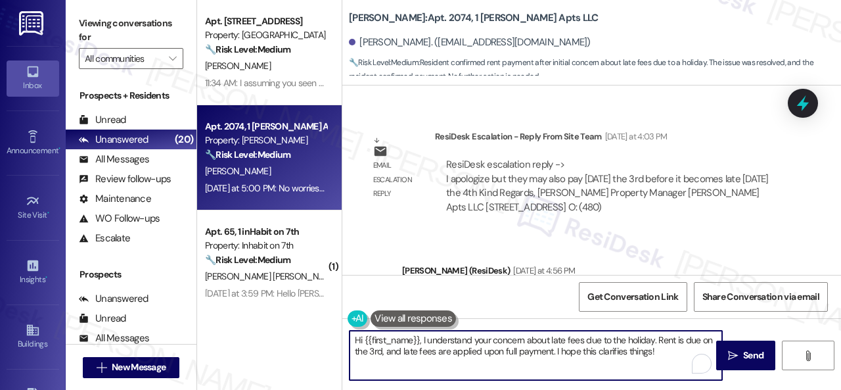
drag, startPoint x: 683, startPoint y: 356, endPoint x: 279, endPoint y: 321, distance: 406.3
click at [279, 321] on div "Apt. 229, 1 Melrose 3130 Apts LLLP Property: Melrose 🔧 Risk Level: Medium The r…" at bounding box center [519, 195] width 644 height 390
paste textarea "Thanks for the update! I'm happy to hear you've already taken care of the rent.…"
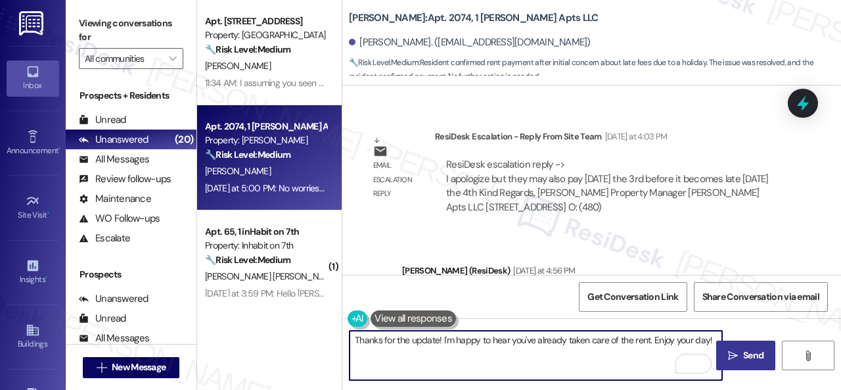
type textarea "Thanks for the update! I'm happy to hear you've already taken care of the rent.…"
click at [731, 362] on button " Send" at bounding box center [745, 355] width 59 height 30
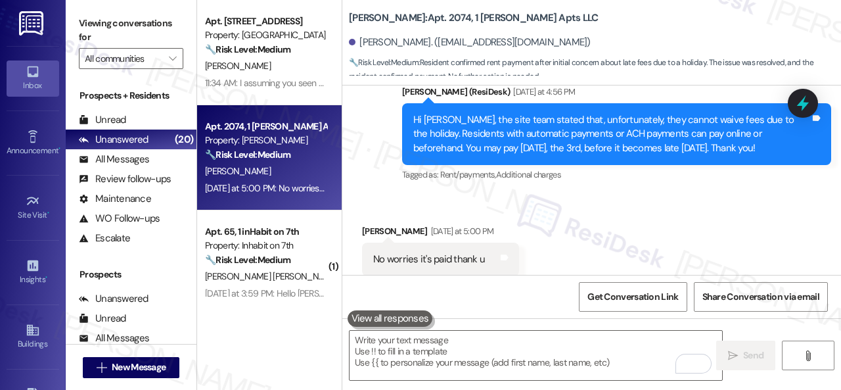
scroll to position [4569, 0]
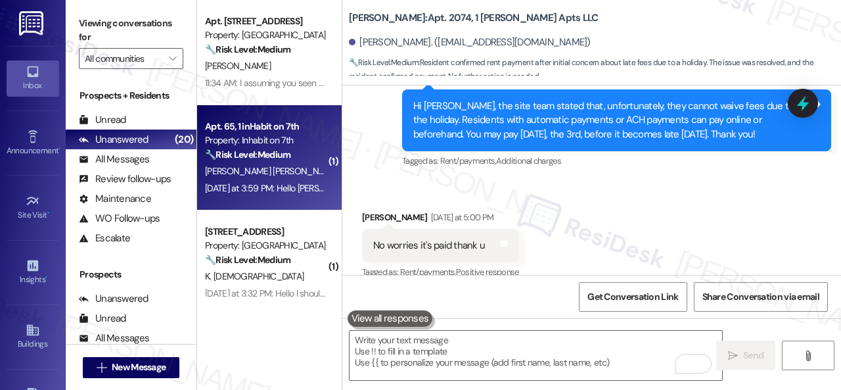
click at [301, 169] on div "[PERSON_NAME] [PERSON_NAME]" at bounding box center [266, 171] width 124 height 16
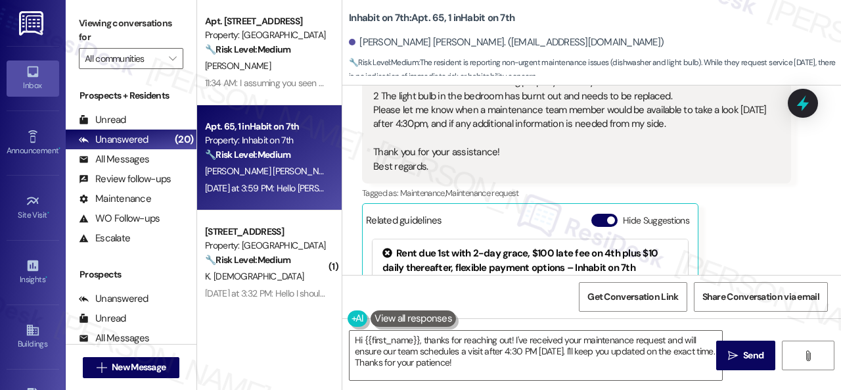
scroll to position [689, 0]
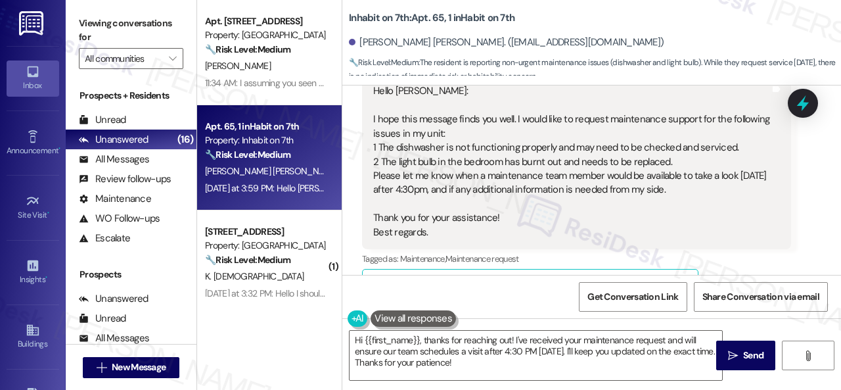
click at [547, 300] on div "Get Conversation Link Share Conversation via email" at bounding box center [591, 296] width 499 height 43
click at [606, 255] on div "Tagged as: Maintenance , Click to highlight conversations about Maintenance Mai…" at bounding box center [576, 258] width 429 height 19
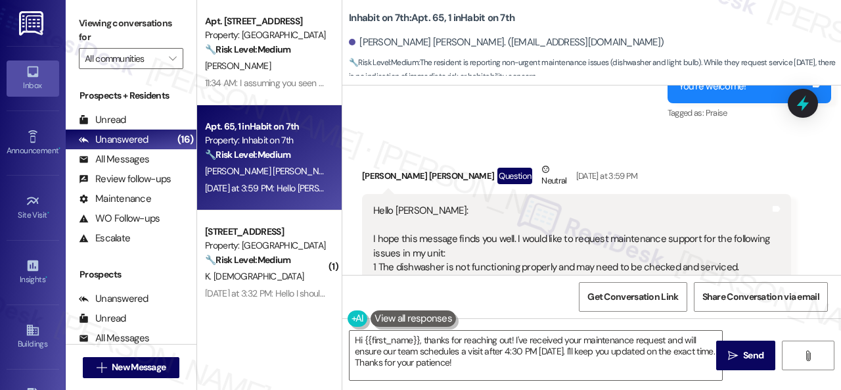
scroll to position [557, 0]
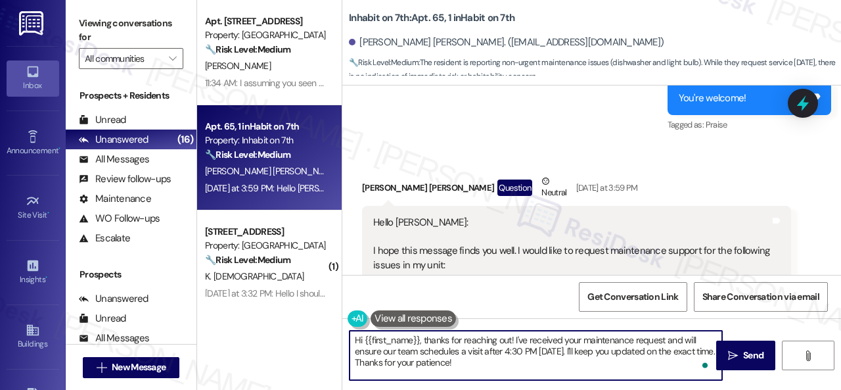
drag, startPoint x: 422, startPoint y: 340, endPoint x: 462, endPoint y: 359, distance: 44.7
click at [462, 359] on textarea "Hi {{first_name}}, thanks for reaching out! I've received your maintenance requ…" at bounding box center [536, 355] width 373 height 49
paste textarea "I apologize for the delayed response. I'm sorry to hear about your dishwasher a…"
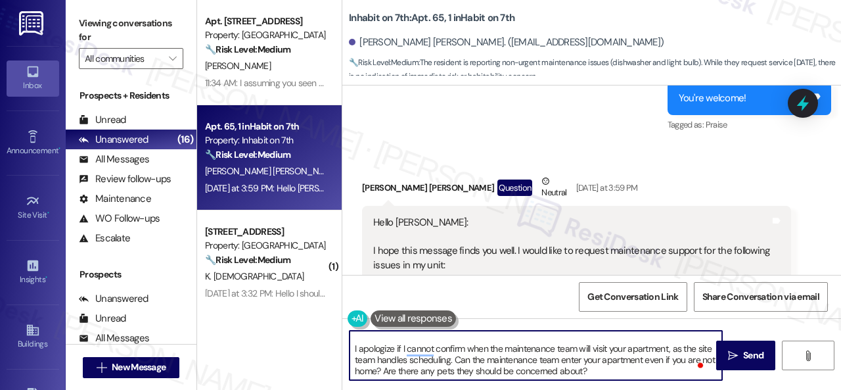
scroll to position [92, 0]
click at [422, 344] on textarea "Hi {{first_name}}, I apologize for the delayed response. I'm sorry to hear abou…" at bounding box center [536, 355] width 373 height 49
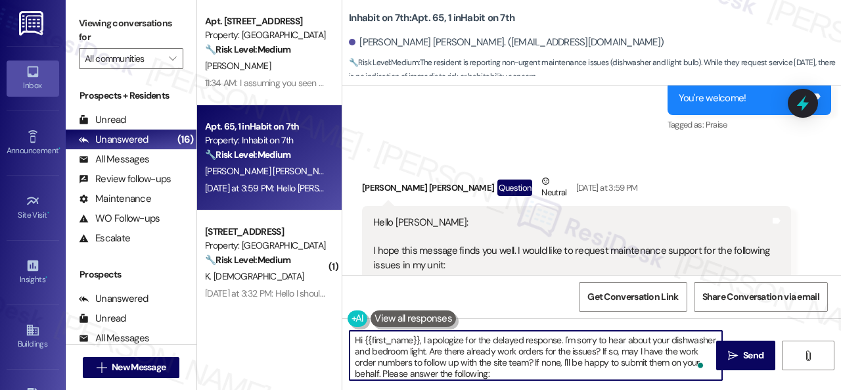
scroll to position [0, 0]
type textarea "Hi {{first_name}}, I apologize for the delayed response. I'm sorry to hear abou…"
click at [728, 361] on span " Send" at bounding box center [746, 355] width 41 height 14
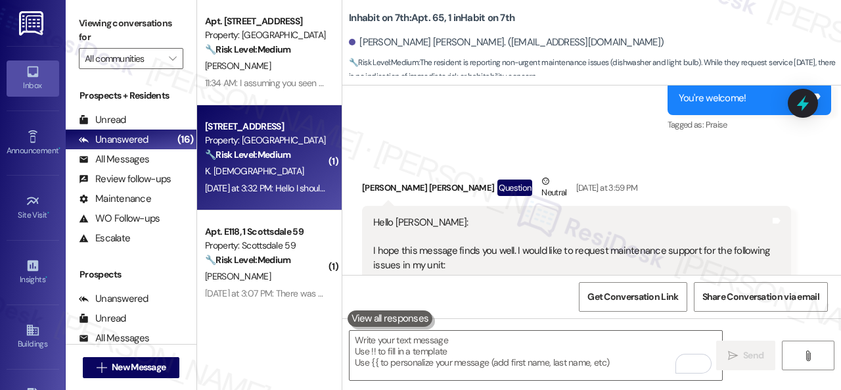
click at [283, 172] on div "K. Gay" at bounding box center [266, 171] width 124 height 16
type textarea "Fetching suggested responses. Please feel free to read through the conversation…"
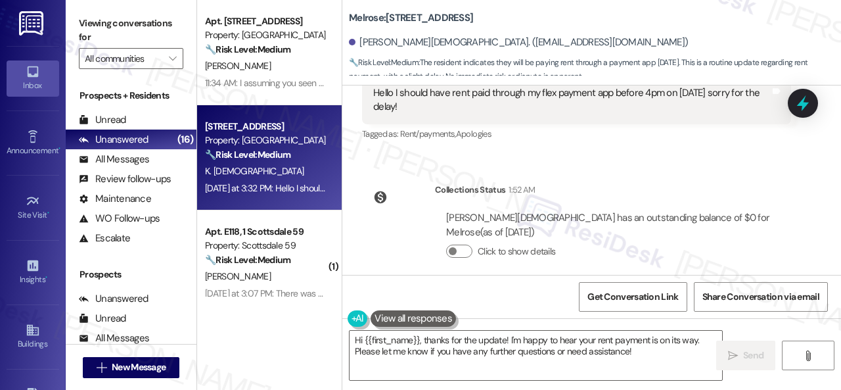
click at [431, 239] on div "Collections Status 1:52 AM Kenneth Gay has an outstanding balance of $0 for Mel…" at bounding box center [576, 230] width 449 height 115
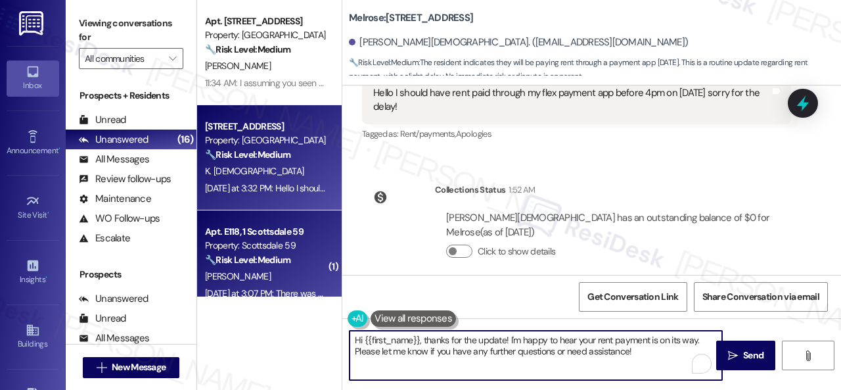
drag, startPoint x: 642, startPoint y: 354, endPoint x: 292, endPoint y: 281, distance: 357.8
click at [292, 281] on div "Apt. 229, 1 Melrose 3130 Apts LLLP Property: Melrose 🔧 Risk Level: Medium The r…" at bounding box center [519, 195] width 644 height 390
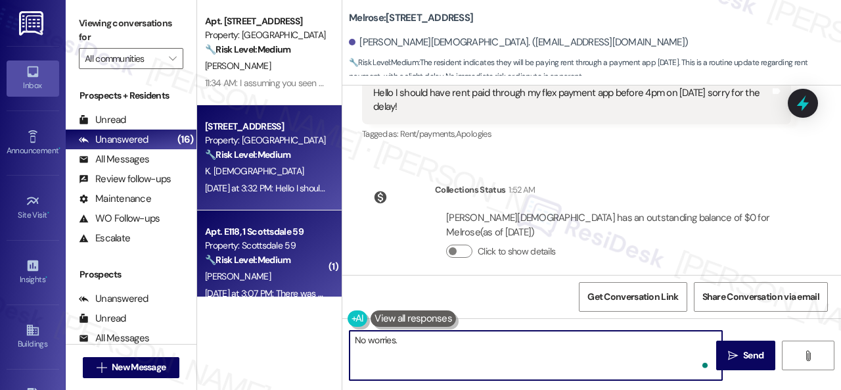
paste textarea "Thank you!"
type textarea "No worries. Thank you!"
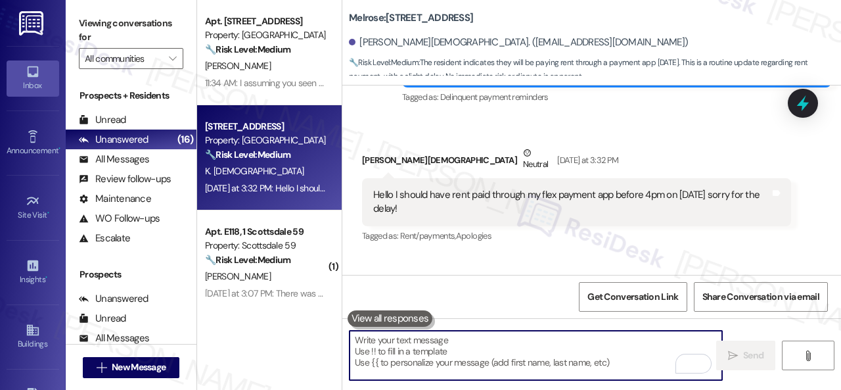
scroll to position [327, 0]
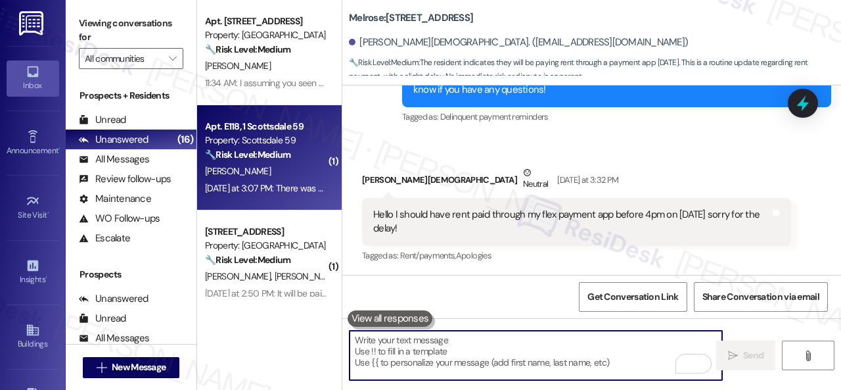
click at [284, 170] on div "J. Rhoades" at bounding box center [266, 171] width 124 height 16
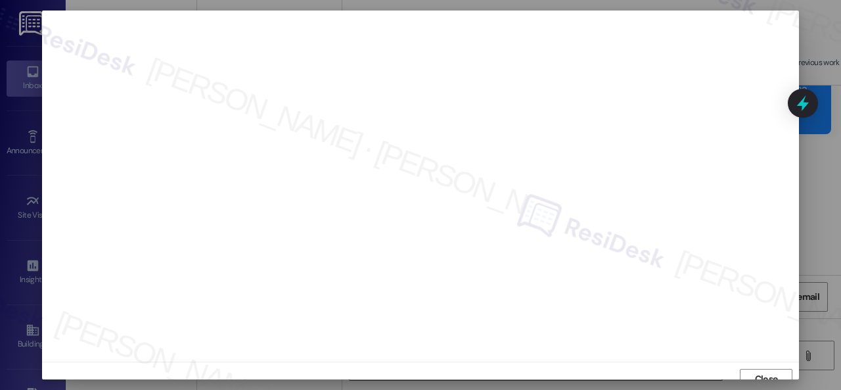
scroll to position [10, 0]
click at [771, 367] on span "Close" at bounding box center [766, 369] width 23 height 14
click at [757, 369] on span "Close" at bounding box center [766, 369] width 23 height 14
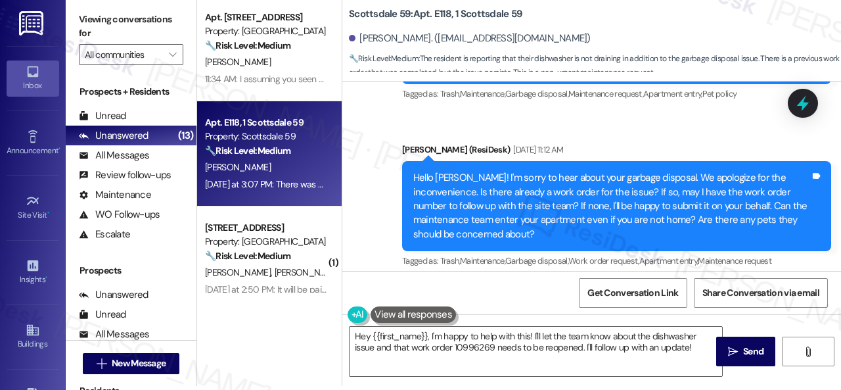
scroll to position [654, 0]
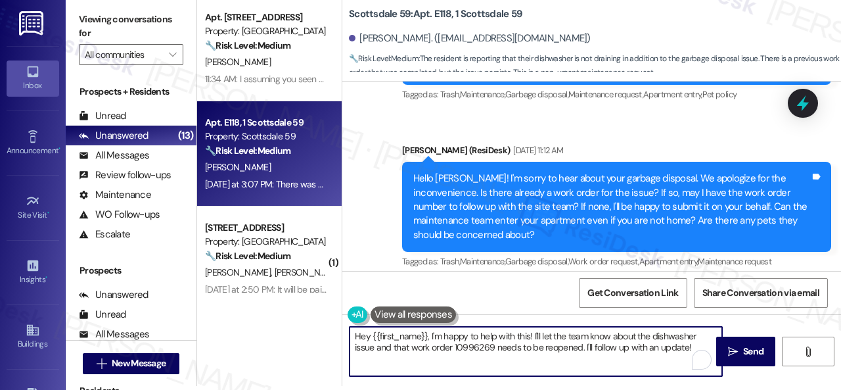
drag, startPoint x: 696, startPoint y: 348, endPoint x: 306, endPoint y: 317, distance: 390.9
click at [306, 317] on div "Apt. 229, 1 Melrose 3130 Apts LLLP Property: Melrose 🔧 Risk Level: Medium The r…" at bounding box center [519, 191] width 644 height 390
paste textarea "Thank you. I've submitted work orders on your behalf and notified the site team…"
click at [501, 338] on textarea "Thank you. I've submitted work orders on your behalf and notified the site team…" at bounding box center [536, 351] width 373 height 49
type textarea "Thank you. I've submitted work orders for your garbage disposal and dishwasher …"
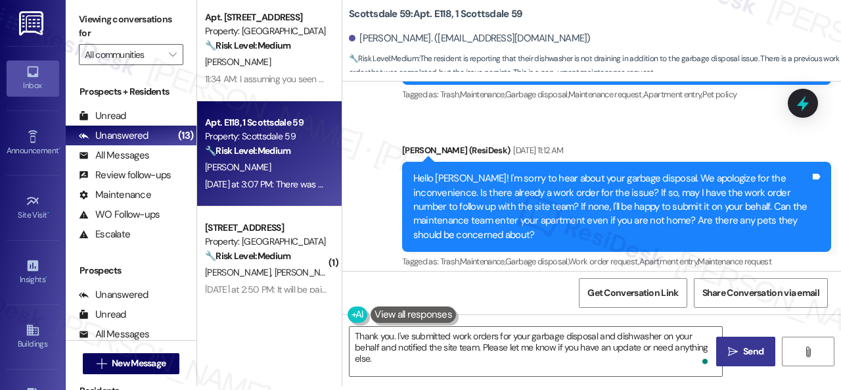
click at [735, 353] on span " Send" at bounding box center [746, 351] width 41 height 14
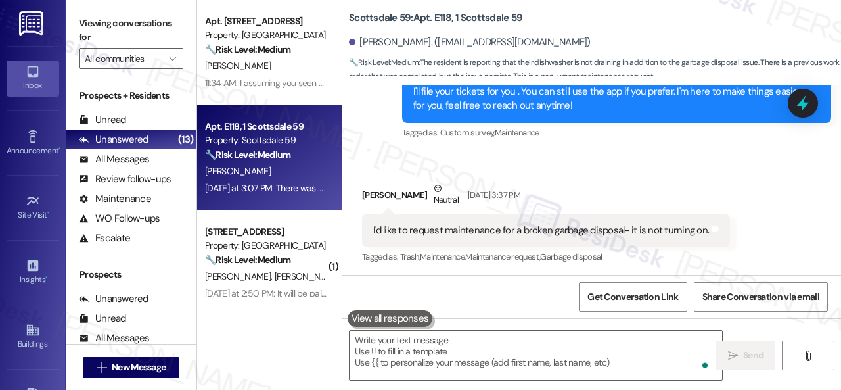
scroll to position [315, 0]
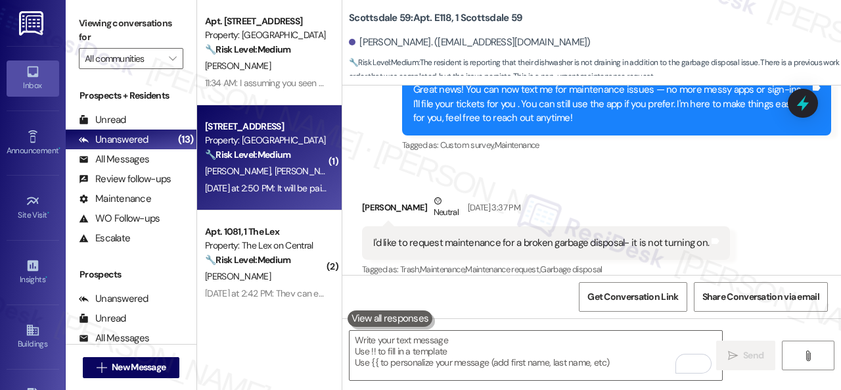
click at [312, 181] on div "Yesterday at 2:50 PM: It will be paid by tonight Yesterday at 2:50 PM: It will …" at bounding box center [266, 188] width 124 height 16
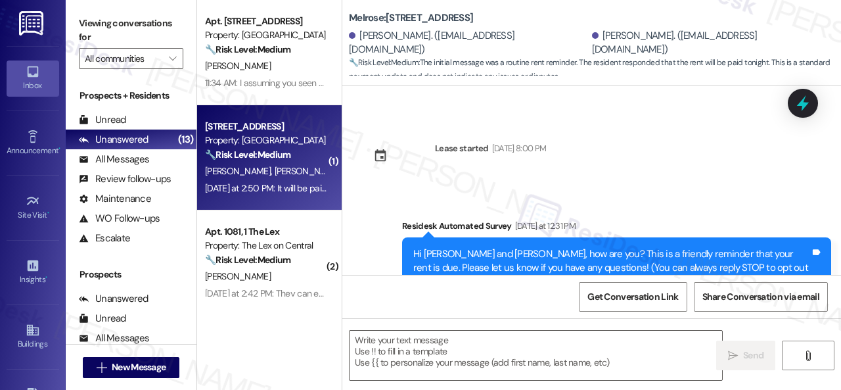
type textarea "Fetching suggested responses. Please feel free to read through the conversation…"
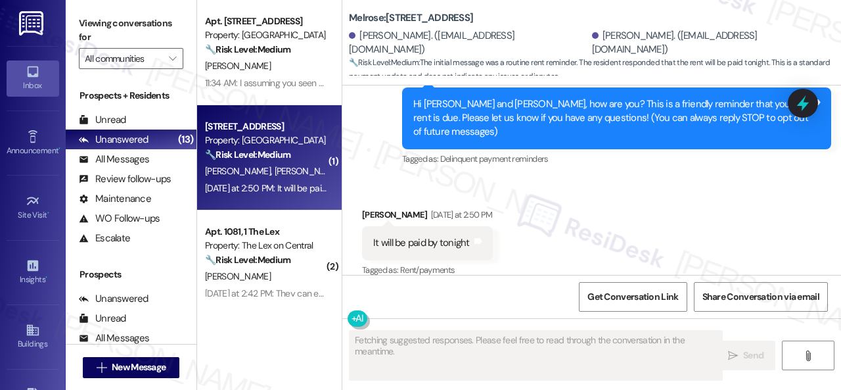
scroll to position [272, 0]
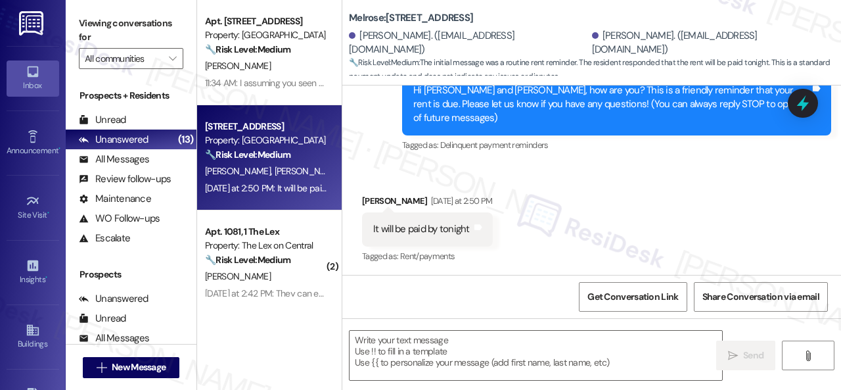
click at [379, 163] on div "Survey, sent via SMS Residesk Automated Survey Yesterday at 12:31 PM Hi Angelle…" at bounding box center [591, 95] width 499 height 139
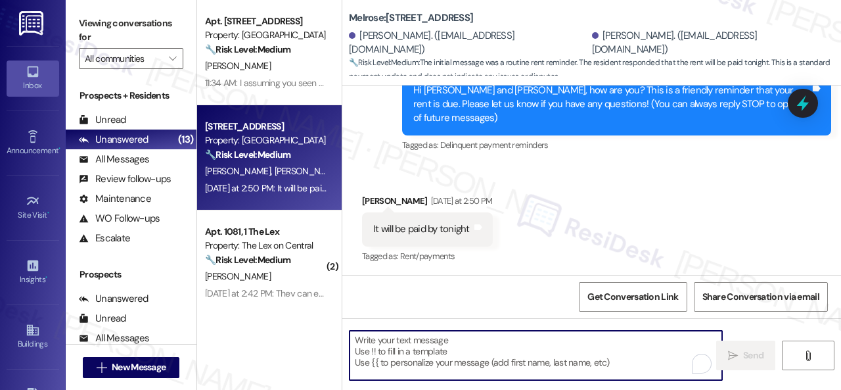
paste textarea "Thank you!"
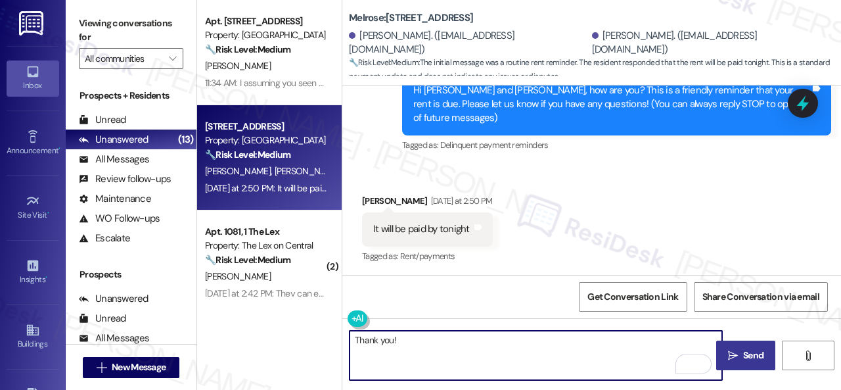
type textarea "Thank you!"
click at [756, 353] on span "Send" at bounding box center [753, 355] width 20 height 14
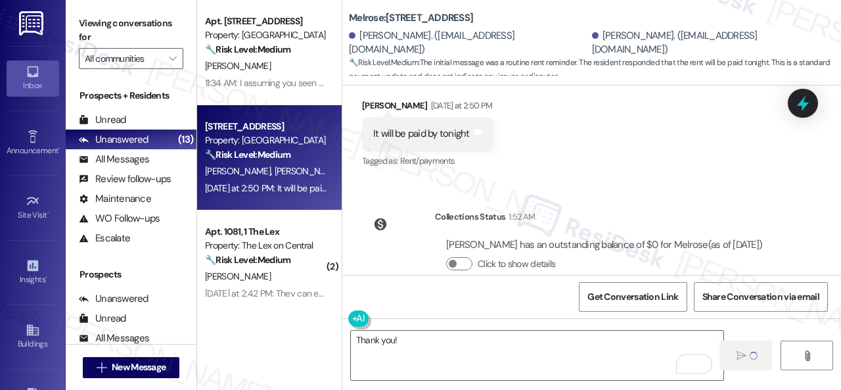
scroll to position [408, 0]
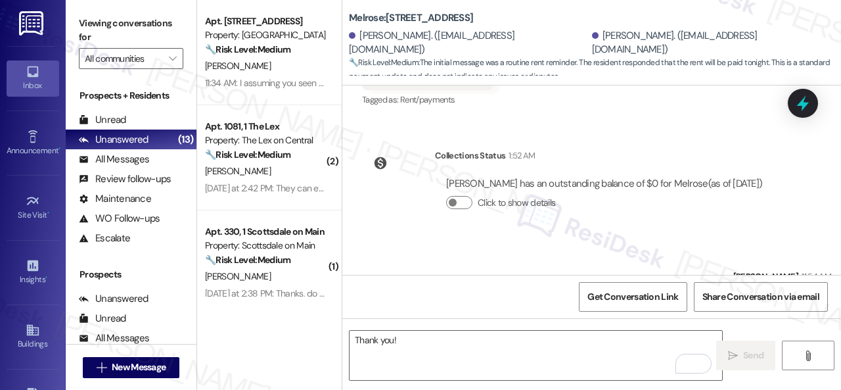
scroll to position [499, 0]
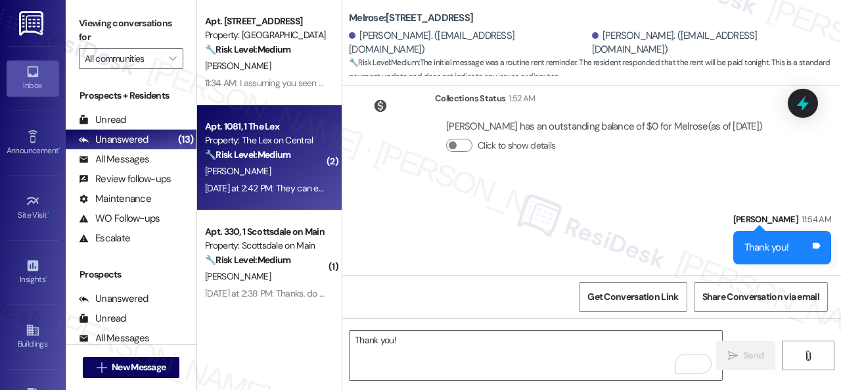
click at [296, 158] on div "🔧 Risk Level: Medium The resident is following up on a shower valve handle that…" at bounding box center [266, 155] width 122 height 14
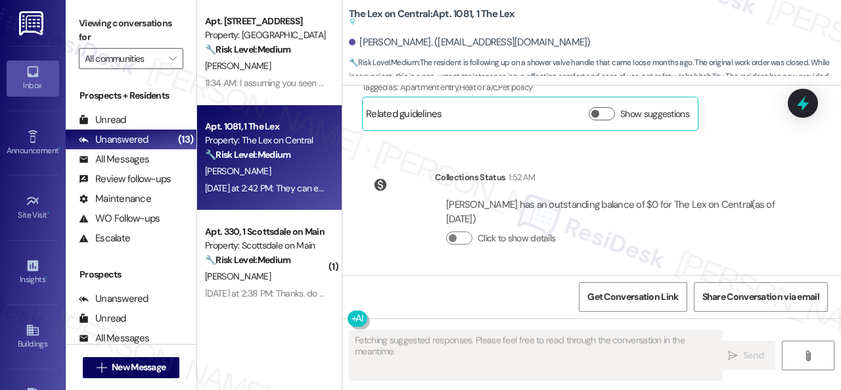
scroll to position [1332, 0]
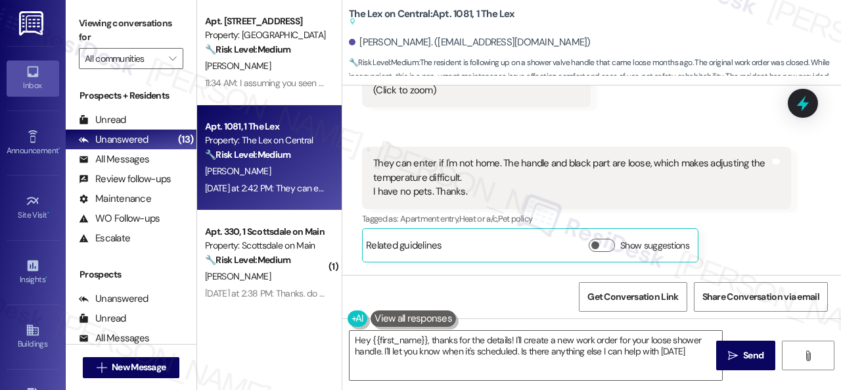
type textarea "Hey {{first_name}}, thanks for the details! I'll create a new work order for yo…"
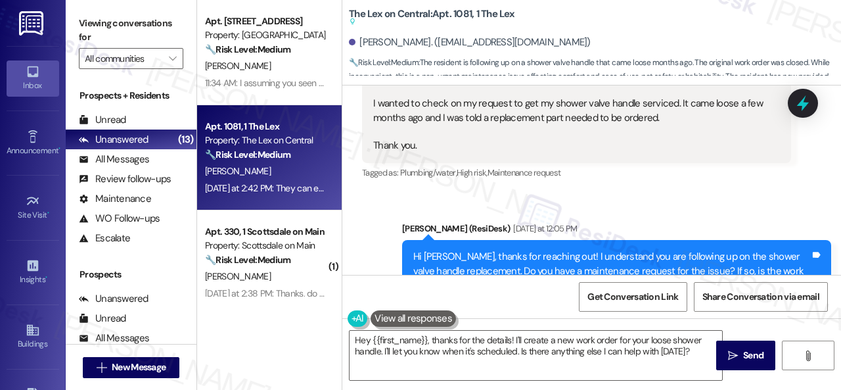
scroll to position [412, 0]
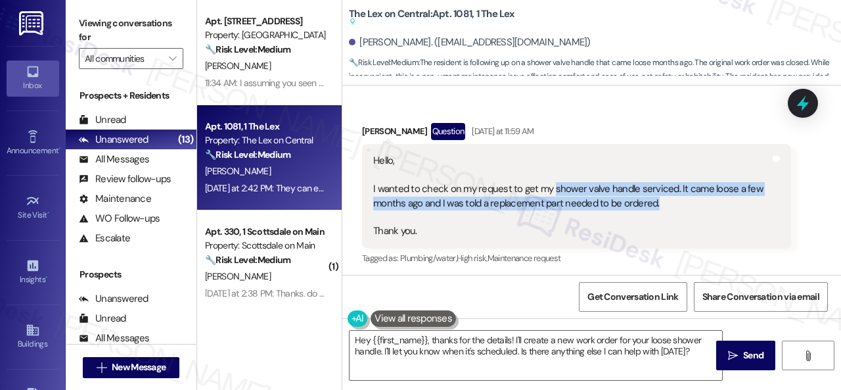
drag, startPoint x: 550, startPoint y: 189, endPoint x: 662, endPoint y: 203, distance: 113.3
click at [662, 203] on div "Hello, I wanted to check on my request to get my shower valve handle serviced. …" at bounding box center [571, 196] width 397 height 85
copy div "shower valve handle serviced. It came loose a few months ago and I was told a r…"
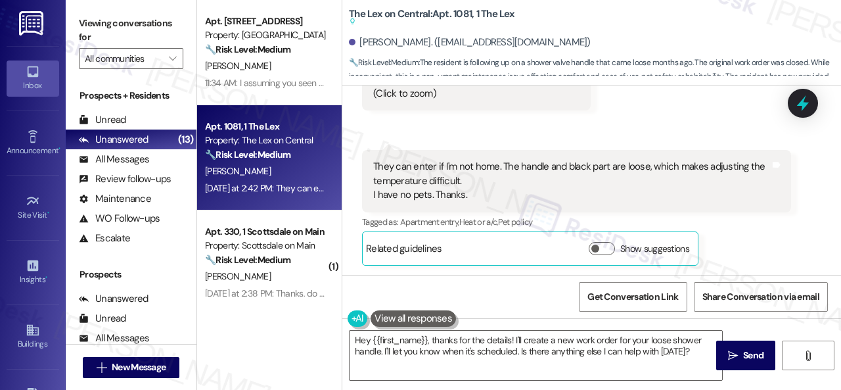
scroll to position [1332, 0]
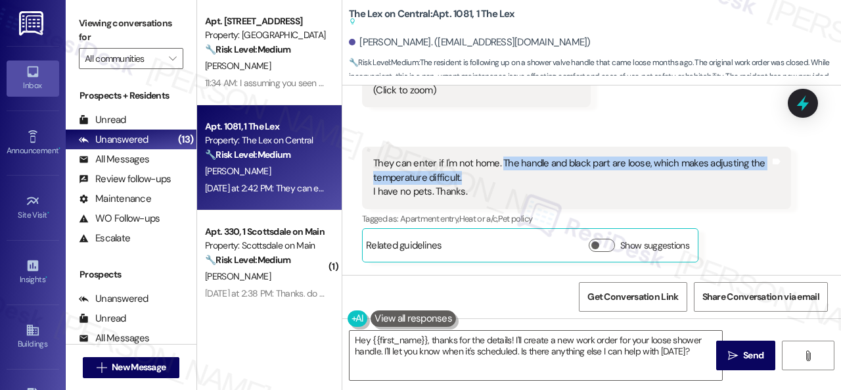
drag, startPoint x: 499, startPoint y: 162, endPoint x: 494, endPoint y: 177, distance: 16.0
click at [494, 177] on div "They can enter if I'm not home. The handle and black part are loose, which make…" at bounding box center [571, 177] width 397 height 42
copy div "The handle and black part are loose, which makes adjusting the temperature diff…"
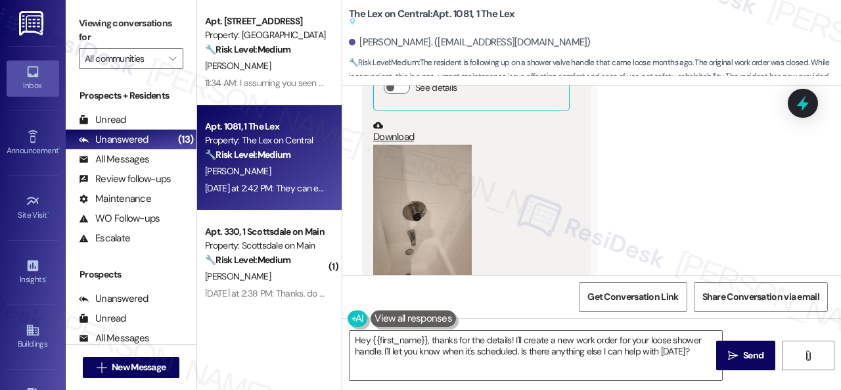
scroll to position [1135, 0]
click at [431, 218] on button "Zoom image" at bounding box center [422, 210] width 99 height 131
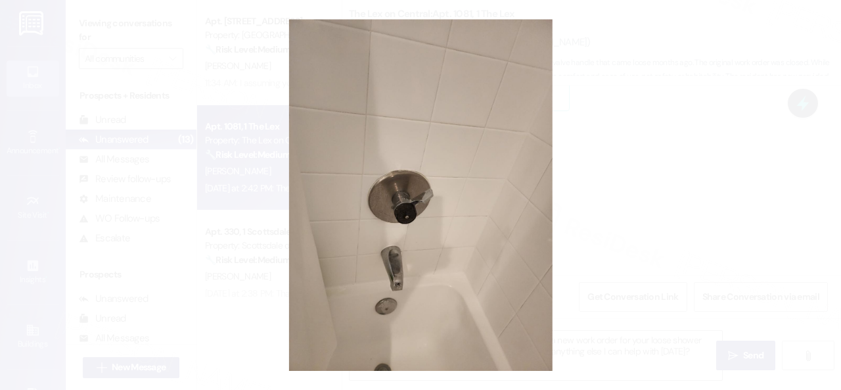
click at [535, 236] on button "Unzoom image" at bounding box center [420, 195] width 841 height 390
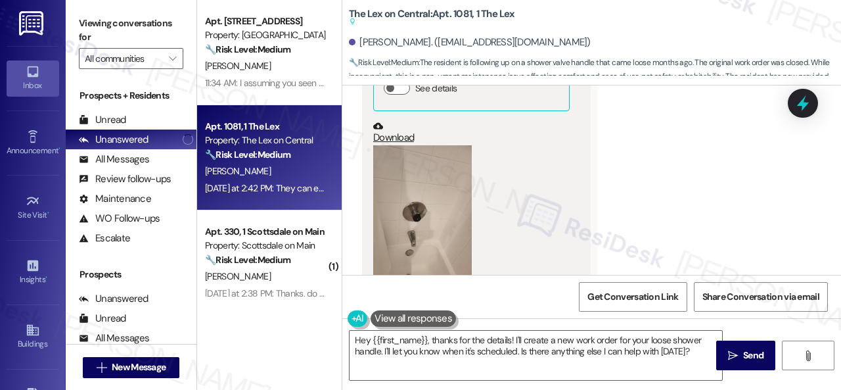
click at [725, 168] on div "Received via SMS Jake Kampf Yesterday at 2:41 PM JPG attachment ResiDesk recogn…" at bounding box center [591, 220] width 499 height 497
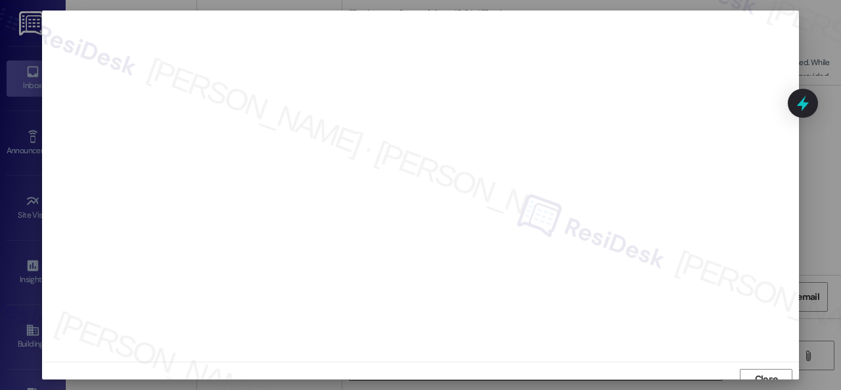
scroll to position [10, 0]
click at [768, 367] on span "Close" at bounding box center [766, 369] width 23 height 14
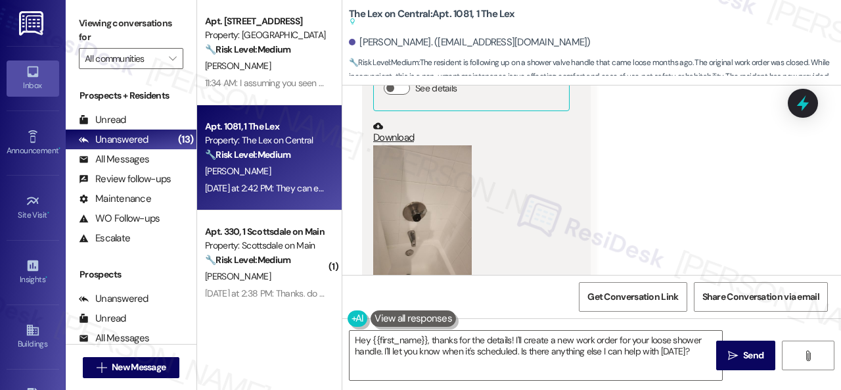
drag, startPoint x: 685, startPoint y: 206, endPoint x: 630, endPoint y: 227, distance: 59.7
click at [685, 206] on div "Received via SMS Jake Kampf Yesterday at 2:41 PM JPG attachment ResiDesk recogn…" at bounding box center [591, 220] width 499 height 497
click at [519, 352] on textarea "Hey {{first_name}}, thanks for the details! I'll create a new work order for yo…" at bounding box center [536, 355] width 373 height 49
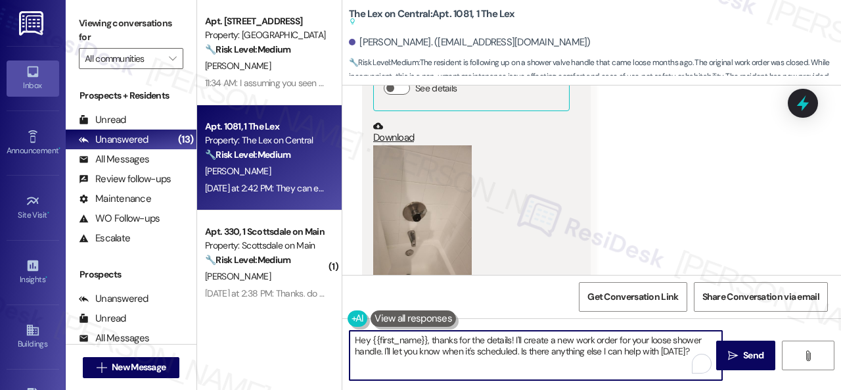
paste textarea "Thank you. I've submitted a work order on your behalf and notified the site tea…"
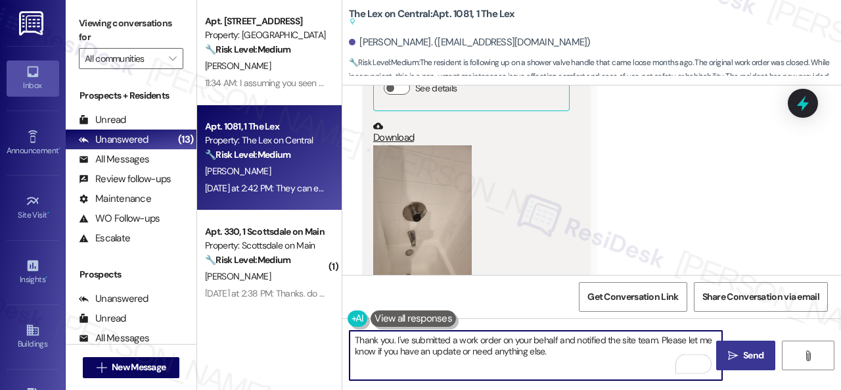
type textarea "Thank you. I've submitted a work order on your behalf and notified the site tea…"
click at [749, 357] on span "Send" at bounding box center [753, 355] width 20 height 14
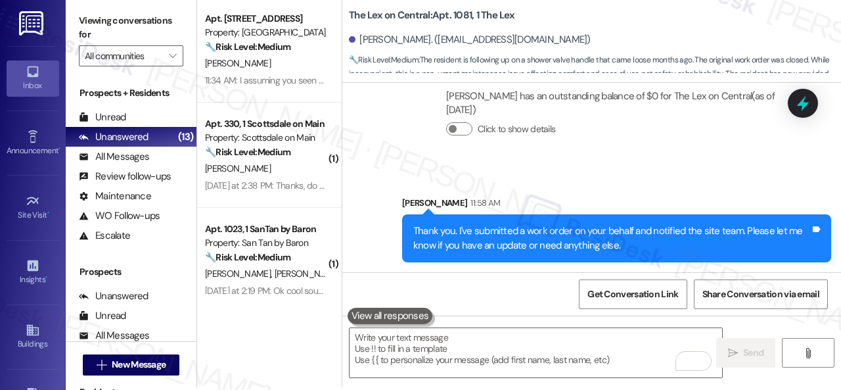
scroll to position [4, 0]
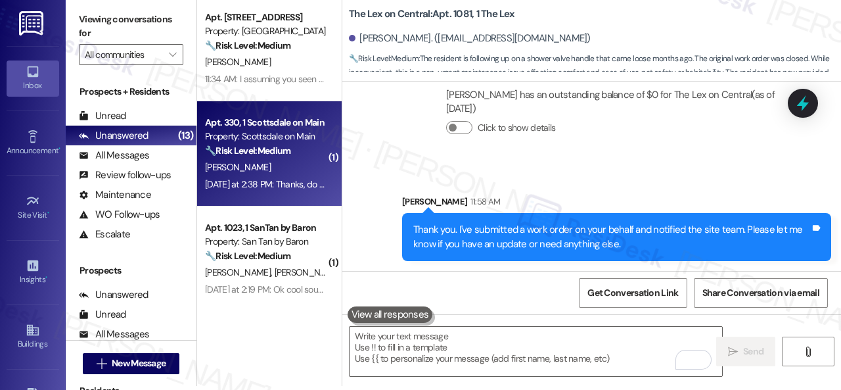
click at [279, 165] on div "M. Fahey" at bounding box center [266, 167] width 124 height 16
type textarea "Fetching suggested responses. Please feel free to read through the conversation…"
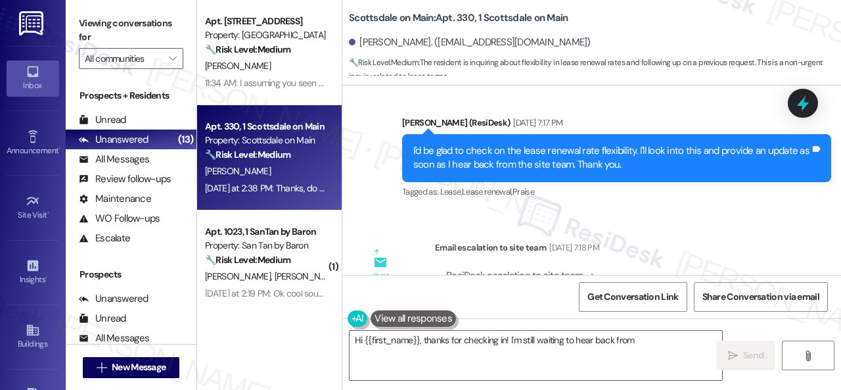
scroll to position [3237, 0]
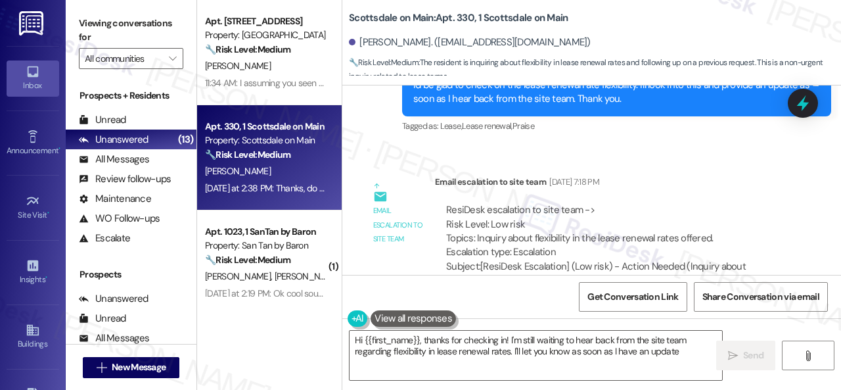
type textarea "Hi {{first_name}}, thanks for checking in! I'm still waiting to hear back from …"
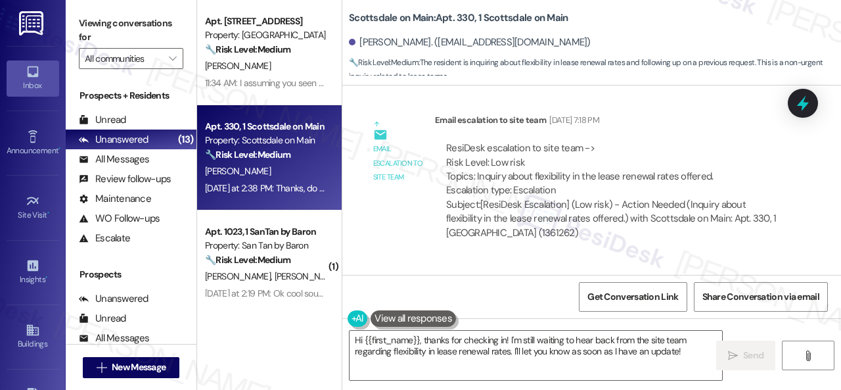
scroll to position [3303, 0]
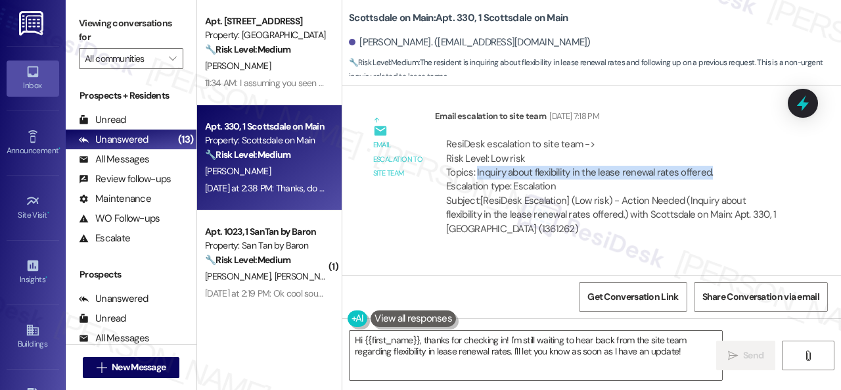
drag, startPoint x: 476, startPoint y: 143, endPoint x: 706, endPoint y: 143, distance: 230.0
click at [706, 143] on div "ResiDesk escalation to site team -> Risk Level: Low risk Topics: Inquiry about …" at bounding box center [613, 165] width 334 height 57
copy div "Inquiry about flexibility in the lease renewal rates offered."
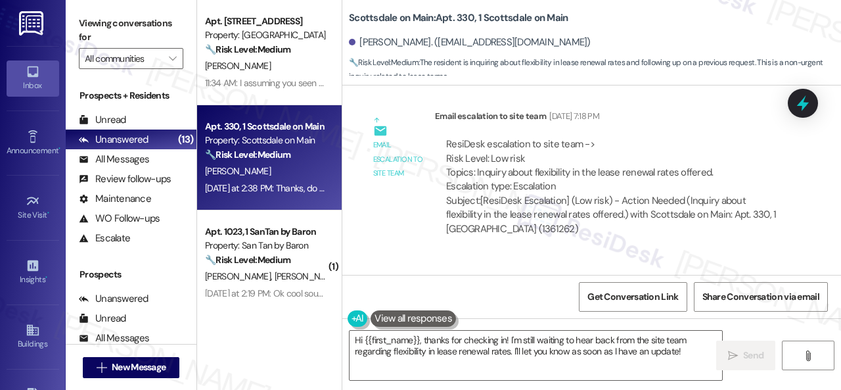
click at [655, 137] on div "ResiDesk escalation to site team -> Risk Level: Low risk Topics: Inquiry about …" at bounding box center [613, 165] width 334 height 57
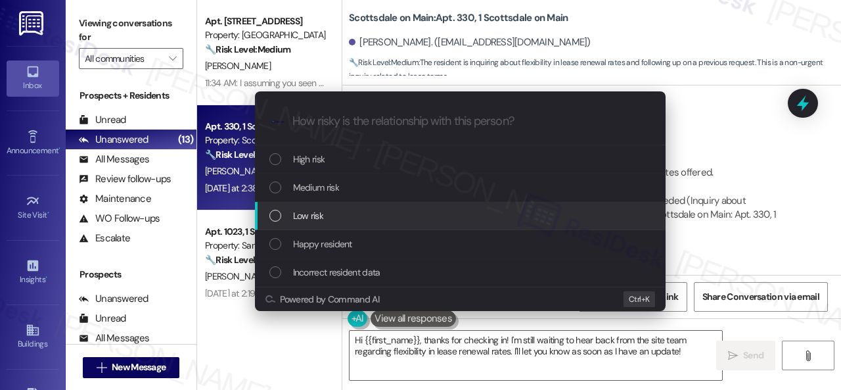
click at [303, 211] on span "Low risk" at bounding box center [308, 215] width 30 height 14
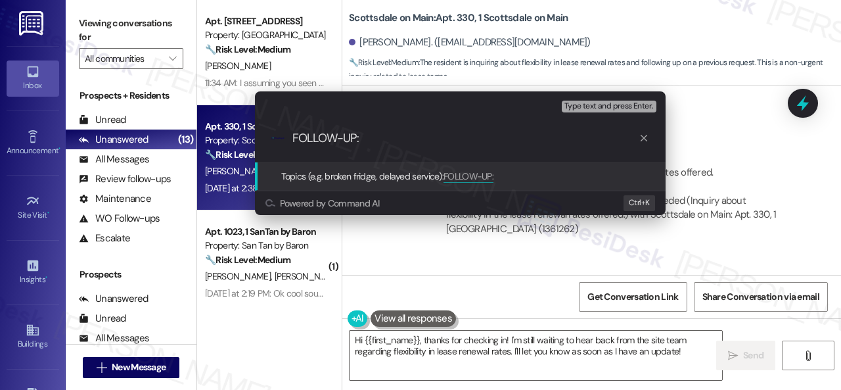
paste input "Inquiry about flexibility in the lease renewal rates offered."
type input "FOLLOW-UP: Inquiry about flexibility in the lease renewal rates offered."
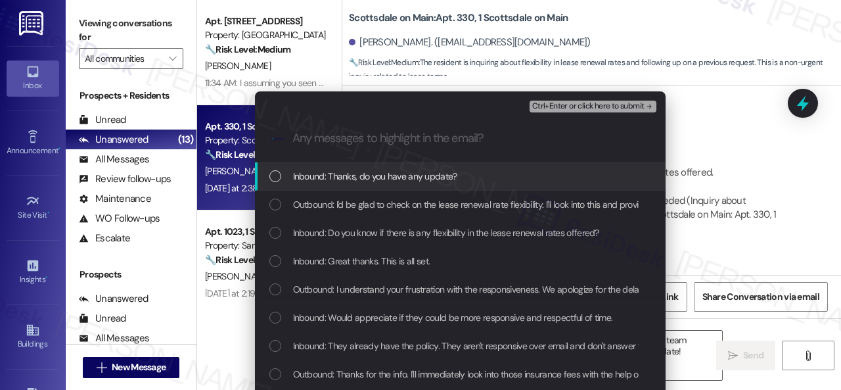
scroll to position [0, 0]
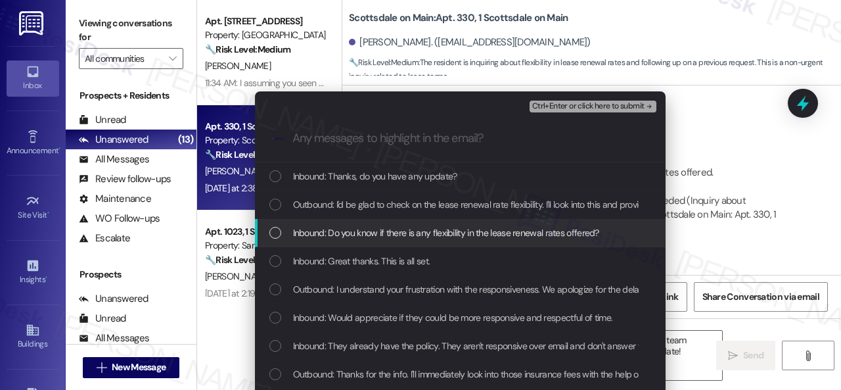
click at [357, 231] on span "Inbound: Do you know if there is any flexibility in the lease renewal rates off…" at bounding box center [446, 232] width 306 height 14
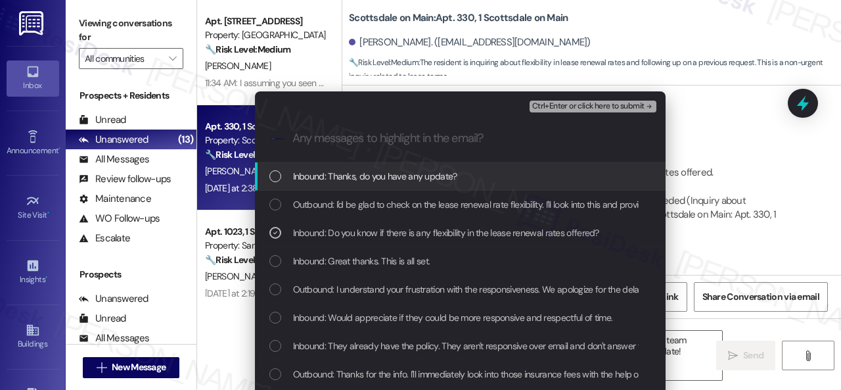
click at [377, 175] on span "Inbound: Thanks, do you have any update?" at bounding box center [375, 176] width 164 height 14
click at [587, 103] on span "Ctrl+Enter or click here to submit" at bounding box center [588, 106] width 112 height 9
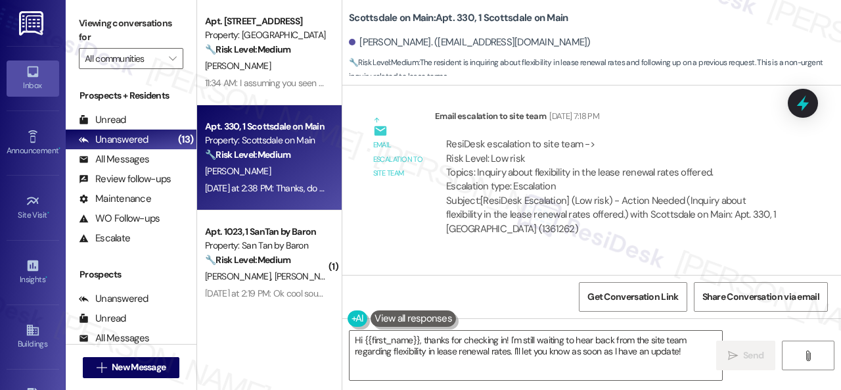
scroll to position [3369, 0]
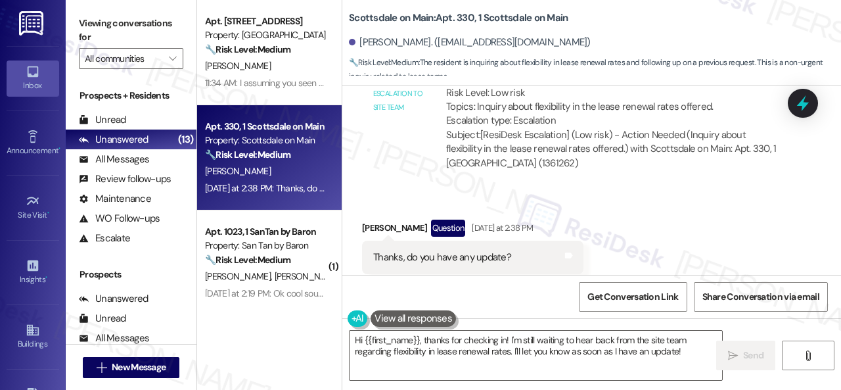
click at [633, 190] on div "Received via SMS Matthew Fahey Question Yesterday at 2:38 PM Thanks, do you hav…" at bounding box center [591, 247] width 499 height 114
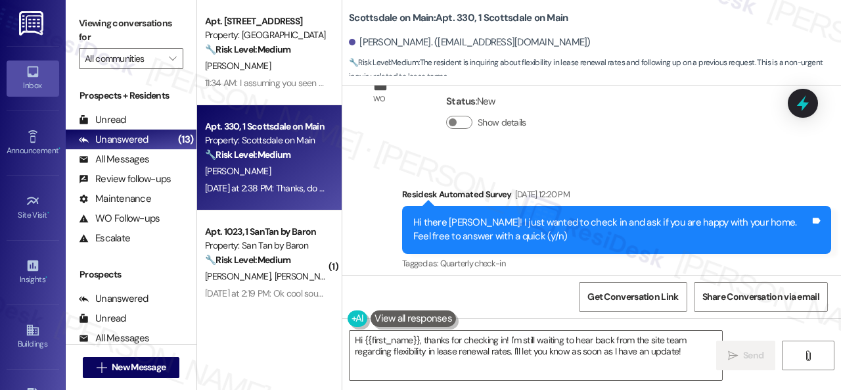
scroll to position [1397, 0]
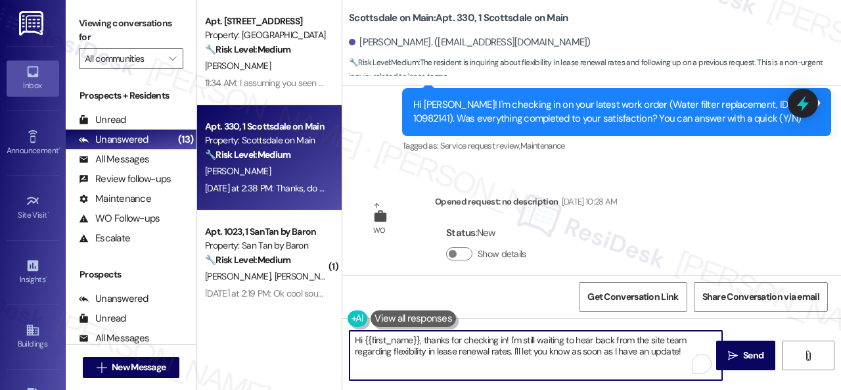
drag, startPoint x: 683, startPoint y: 350, endPoint x: 285, endPoint y: 325, distance: 399.0
click at [285, 325] on div "Apt. 229, 1 Melrose 3130 Apts LLLP Property: Melrose 🔧 Risk Level: Medium The r…" at bounding box center [519, 195] width 644 height 390
paste textarea "I haven't received a response from the site team yet, but I have made a follow-…"
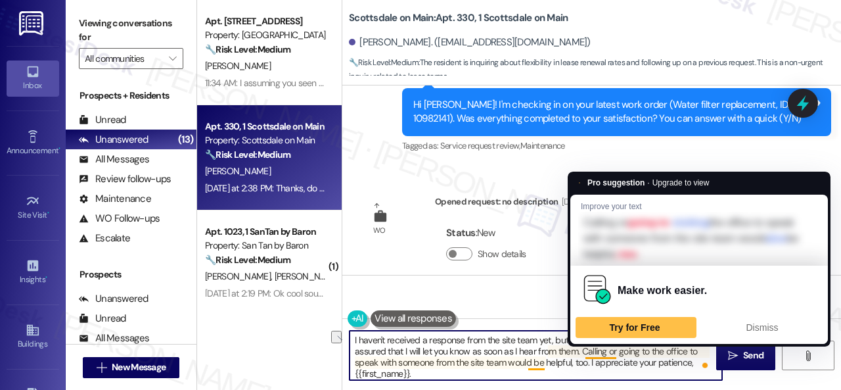
drag, startPoint x: 547, startPoint y: 351, endPoint x: 605, endPoint y: 349, distance: 57.9
click at [605, 349] on textarea "I haven't received a response from the site team yet, but I have made a follow-…" at bounding box center [536, 355] width 373 height 49
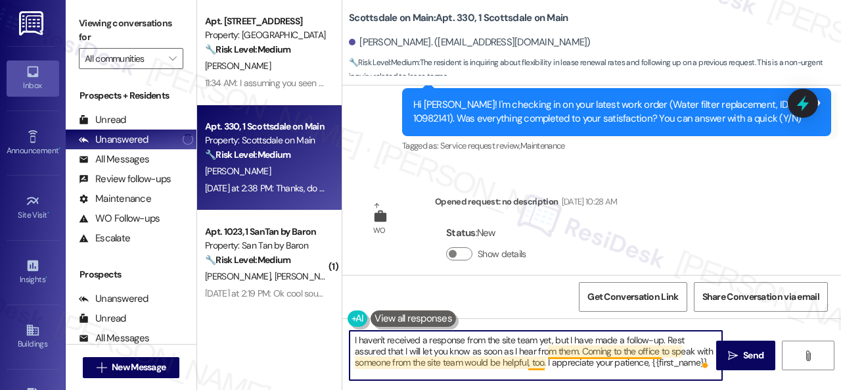
click at [586, 353] on textarea "I haven't received a response from the site team yet, but I have made a follow-…" at bounding box center [536, 355] width 373 height 49
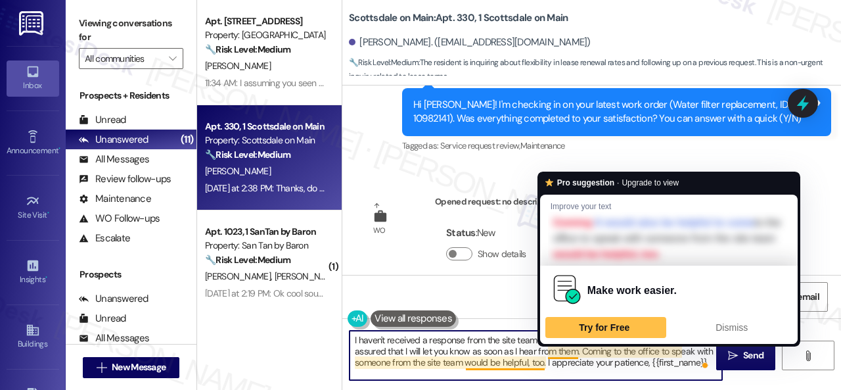
click at [573, 356] on textarea "I haven't received a response from the site team yet, but I have made a follow-…" at bounding box center [536, 355] width 373 height 49
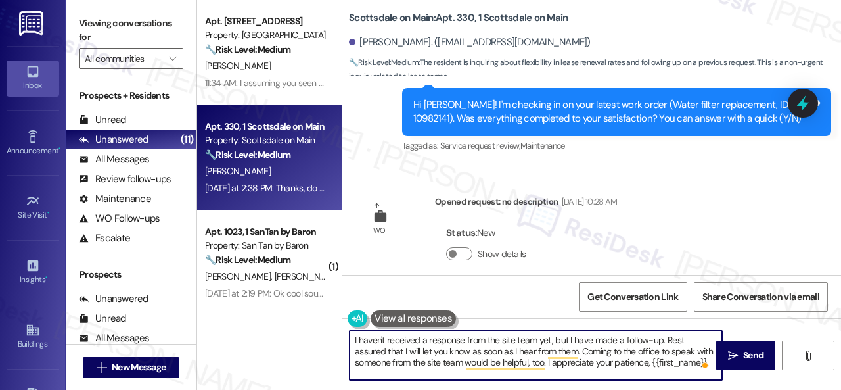
click at [579, 352] on textarea "I haven't received a response from the site team yet, but I have made a follow-…" at bounding box center [536, 355] width 373 height 49
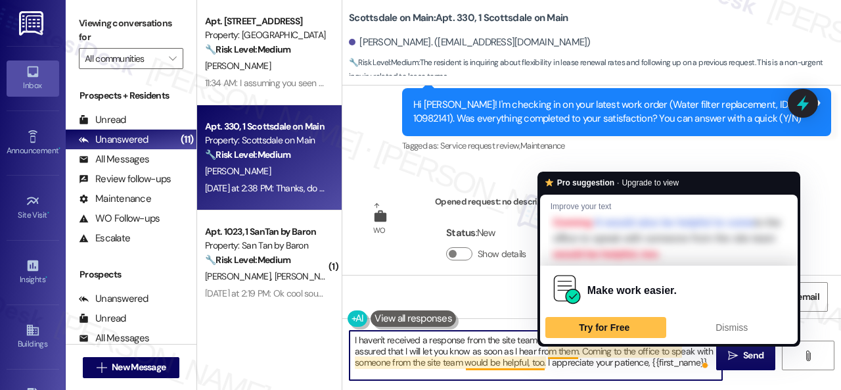
drag, startPoint x: 578, startPoint y: 353, endPoint x: 549, endPoint y: 349, distance: 29.2
click at [549, 349] on textarea "I haven't received a response from the site team yet, but I have made a follow-…" at bounding box center [536, 355] width 373 height 49
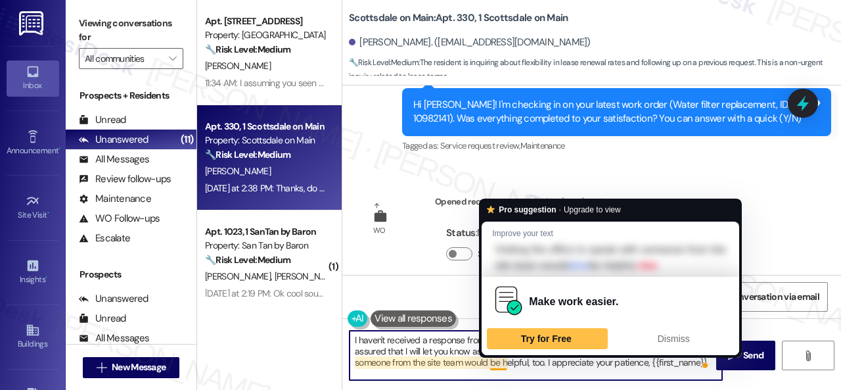
click at [505, 362] on textarea "I haven't received a response from the site team yet, but I have made a follow-…" at bounding box center [536, 355] width 373 height 49
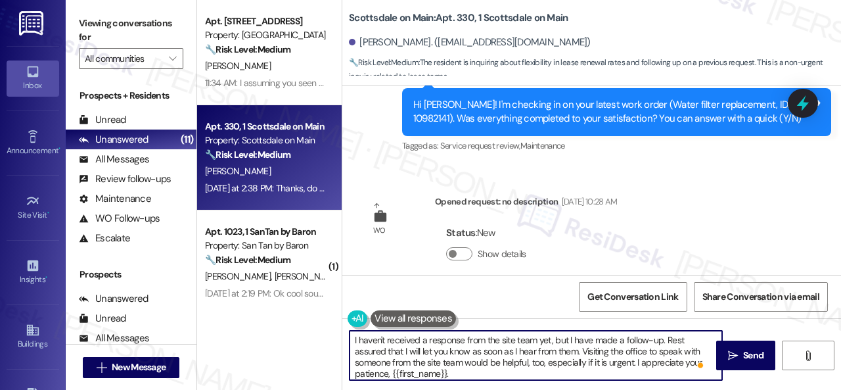
click at [540, 367] on textarea "I haven't received a response from the site team yet, but I have made a follow-…" at bounding box center [536, 355] width 373 height 49
click at [593, 371] on textarea "I haven't received a response from the site team yet, but I have made a follow-…" at bounding box center [536, 355] width 373 height 49
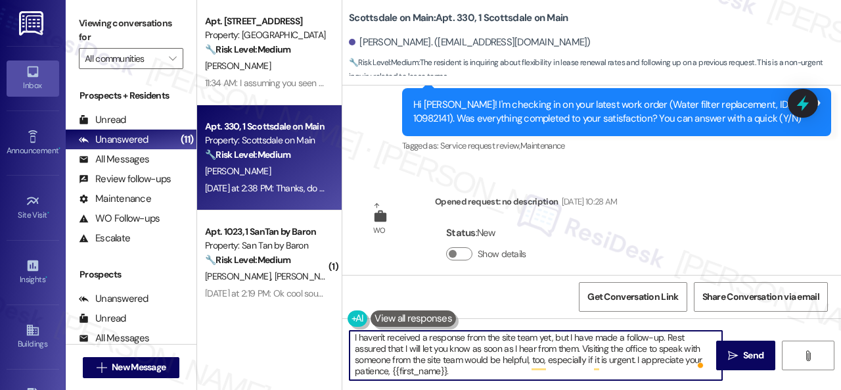
scroll to position [3, 0]
type textarea "I haven't received a response from the site team yet, but I have made a follow-…"
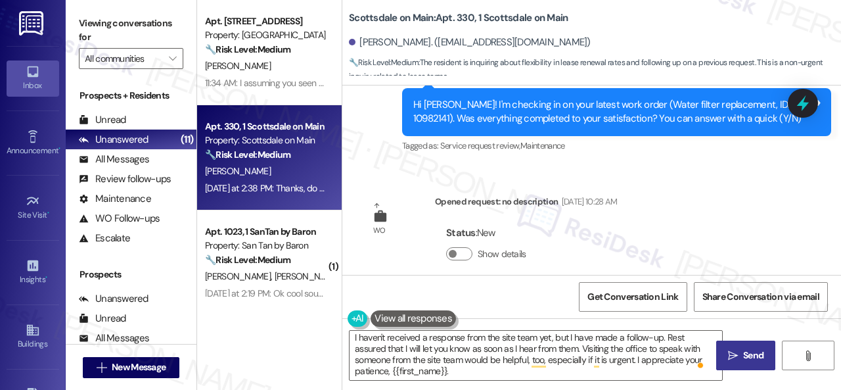
click at [731, 363] on button " Send" at bounding box center [745, 355] width 59 height 30
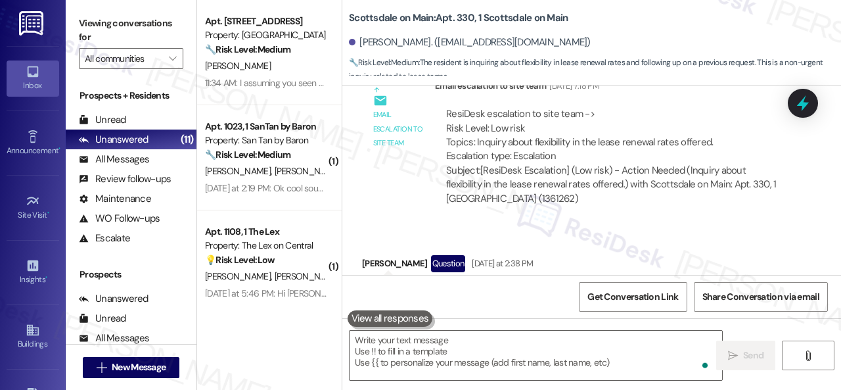
scroll to position [3369, 0]
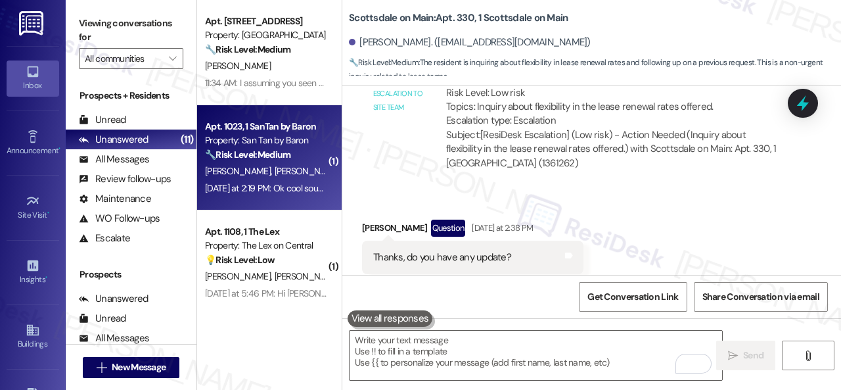
click at [290, 175] on div "C. Kisto B. Wass" at bounding box center [266, 171] width 124 height 16
type textarea "Fetching suggested responses. Please feel free to read through the conversation…"
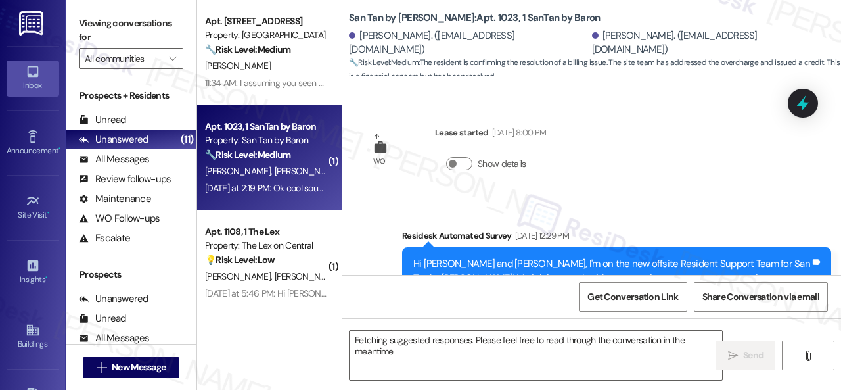
scroll to position [4712, 0]
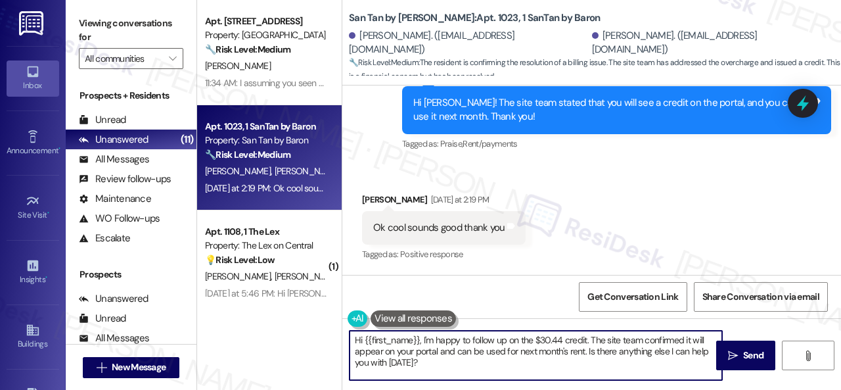
drag, startPoint x: 422, startPoint y: 365, endPoint x: 263, endPoint y: 323, distance: 164.5
click at [263, 323] on div "Apt. 229, 1 Melrose 3130 Apts LLLP Property: Melrose 🔧 Risk Level: Medium The r…" at bounding box center [519, 195] width 644 height 390
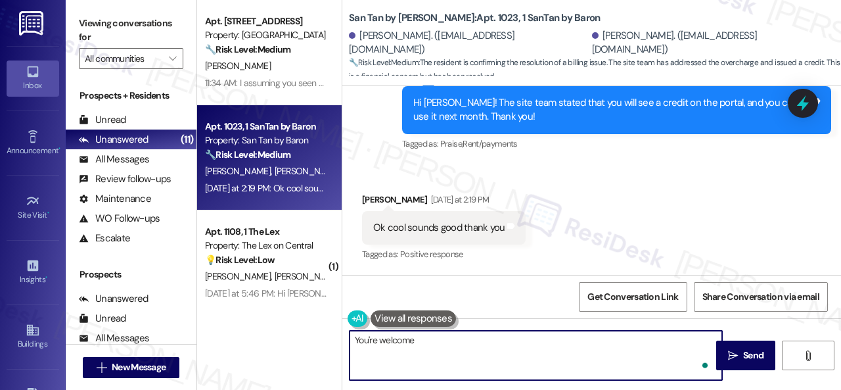
type textarea "You're welcome!"
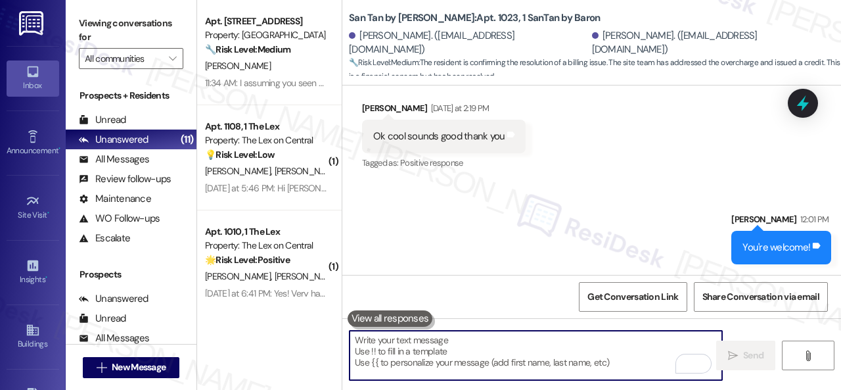
scroll to position [4, 0]
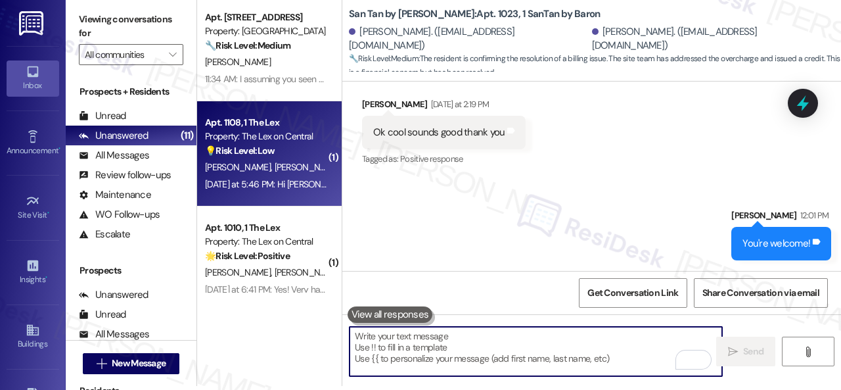
click at [289, 156] on div "💡 Risk Level: Low The resident is asking about communication protocols and resp…" at bounding box center [266, 151] width 122 height 14
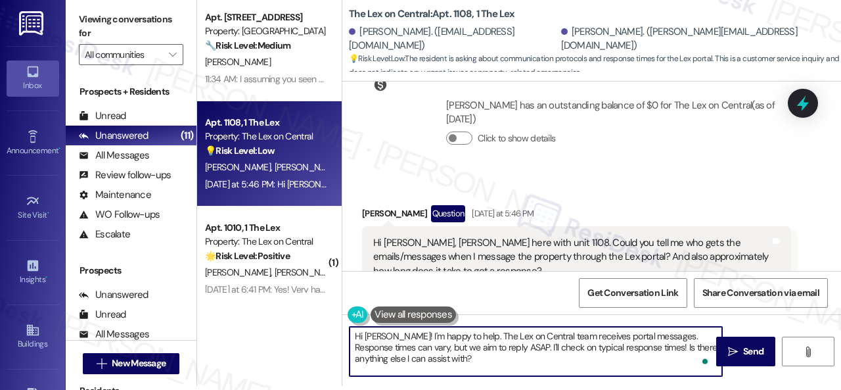
drag, startPoint x: 388, startPoint y: 344, endPoint x: 444, endPoint y: 383, distance: 68.5
click at [442, 384] on div "Hi Emily! I'm happy to help. The Lex on Central team receives portal messages. …" at bounding box center [591, 363] width 499 height 99
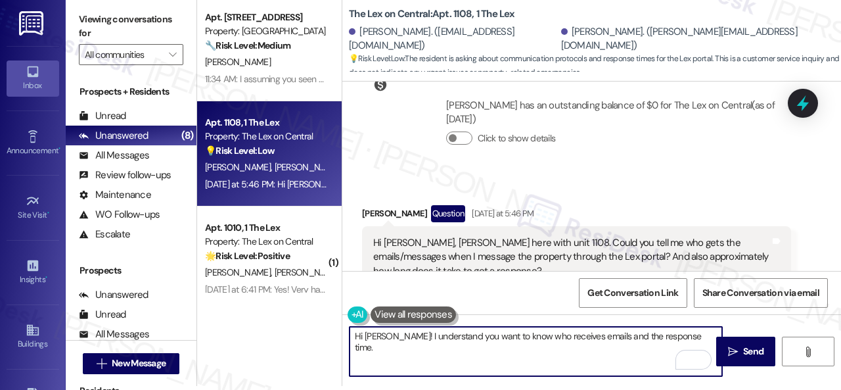
click at [682, 334] on textarea "Hi Emily! I understand you want to know who receives emails and the response ti…" at bounding box center [536, 351] width 373 height 49
paste textarea "I will forward your inquiry to the site team and get back to you as soon as I r…"
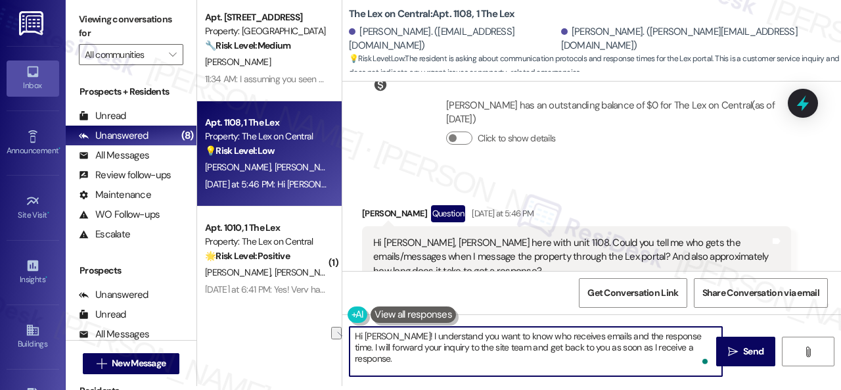
drag, startPoint x: 492, startPoint y: 345, endPoint x: 689, endPoint y: 347, distance: 197.2
click at [689, 347] on textarea "Hi Emily! I understand you want to know who receives emails and the response ti…" at bounding box center [536, 351] width 373 height 49
click at [535, 344] on textarea "Hi Emily! I understand you want to know who receives emails and the response ti…" at bounding box center [536, 351] width 373 height 49
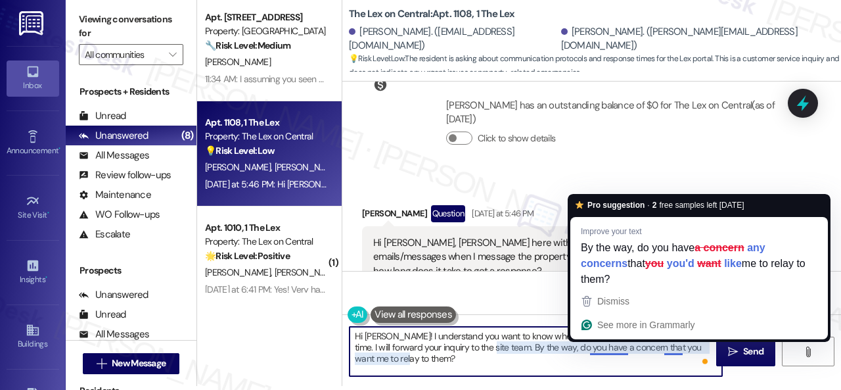
click at [610, 348] on textarea "Hi Emily! I understand you want to know who receives emails and the response ti…" at bounding box center [536, 351] width 373 height 49
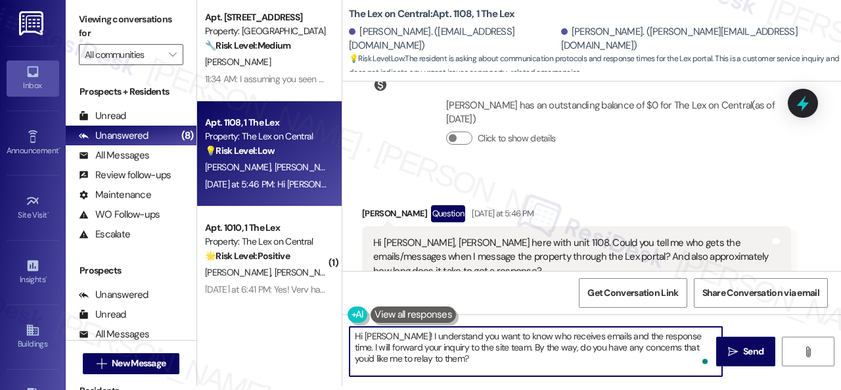
click at [586, 354] on textarea "Hi Emily! I understand you want to know who receives emails and the response ti…" at bounding box center [536, 351] width 373 height 49
type textarea "Hi Emily! I understand you want to know who receives emails and the response ti…"
click at [743, 358] on span "Send" at bounding box center [753, 351] width 20 height 14
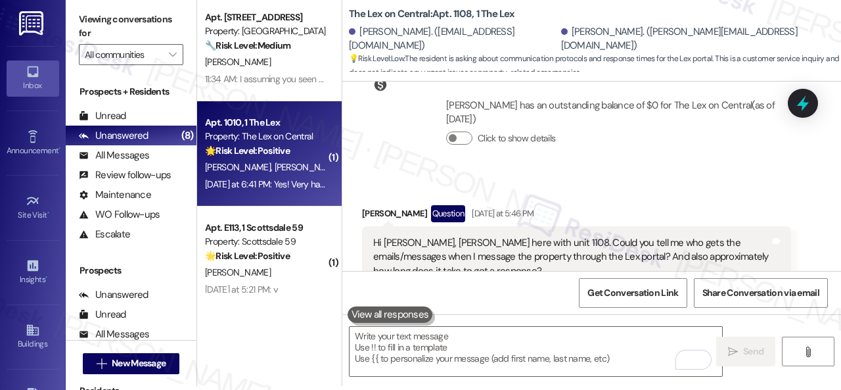
click at [301, 154] on div "🌟 Risk Level: Positive The resident responded positively to a check-in message,…" at bounding box center [266, 151] width 122 height 14
type textarea "Fetching suggested responses. Please feel free to read through the conversation…"
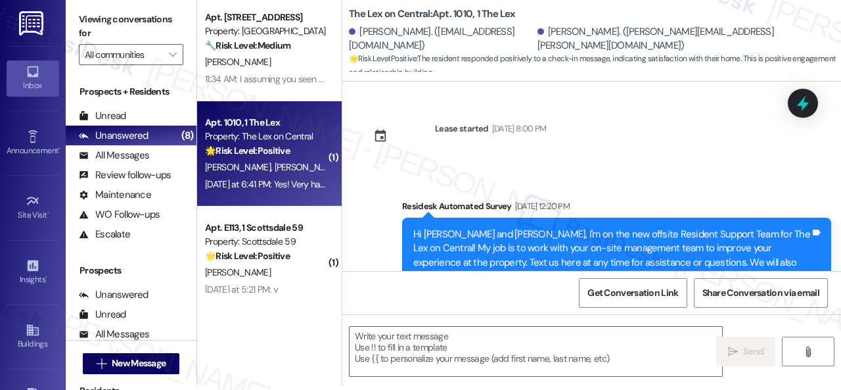
scroll to position [0, 0]
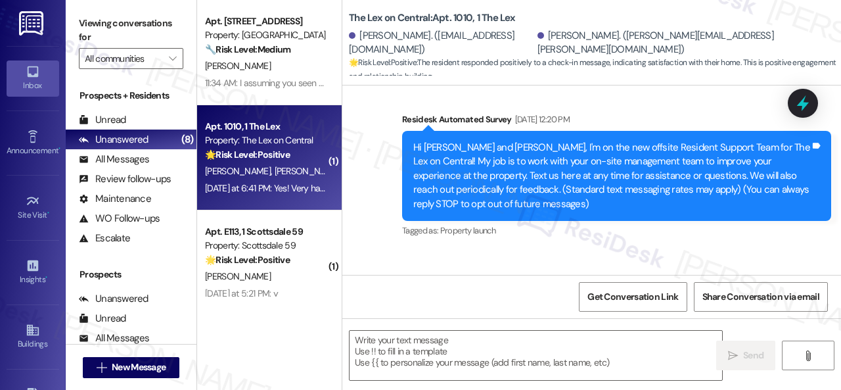
type textarea "Fetching suggested responses. Please feel free to read through the conversation…"
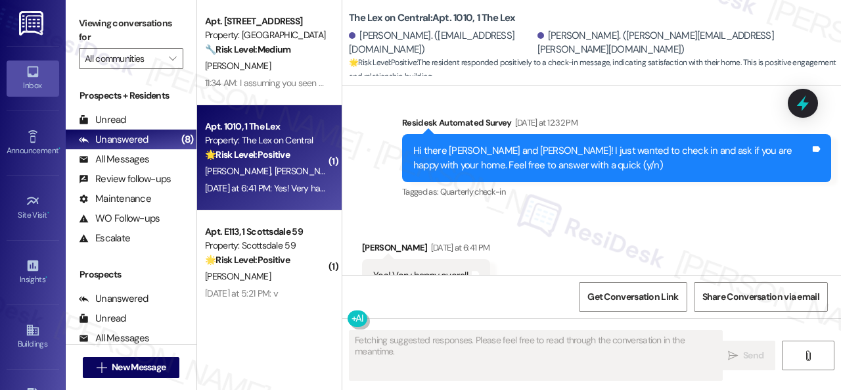
scroll to position [576, 0]
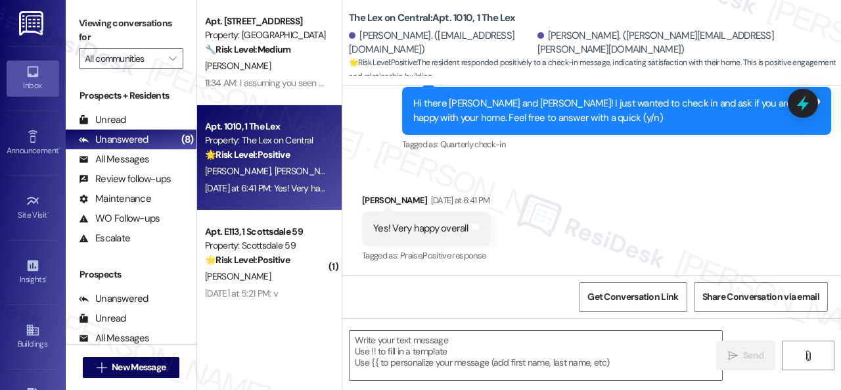
click at [415, 189] on div "Received via SMS Nataly Garcia Yesterday at 6:41 PM Yes! Very happy overall Tag…" at bounding box center [426, 228] width 148 height 91
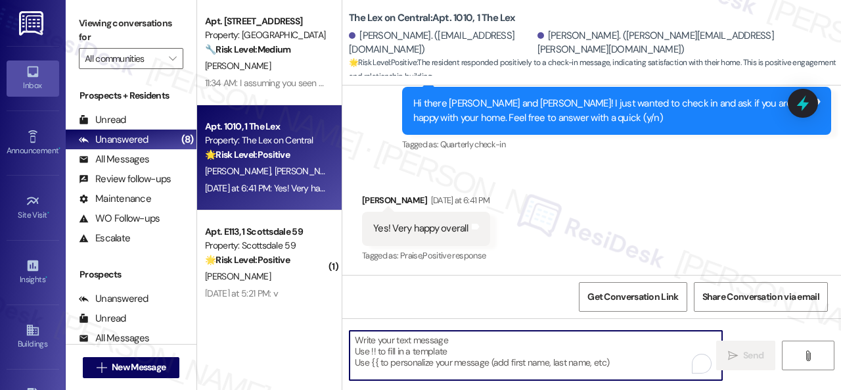
paste textarea "I'm glad you are satisfied with your home. Have you written a review for us bef…"
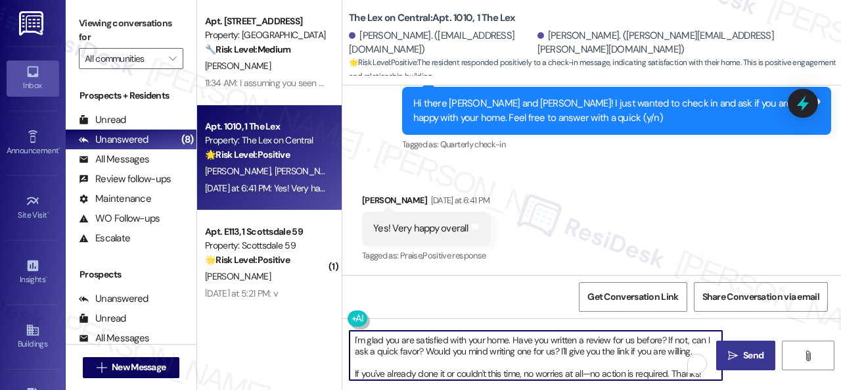
type textarea "I'm glad you are satisfied with your home. Have you written a review for us bef…"
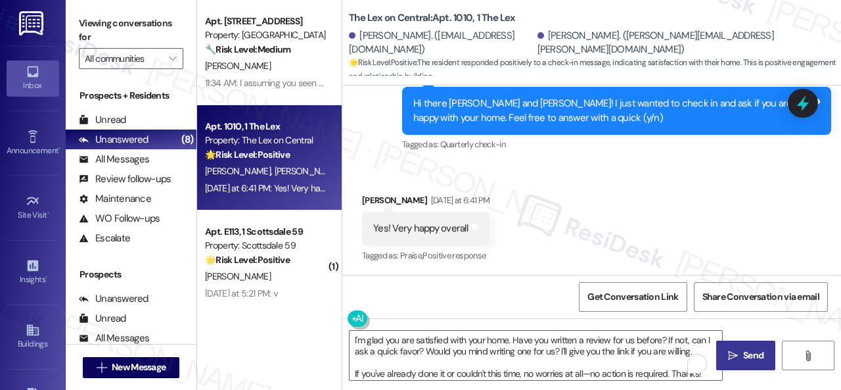
click at [739, 362] on button " Send" at bounding box center [745, 355] width 59 height 30
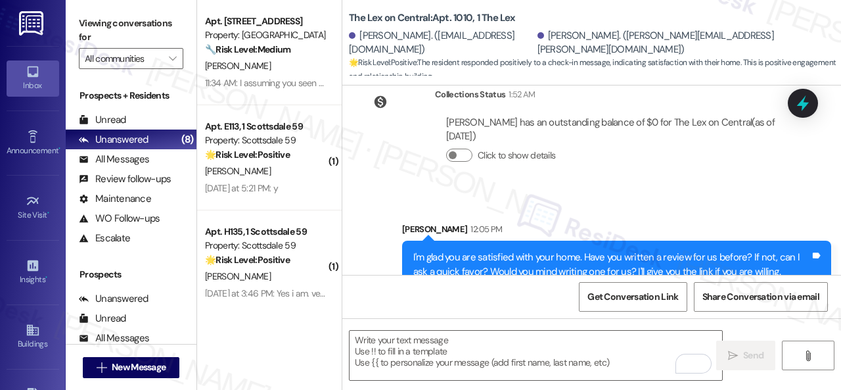
scroll to position [839, 0]
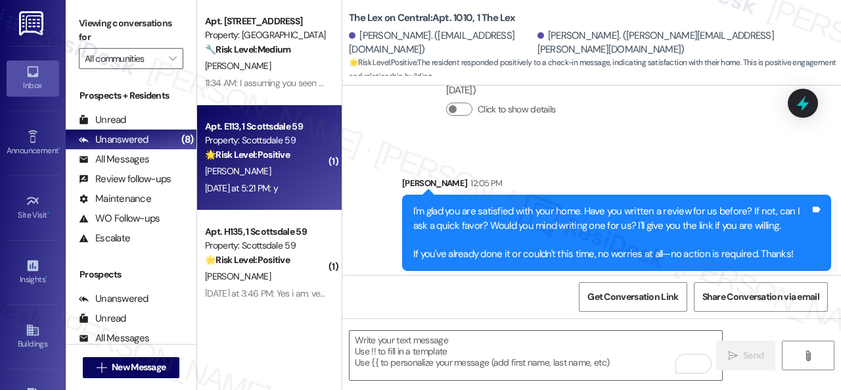
click at [258, 168] on div "J. Clithero" at bounding box center [266, 171] width 124 height 16
type textarea "Fetching suggested responses. Please feel free to read through the conversation…"
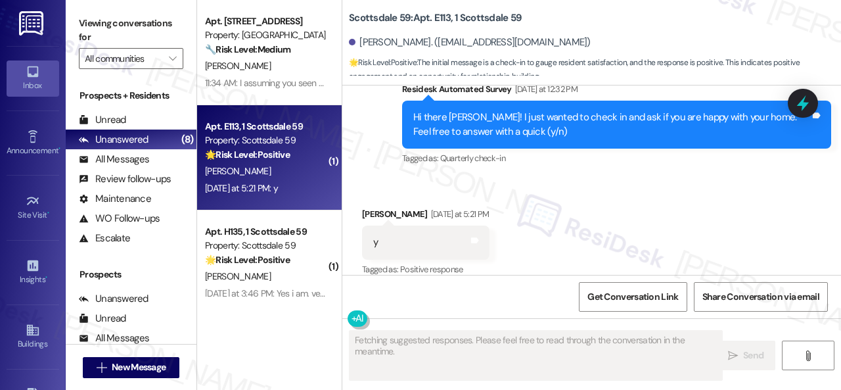
scroll to position [576, 0]
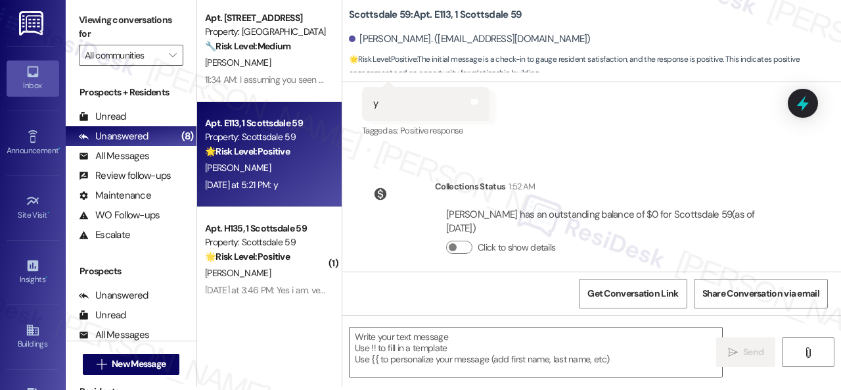
scroll to position [4, 0]
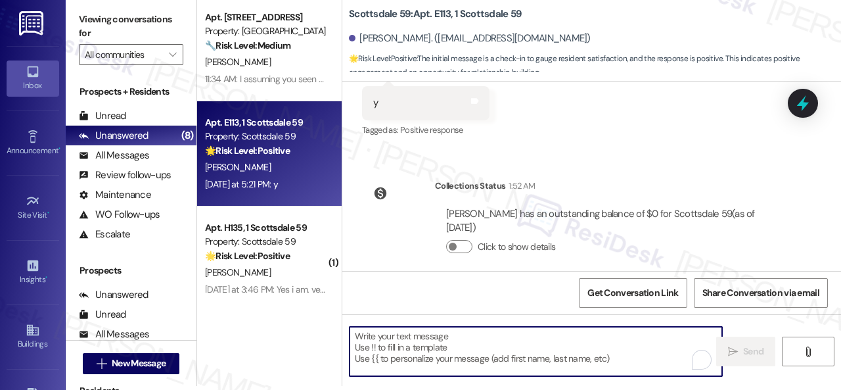
paste textarea "I'm glad you are satisfied with your home. Have you written a review for us bef…"
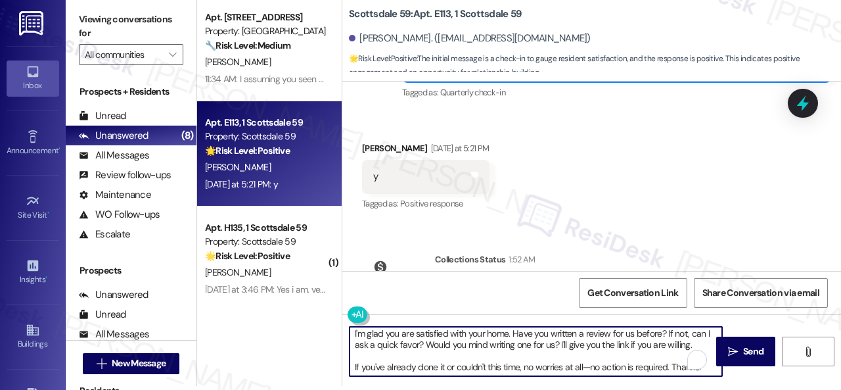
scroll to position [581, 0]
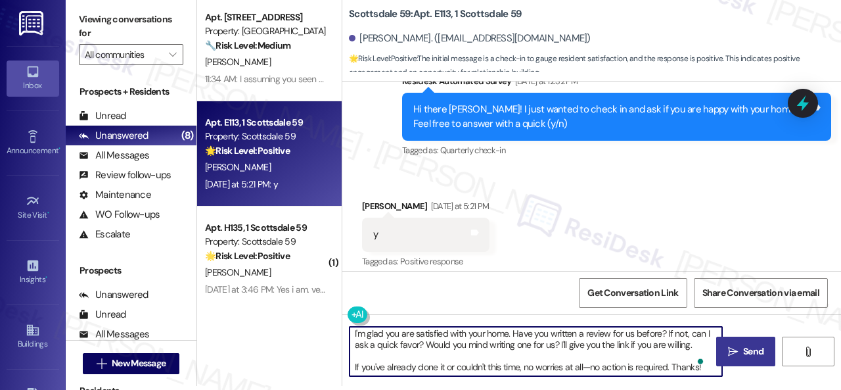
type textarea "I'm glad you are satisfied with your home. Have you written a review for us bef…"
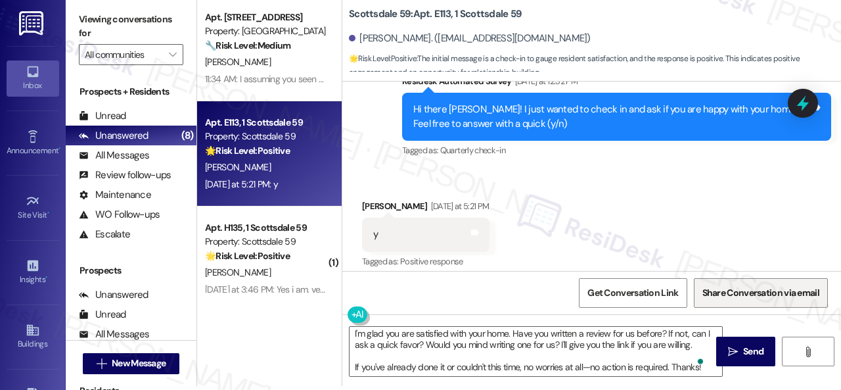
drag, startPoint x: 735, startPoint y: 348, endPoint x: 729, endPoint y: 306, distance: 43.1
click at [735, 349] on span " Send" at bounding box center [746, 351] width 41 height 14
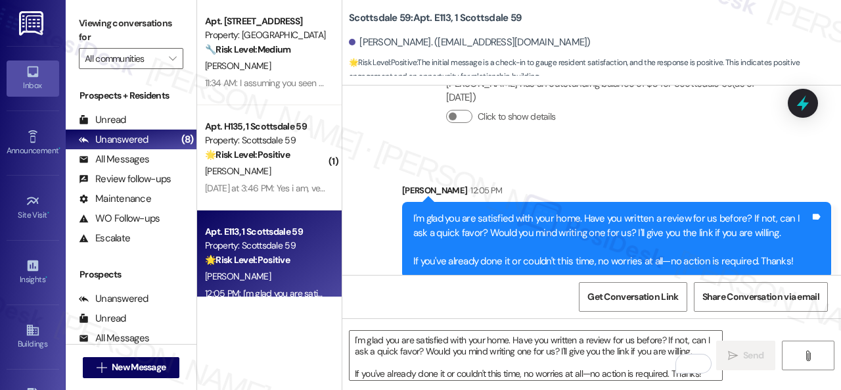
scroll to position [4, 0]
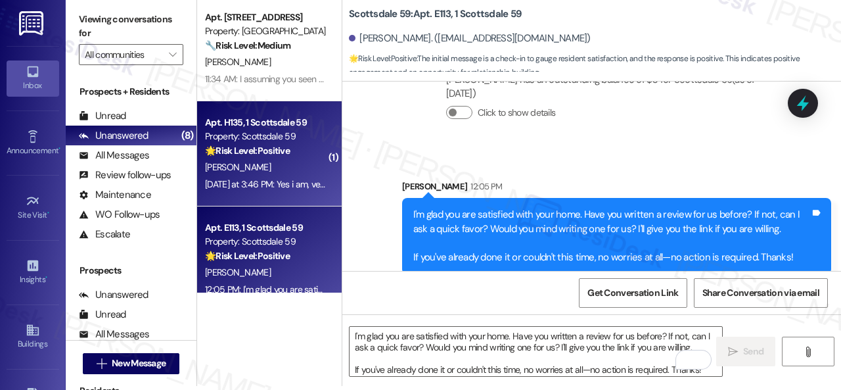
click at [293, 172] on div "[PERSON_NAME]" at bounding box center [266, 167] width 124 height 16
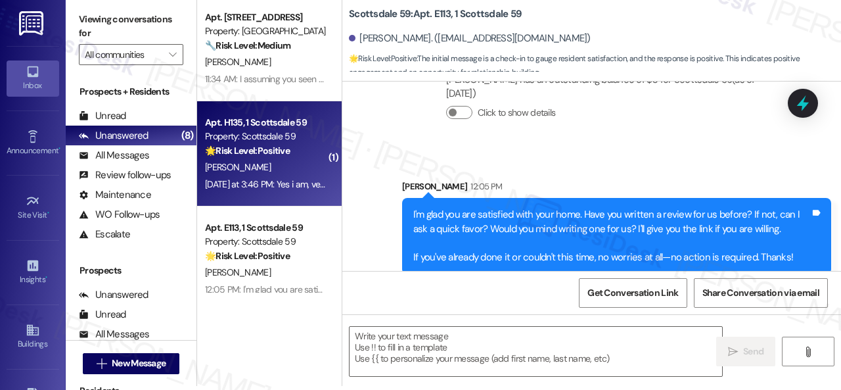
type textarea "Fetching suggested responses. Please feel free to read through the conversation…"
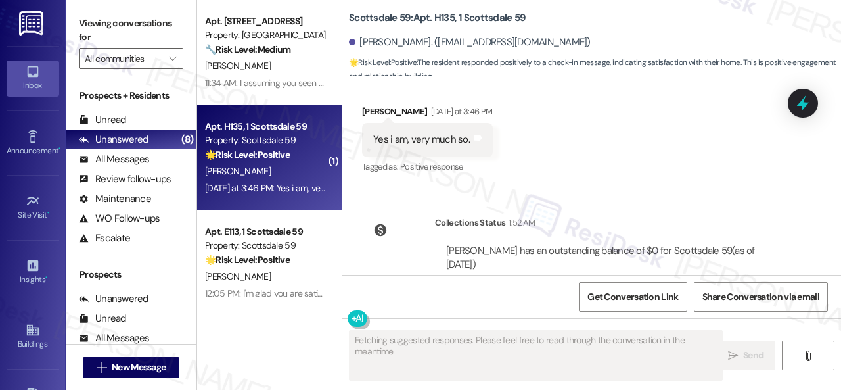
scroll to position [440, 0]
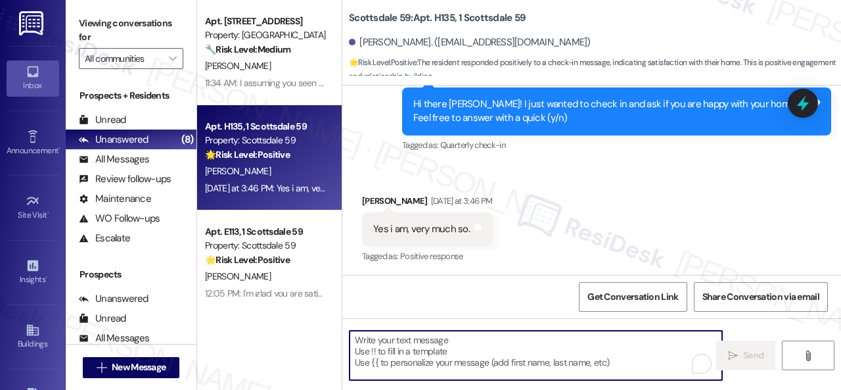
paste textarea "I'm glad you are satisfied with your home. Have you written a review for us bef…"
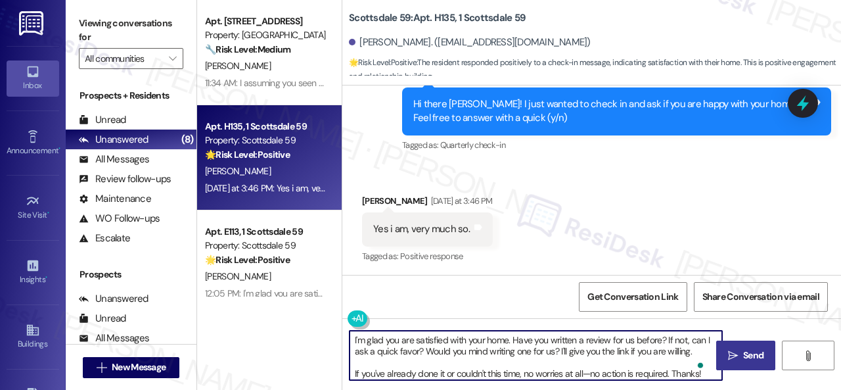
type textarea "I'm glad you are satisfied with your home. Have you written a review for us bef…"
click at [747, 363] on button " Send" at bounding box center [745, 355] width 59 height 30
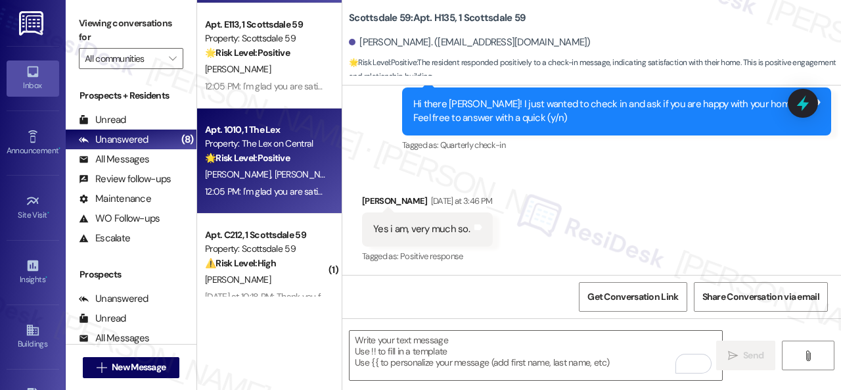
scroll to position [263, 0]
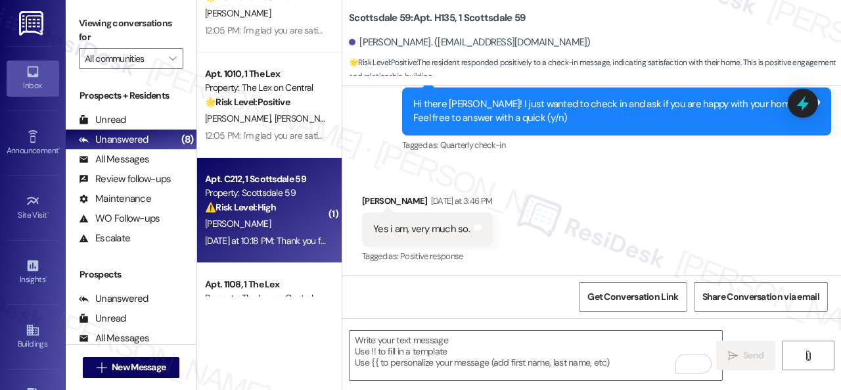
click at [281, 225] on div "[PERSON_NAME]" at bounding box center [266, 224] width 124 height 16
type textarea "Fetching suggested responses. Please feel free to read through the conversation…"
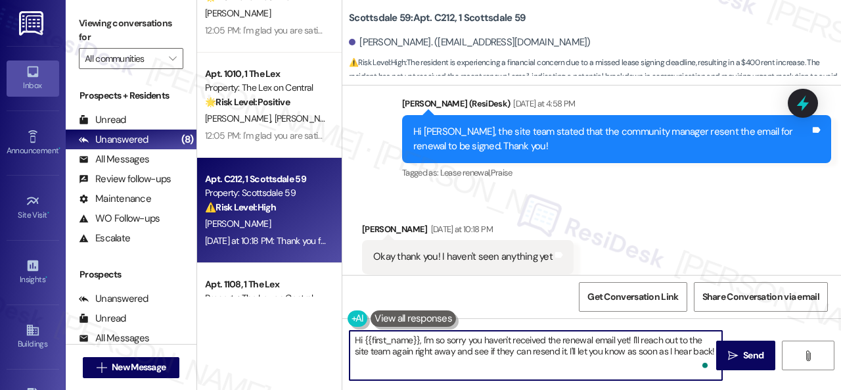
scroll to position [4, 0]
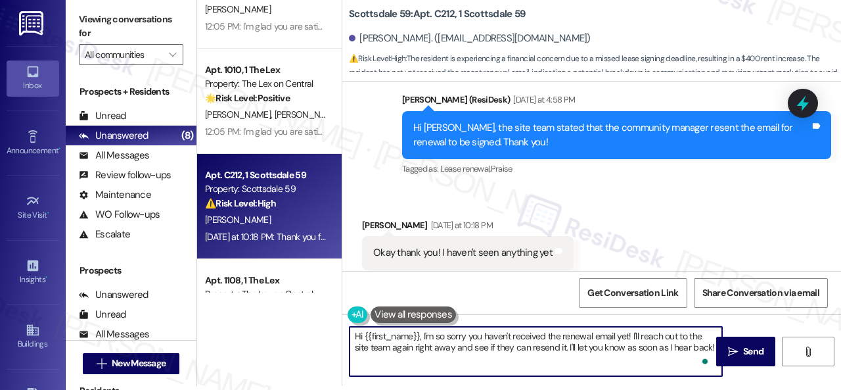
drag, startPoint x: 354, startPoint y: 339, endPoint x: 796, endPoint y: 415, distance: 448.8
click at [796, 389] on html "Inbox Go to Inbox Announcement • Send A Text Announcement Site Visit • Go to Si…" at bounding box center [420, 195] width 841 height 390
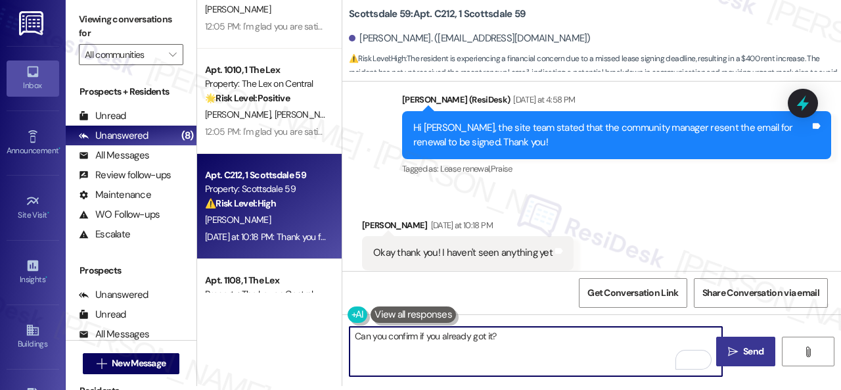
type textarea "Can you confirm if you already got it?"
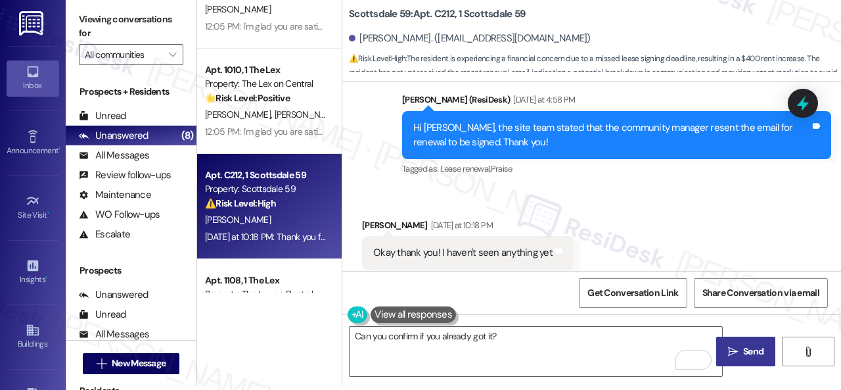
click at [751, 358] on span "Send" at bounding box center [753, 351] width 20 height 14
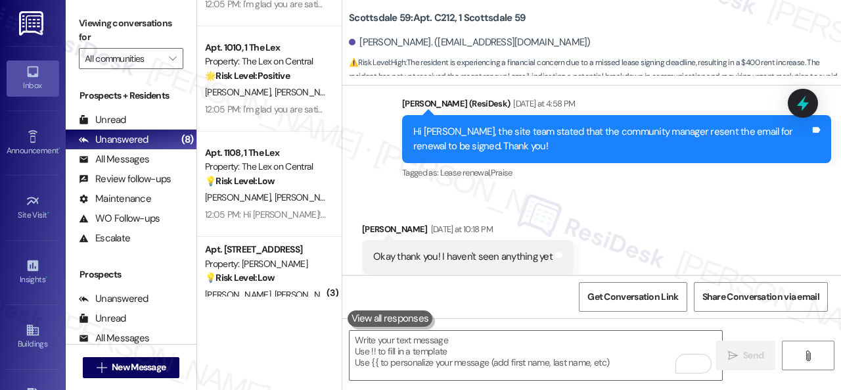
scroll to position [526, 0]
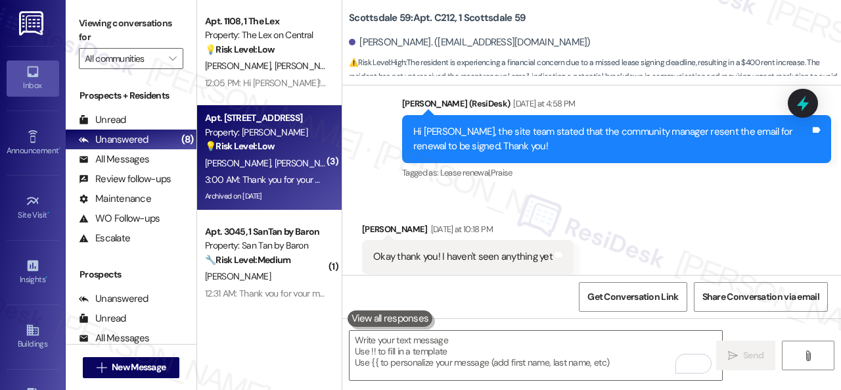
click at [344, 162] on span "[PERSON_NAME]" at bounding box center [379, 163] width 70 height 12
type textarea "Fetching suggested responses. Please feel free to read through the conversation…"
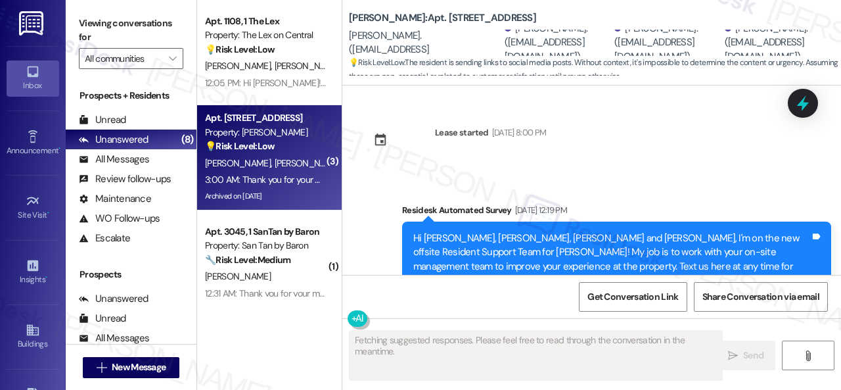
type textarea "Fetching suggested responses. Please feel free to read through the conversation…"
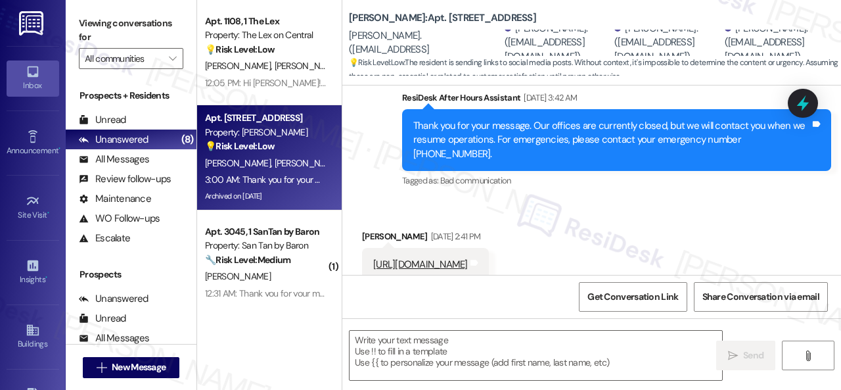
scroll to position [4471, 0]
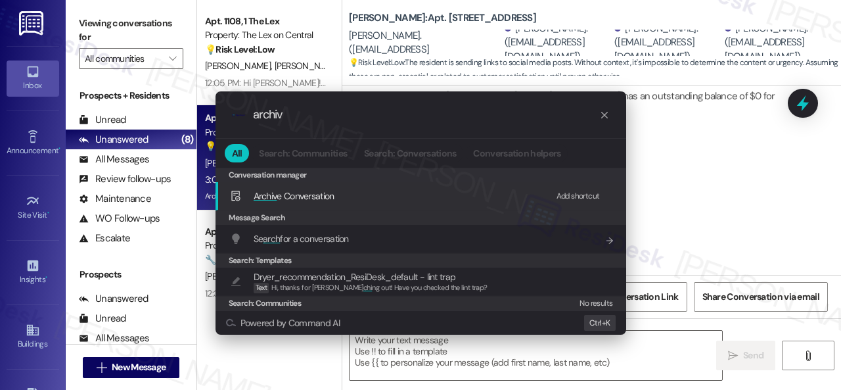
type input "archiv"
click at [571, 196] on div "Add shortcut" at bounding box center [578, 196] width 43 height 14
click at [284, 195] on span "Archiv e Conversation" at bounding box center [294, 196] width 81 height 12
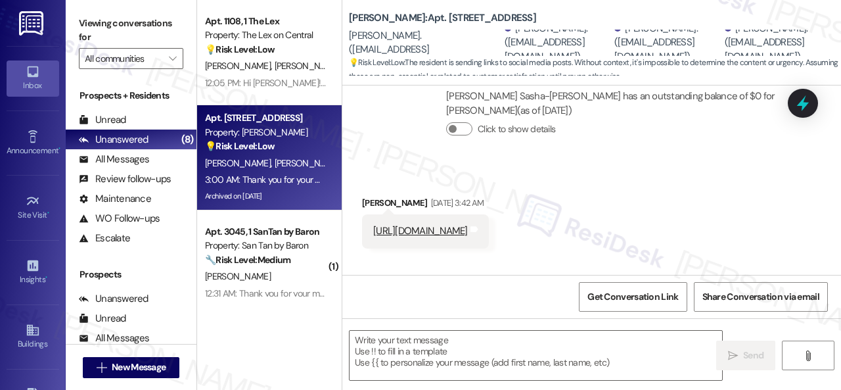
click at [287, 260] on strong "🔧 Risk Level: Medium" at bounding box center [247, 260] width 85 height 12
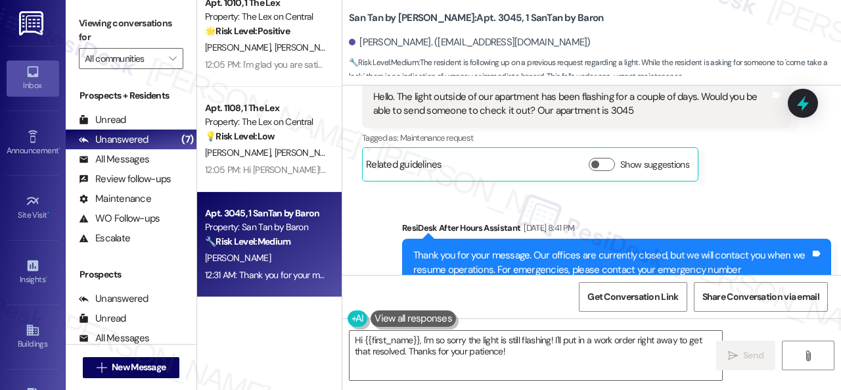
scroll to position [229, 0]
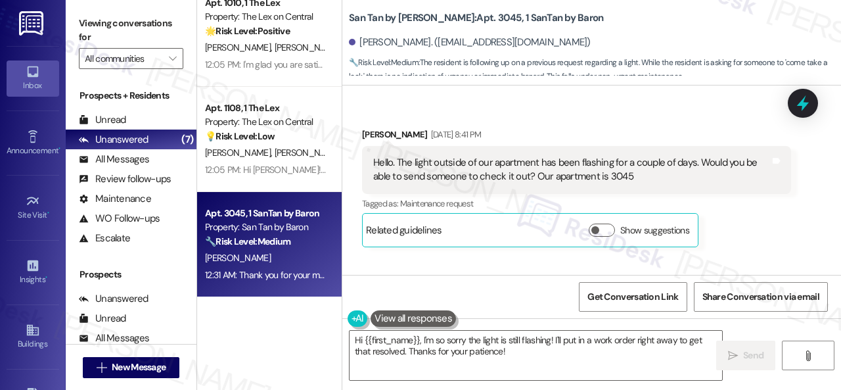
click at [469, 281] on div "Get Conversation Link Share Conversation via email" at bounding box center [591, 296] width 499 height 43
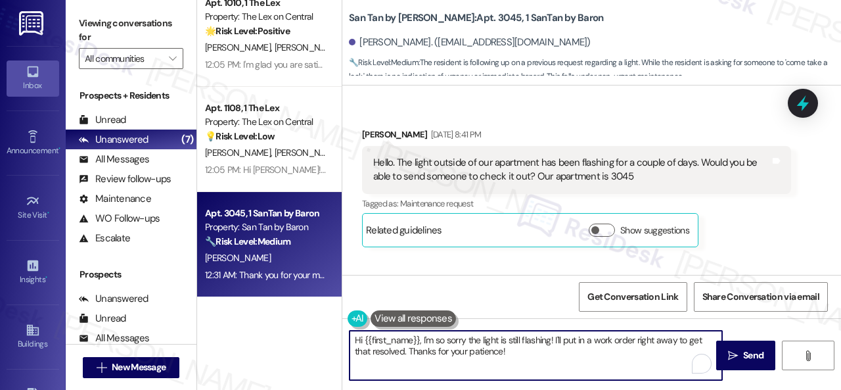
drag, startPoint x: 521, startPoint y: 353, endPoint x: 236, endPoint y: 302, distance: 289.8
click at [237, 306] on div "Apt. H135, 1 Scottsdale 59 Property: Scottsdale 59 🌟 Risk Level: Positive The r…" at bounding box center [519, 195] width 644 height 390
click at [549, 351] on textarea "Sure, [PERSON_NAME]! Can you confirm whether it is an outdoor light for all res…" at bounding box center [536, 355] width 373 height 49
type textarea "Sure, [PERSON_NAME]! Can you confirm whether it is an outdoor light for all res…"
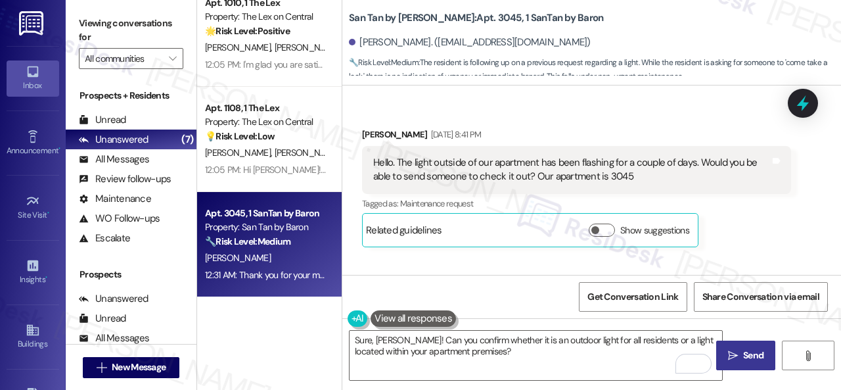
click at [749, 362] on button " Send" at bounding box center [745, 355] width 59 height 30
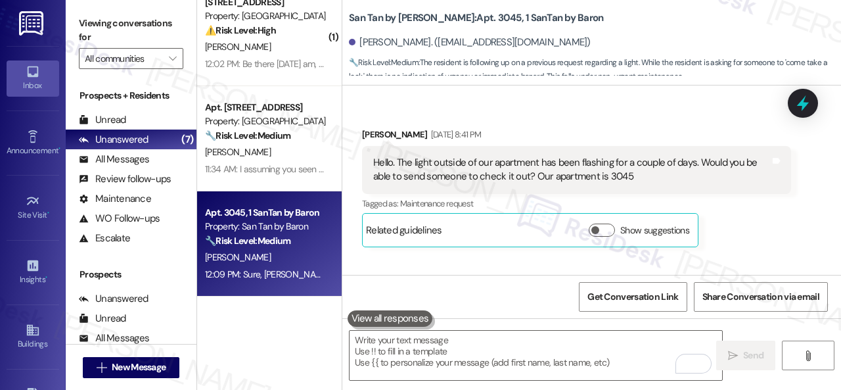
scroll to position [18, 0]
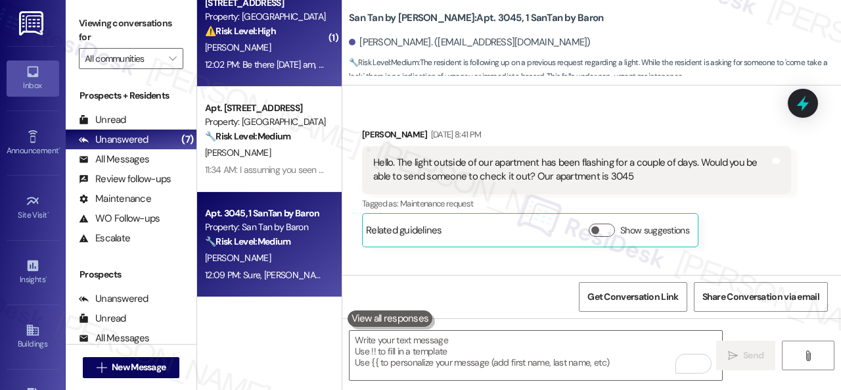
click at [286, 58] on div "12:02 PM: Be there [DATE] am, how much w late charge? 12:02 PM: Be there [DATE]…" at bounding box center [311, 64] width 212 height 12
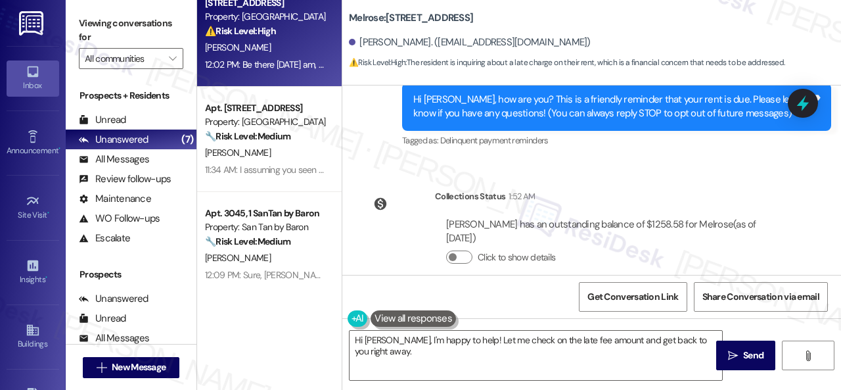
scroll to position [284, 0]
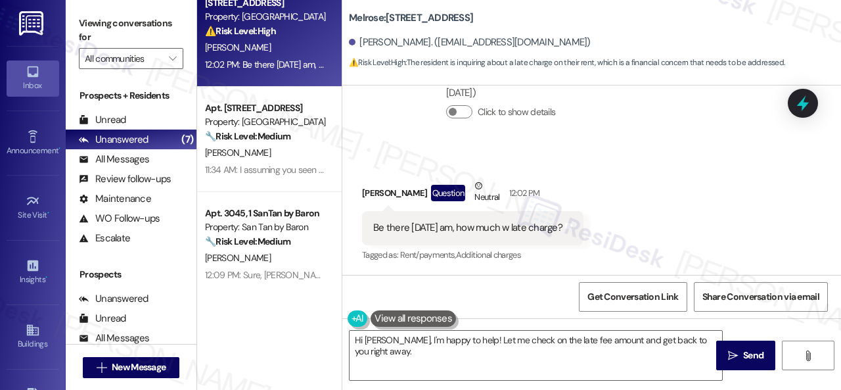
click at [653, 160] on div "Received via SMS [PERSON_NAME] Question Neutral 12:02 PM Be there [DATE] am, ho…" at bounding box center [591, 211] width 499 height 125
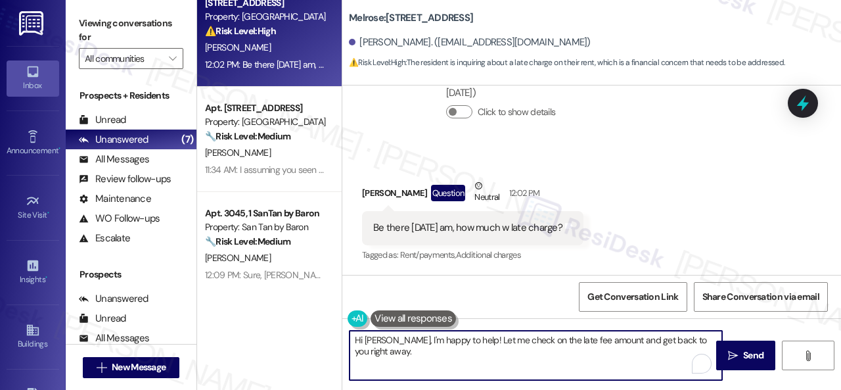
drag, startPoint x: 392, startPoint y: 352, endPoint x: 301, endPoint y: 327, distance: 94.7
click at [301, 327] on div "Apt. 249, 1 Melrose 3130 Apts LLLP Property: Melrose ⚠️ Risk Level: High The re…" at bounding box center [519, 195] width 644 height 390
paste textarea "I will forward your inquiry to the site team and get back to you as soon as I r…"
type textarea "I will forward your inquiry to the site team and get back to you as soon as I r…"
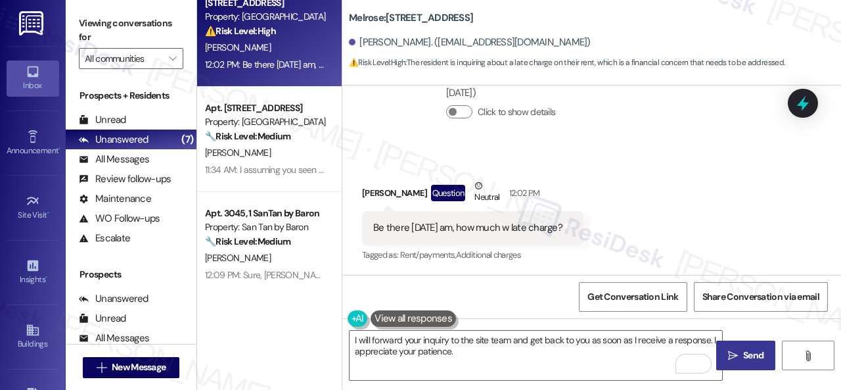
click at [741, 355] on span "Send" at bounding box center [754, 355] width 26 height 14
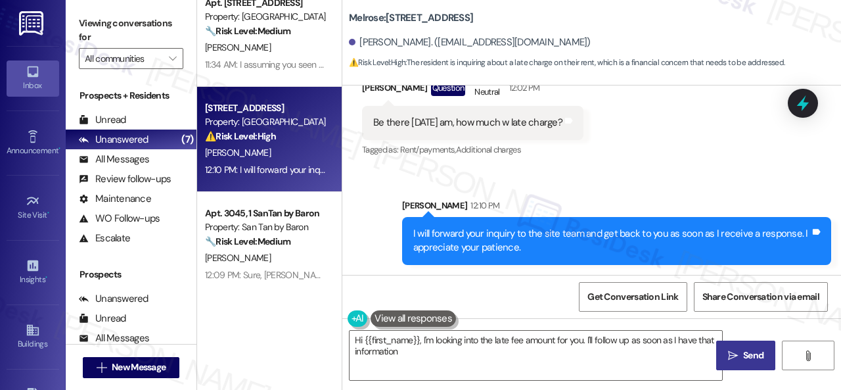
scroll to position [389, 0]
type textarea "Hi {{first_name}}, I'm looking into the late fee amount for you. I'll follow up…"
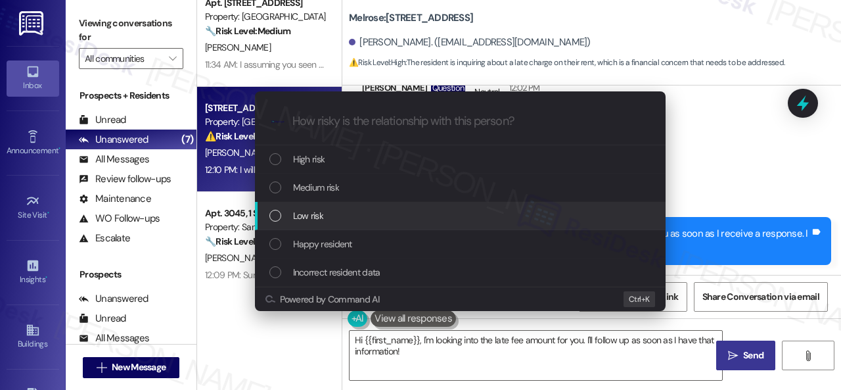
click at [309, 212] on span "Low risk" at bounding box center [308, 215] width 30 height 14
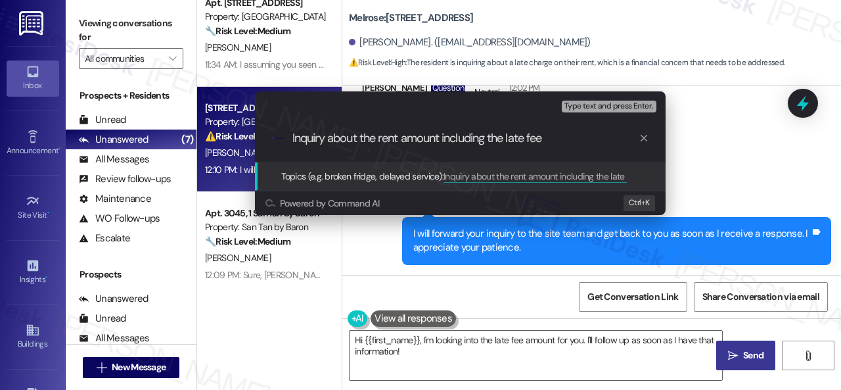
type input "Inquiry about the rent amount including the late fee."
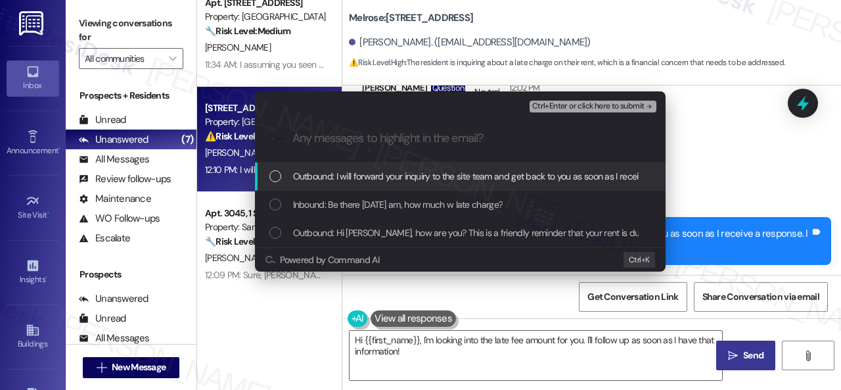
click at [309, 212] on span "Inbound: Be there Friday am, how much w late charge?" at bounding box center [398, 204] width 210 height 14
click at [569, 105] on span "Ctrl+Enter or click here to submit" at bounding box center [588, 106] width 112 height 9
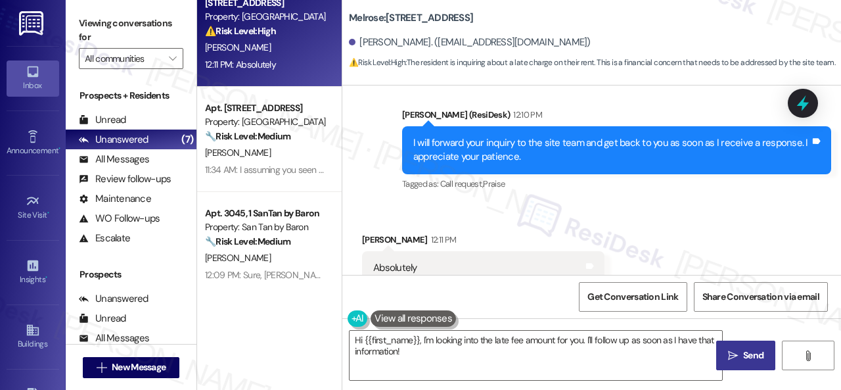
scroll to position [0, 0]
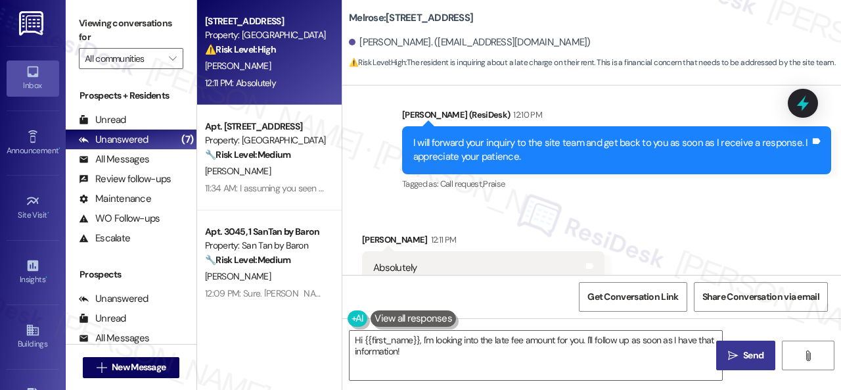
click at [298, 83] on div "12:11 PM: Absolutely 12:11 PM: Absolutely" at bounding box center [266, 83] width 124 height 16
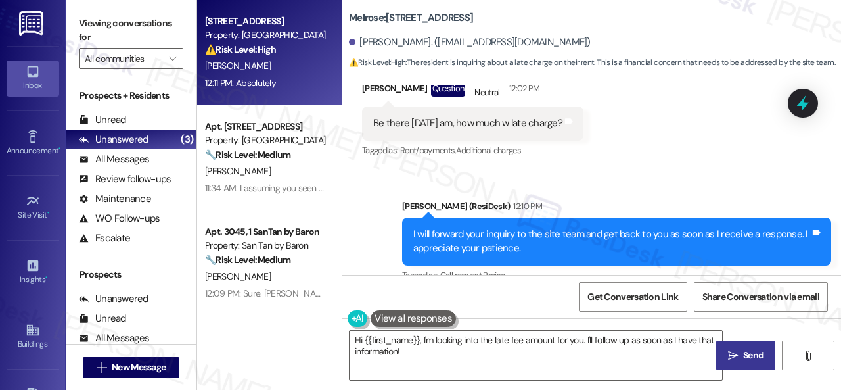
scroll to position [520, 0]
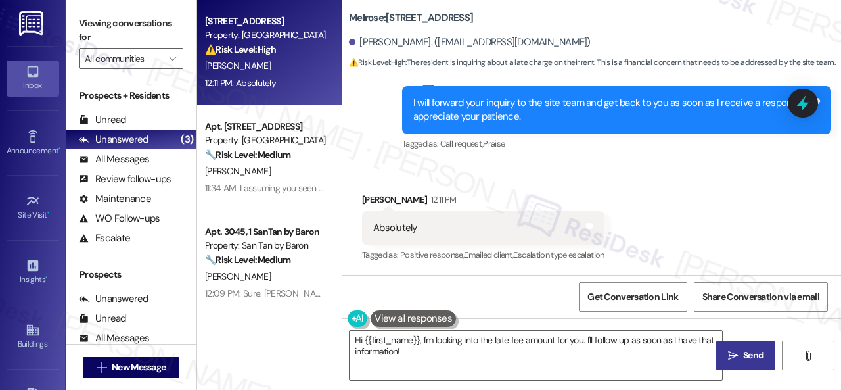
click at [290, 317] on div "Apt. 249, 1 Melrose 3130 Apts LLLP Property: Melrose ⚠️ Risk Level: High The re…" at bounding box center [519, 195] width 644 height 390
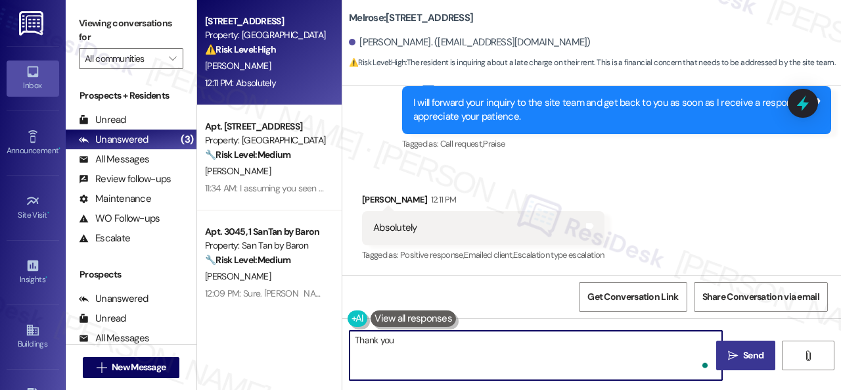
type textarea "Thank you."
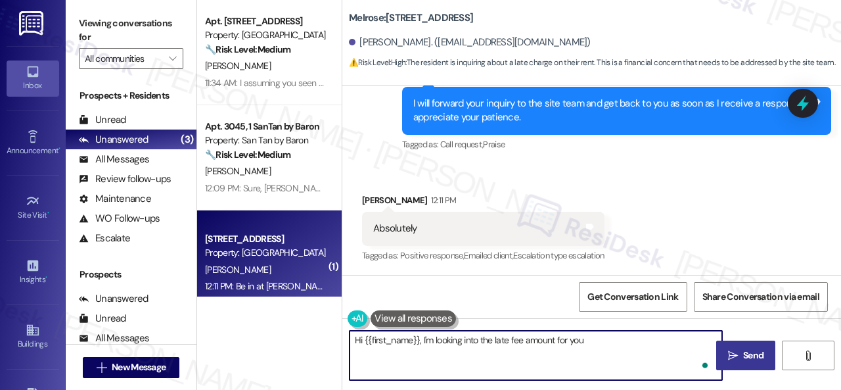
scroll to position [18, 0]
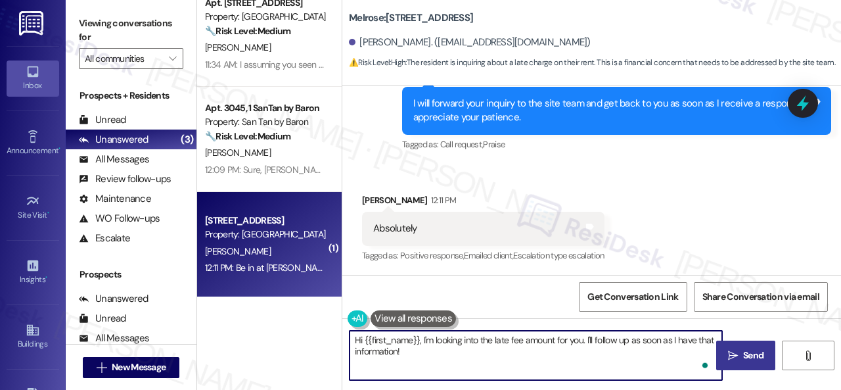
click at [289, 257] on div "[PERSON_NAME]" at bounding box center [266, 251] width 124 height 16
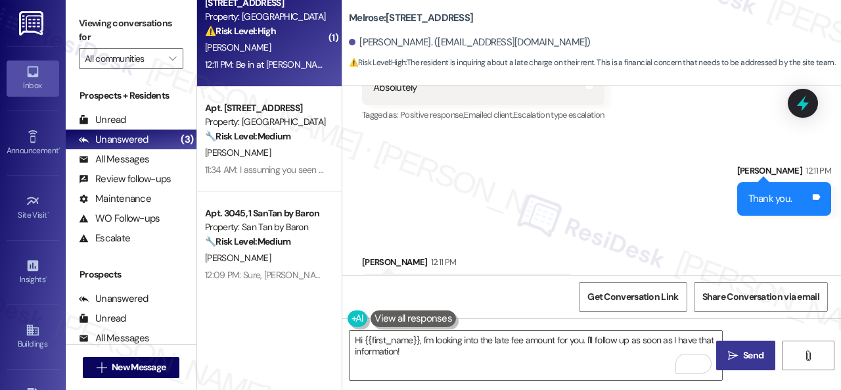
scroll to position [702, 0]
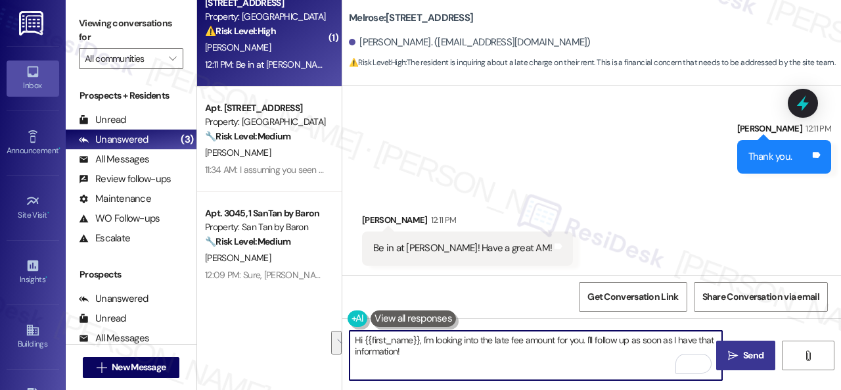
drag, startPoint x: 408, startPoint y: 358, endPoint x: 311, endPoint y: 342, distance: 98.6
click at [311, 342] on div "( 1 ) Apt. 249, 1 Melrose 3130 Apts LLLP Property: Melrose ⚠️ Risk Level: High …" at bounding box center [519, 195] width 644 height 390
type textarea "👍"
click at [743, 358] on span "Send" at bounding box center [753, 355] width 20 height 14
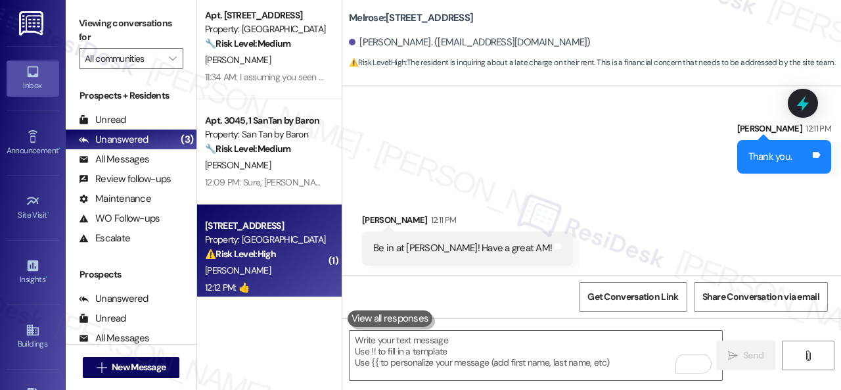
scroll to position [0, 0]
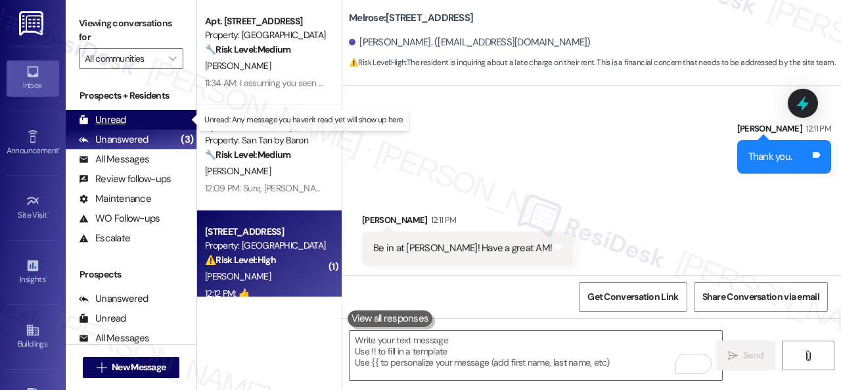
click at [115, 114] on div "Unread" at bounding box center [102, 120] width 47 height 14
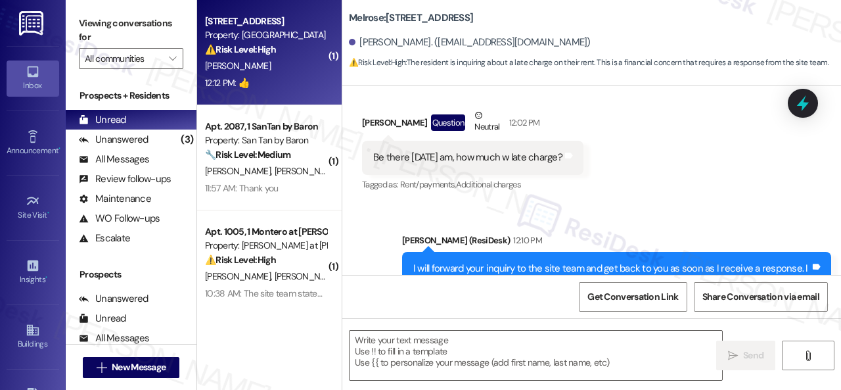
type textarea "Fetching suggested responses. Please feel free to read through the conversation…"
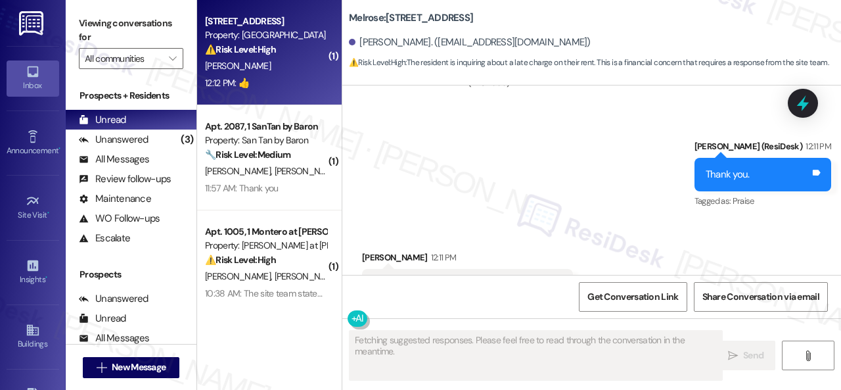
scroll to position [898, 0]
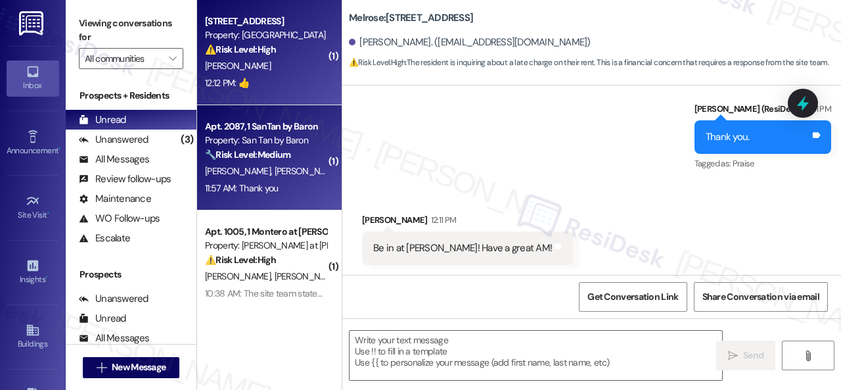
click at [298, 175] on div "M. Arguello E. Chavez" at bounding box center [266, 171] width 124 height 16
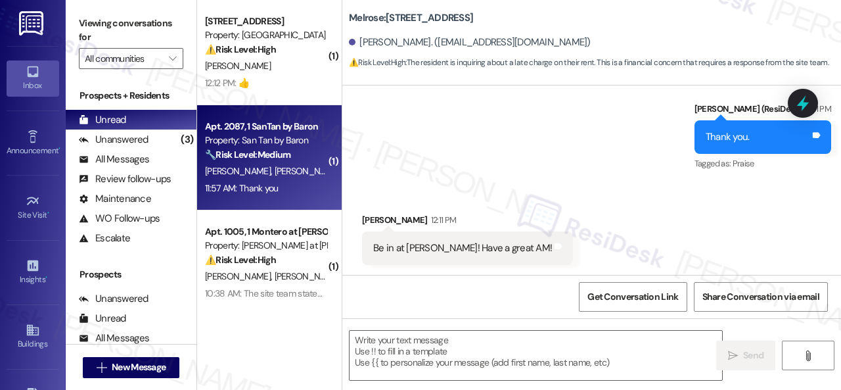
type textarea "Fetching suggested responses. Please feel free to read through the conversation…"
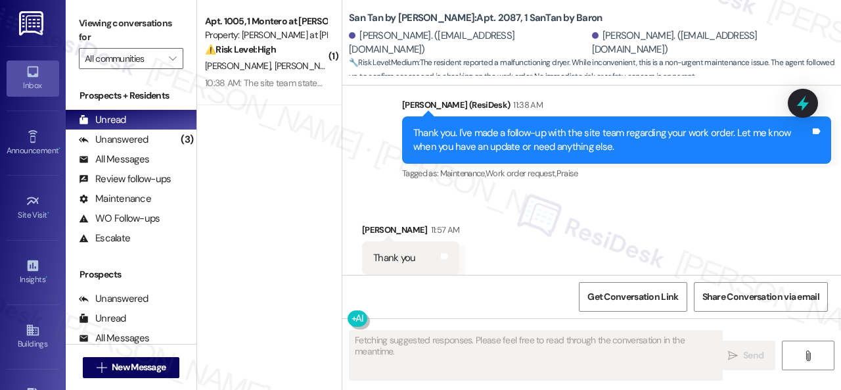
scroll to position [1835, 0]
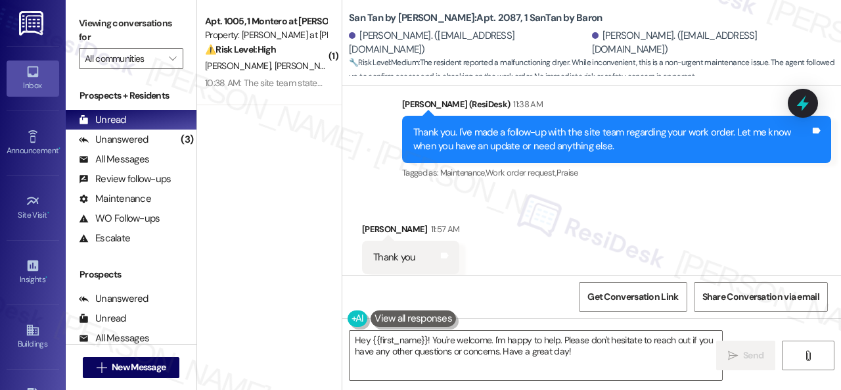
drag, startPoint x: 601, startPoint y: 357, endPoint x: 208, endPoint y: 257, distance: 404.9
click at [356, 330] on div "Hey {{first_name}}! You're welcome. I'm happy to help. Please don't hesitate to…" at bounding box center [529, 355] width 374 height 51
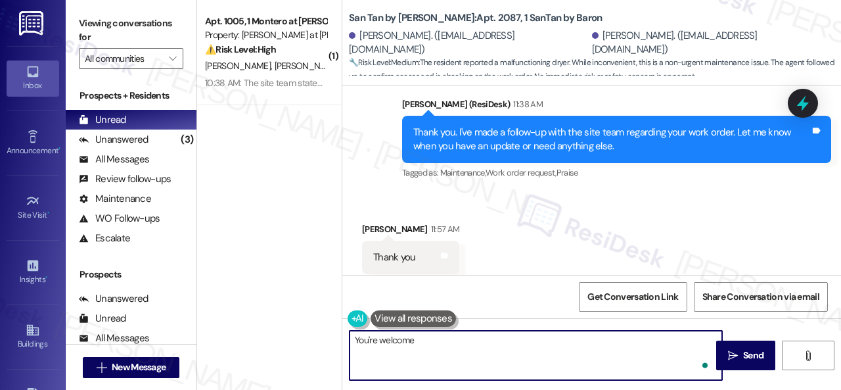
type textarea "You're welcome!"
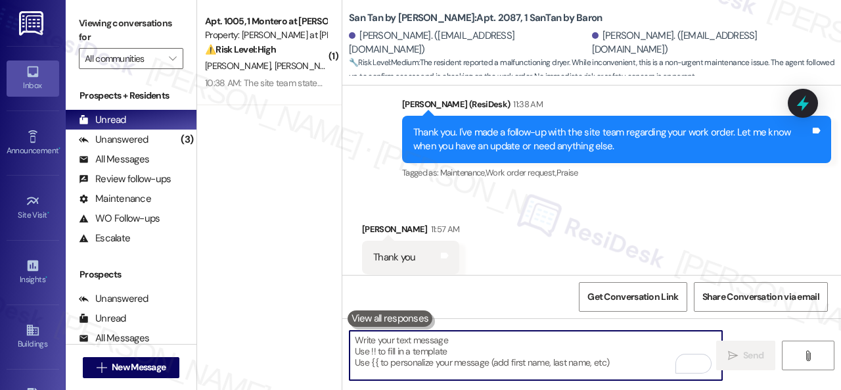
scroll to position [1834, 0]
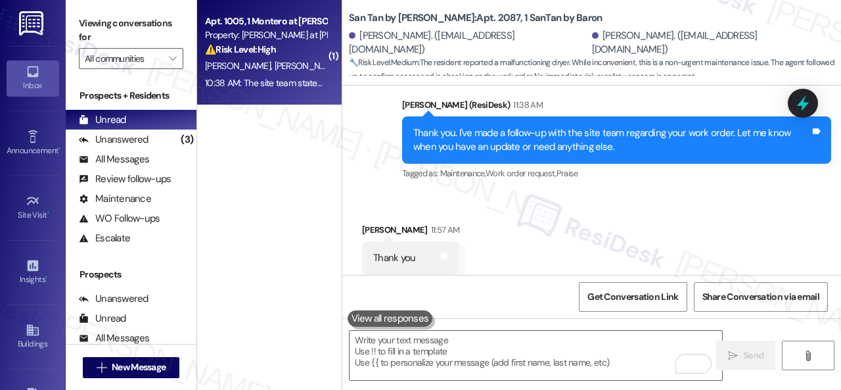
click at [300, 67] on div "D. Moore M. Moore" at bounding box center [266, 66] width 124 height 16
type textarea "Fetching suggested responses. Please feel free to read through the conversation…"
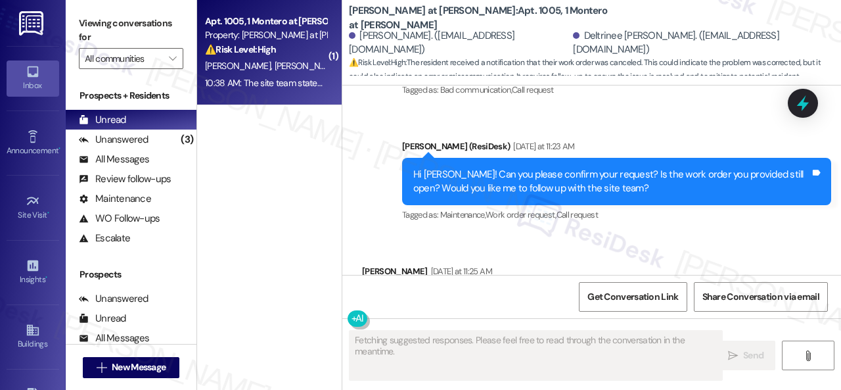
scroll to position [4142, 0]
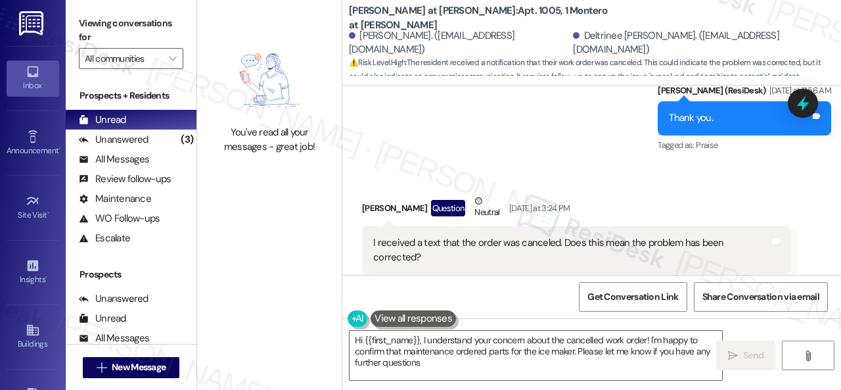
type textarea "Hi {{first_name}}, I understand your concern about the cancelled work order! I'…"
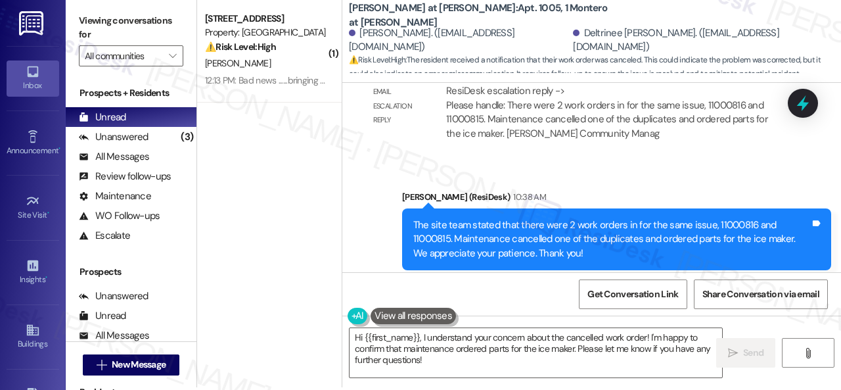
scroll to position [4, 0]
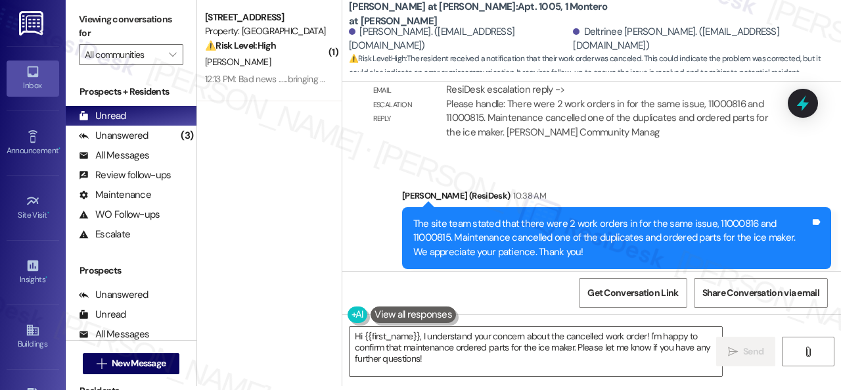
drag, startPoint x: 278, startPoint y: 74, endPoint x: 354, endPoint y: 91, distance: 78.1
click at [279, 73] on div "12:13 PM: Bad news ......bringing money order, wanna be exact. 12:13 PM: Bad ne…" at bounding box center [321, 79] width 232 height 12
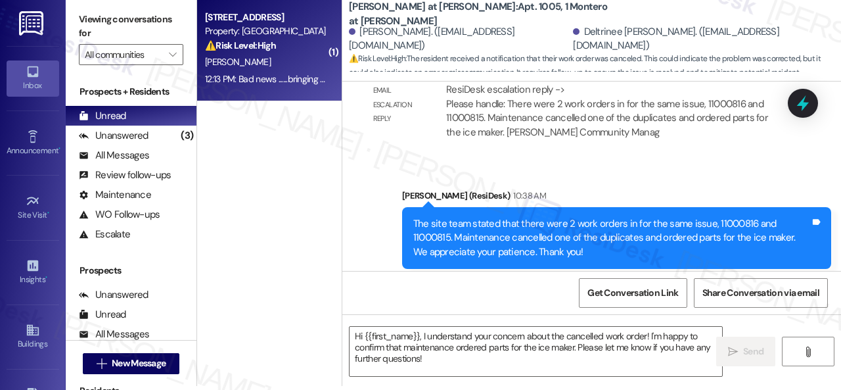
type textarea "Fetching suggested responses. Please feel free to read through the conversation…"
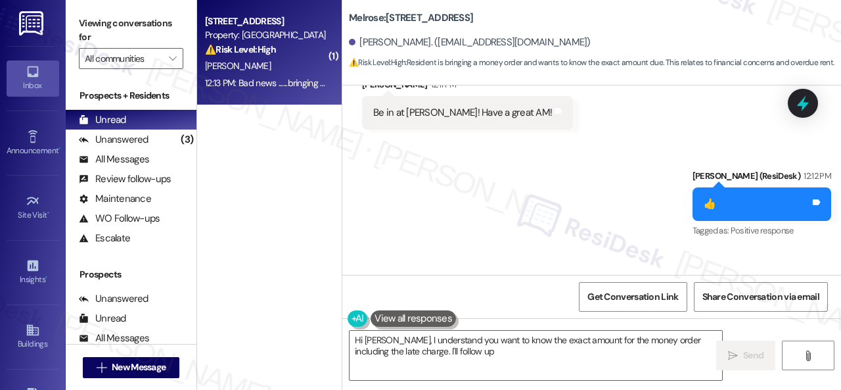
scroll to position [1002, 0]
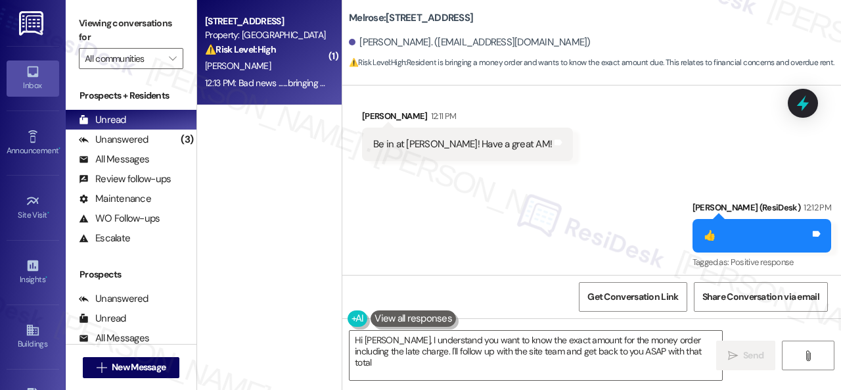
type textarea "Hi [PERSON_NAME], I understand you want to know the exact amount for the money …"
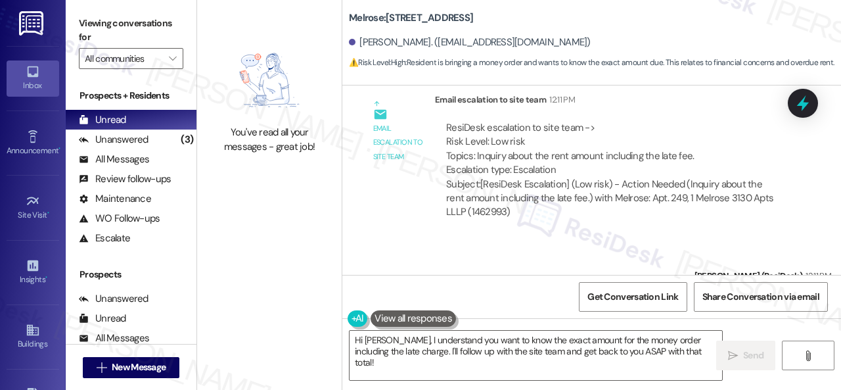
scroll to position [673, 0]
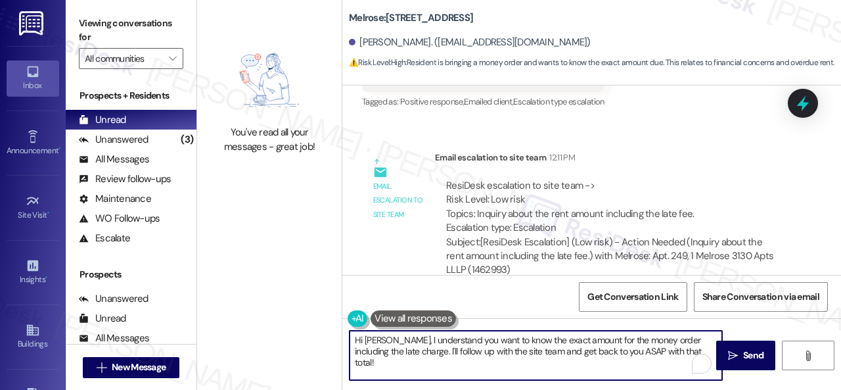
drag, startPoint x: 680, startPoint y: 352, endPoint x: 343, endPoint y: 312, distance: 338.9
click at [343, 312] on div "Lease started Jul 31, 2025 at 8:00 PM Survey, sent via SMS Residesk Automated S…" at bounding box center [591, 280] width 499 height 390
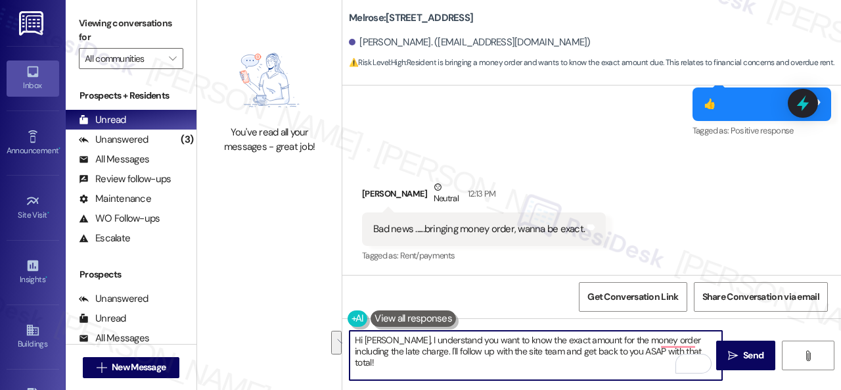
scroll to position [1134, 0]
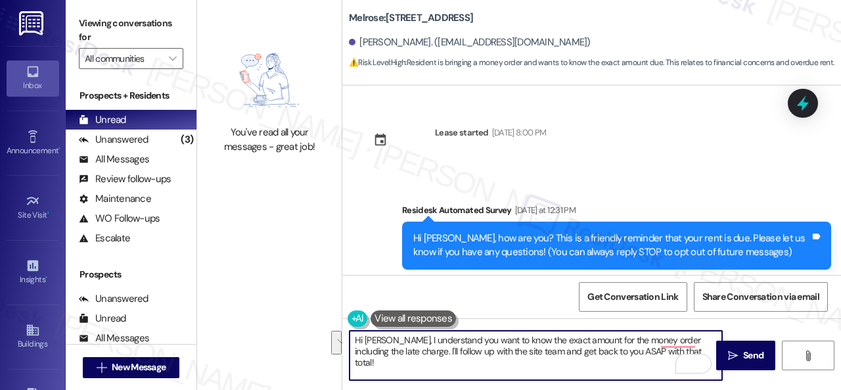
scroll to position [1134, 0]
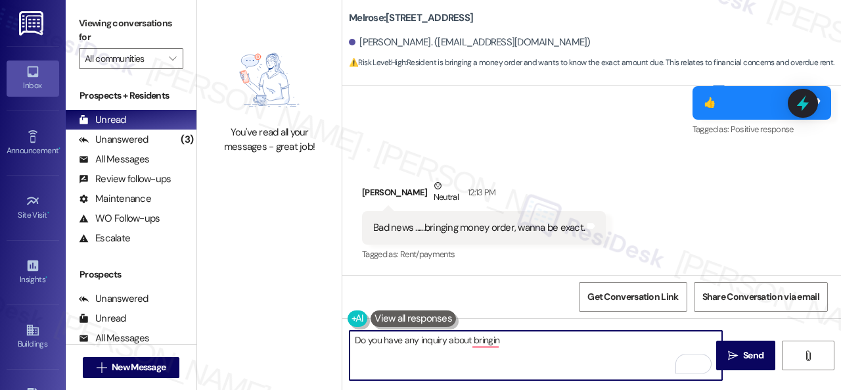
click at [424, 335] on textarea "Do you have any inquiry about bringin" at bounding box center [536, 355] width 373 height 49
click at [508, 340] on textarea "Do you have any inquiries about bringin" at bounding box center [536, 355] width 373 height 49
click at [521, 345] on textarea "Do you have any inquiries about bringing money order aside from the total rent …" at bounding box center [536, 355] width 373 height 49
click at [590, 351] on textarea "Do you have any inquiries about bringing a money order aside from the total ren…" at bounding box center [536, 355] width 373 height 49
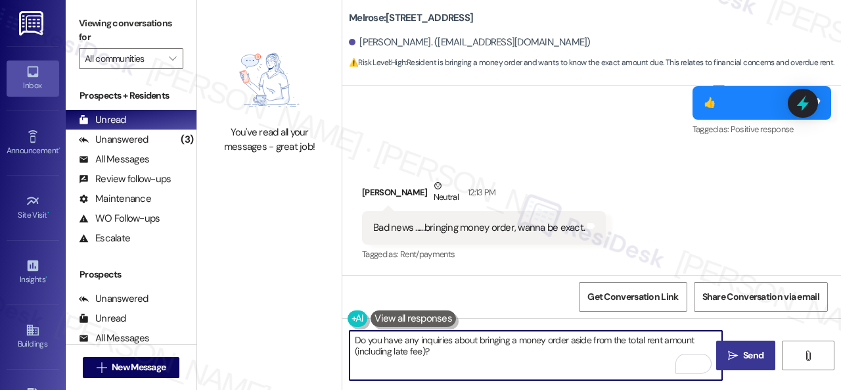
type textarea "Do you have any inquiries about bringing a money order aside from the total ren…"
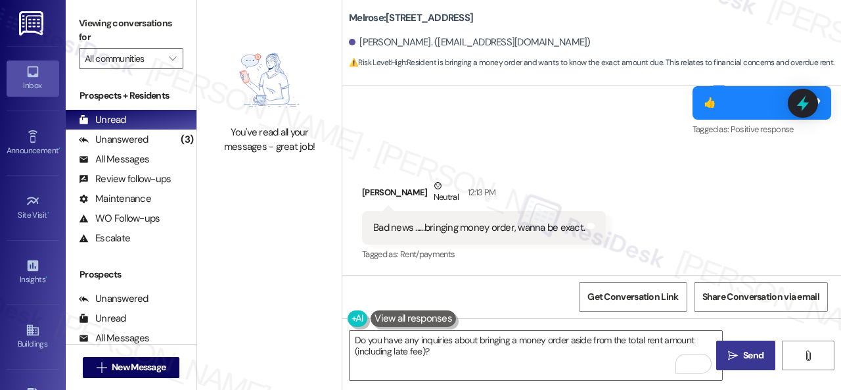
click at [753, 362] on span "Send" at bounding box center [753, 355] width 20 height 14
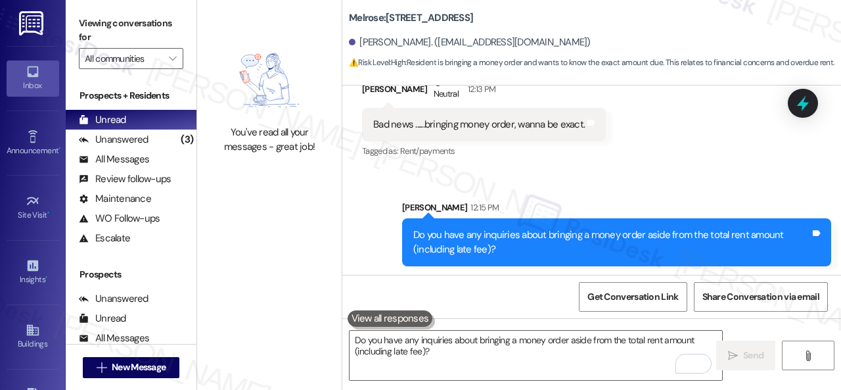
scroll to position [1239, 0]
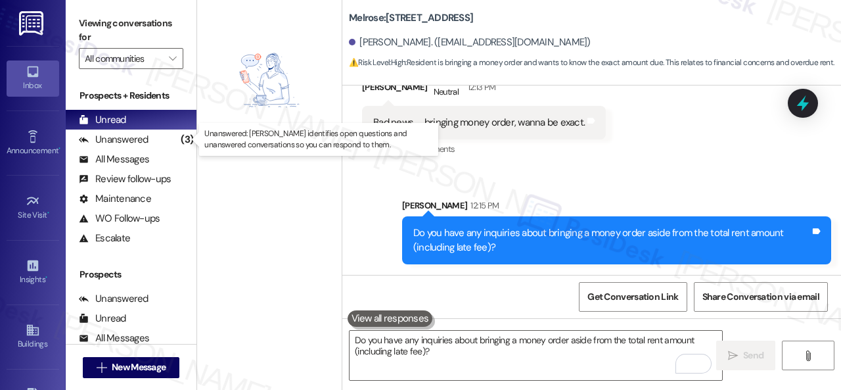
drag, startPoint x: 121, startPoint y: 145, endPoint x: 199, endPoint y: 139, distance: 78.5
click at [121, 145] on div "Unanswered" at bounding box center [114, 140] width 70 height 14
